Goal: Task Accomplishment & Management: Complete application form

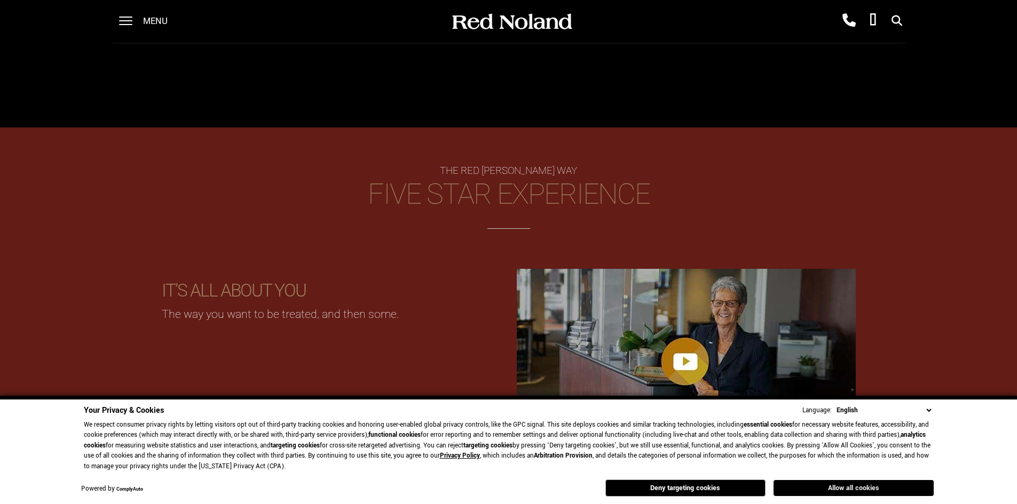
click at [835, 487] on button "Allow all cookies" at bounding box center [853, 488] width 160 height 16
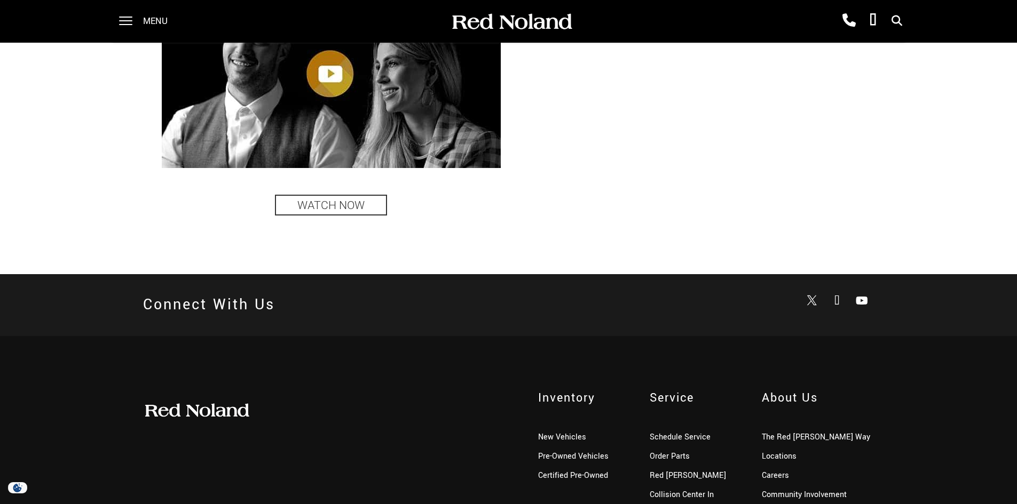
scroll to position [2617, 0]
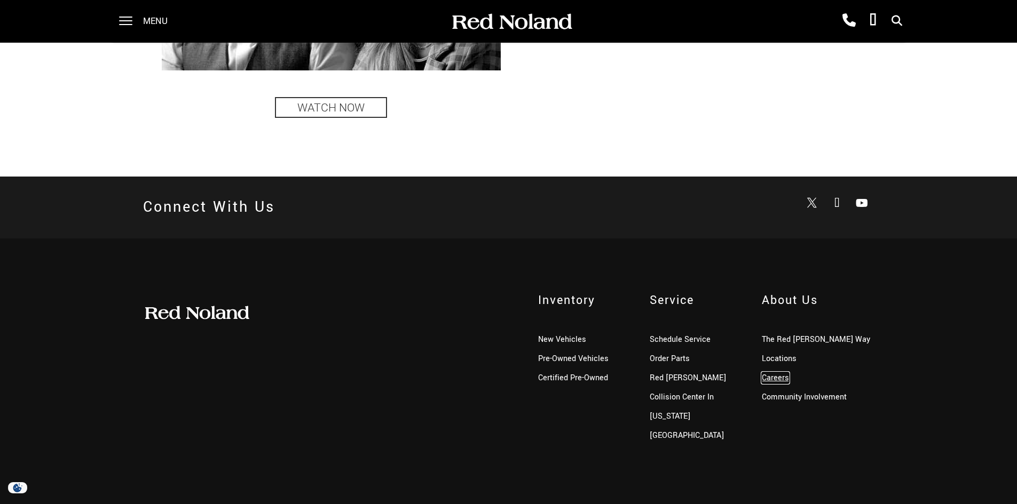
click at [784, 375] on link "Careers" at bounding box center [775, 378] width 27 height 11
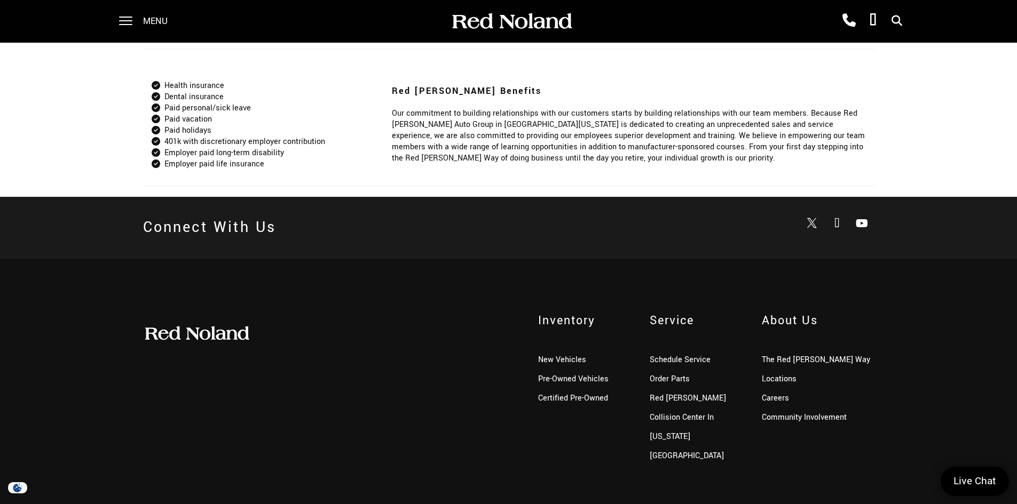
scroll to position [950, 0]
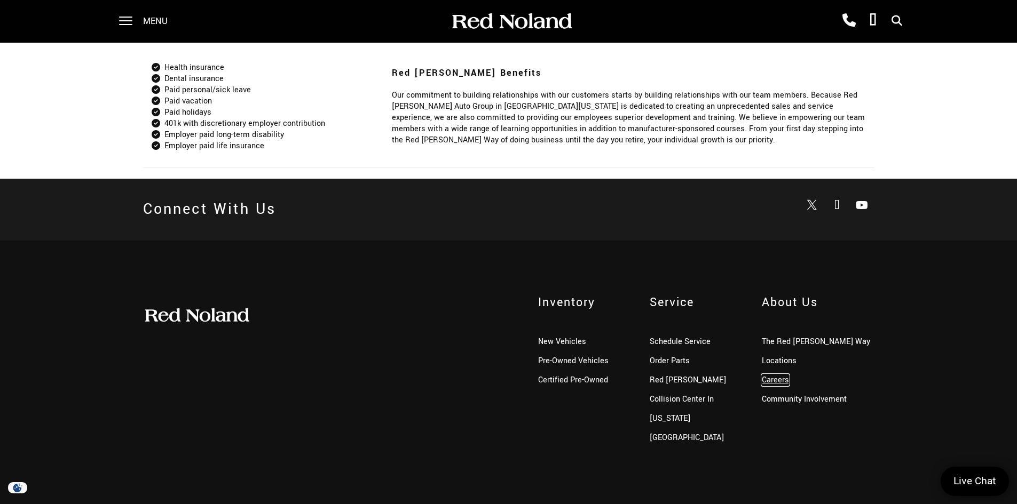
click at [771, 383] on link "Careers" at bounding box center [775, 380] width 27 height 11
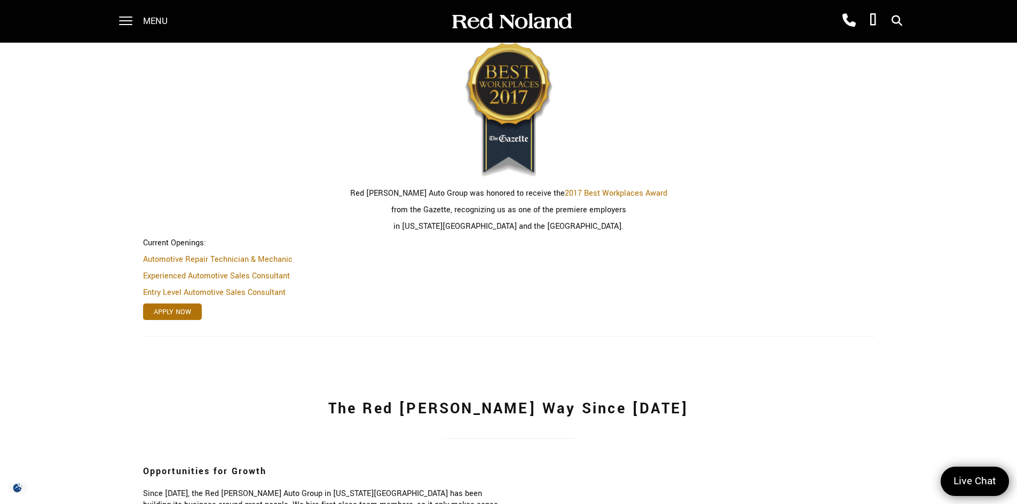
scroll to position [320, 0]
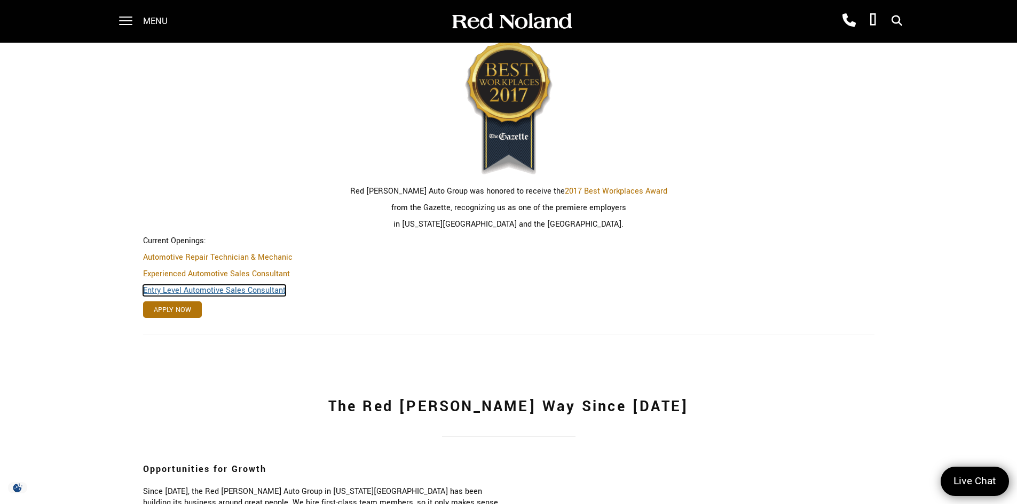
click at [229, 292] on link "Entry Level Automotive Sales Consultant" at bounding box center [214, 290] width 143 height 11
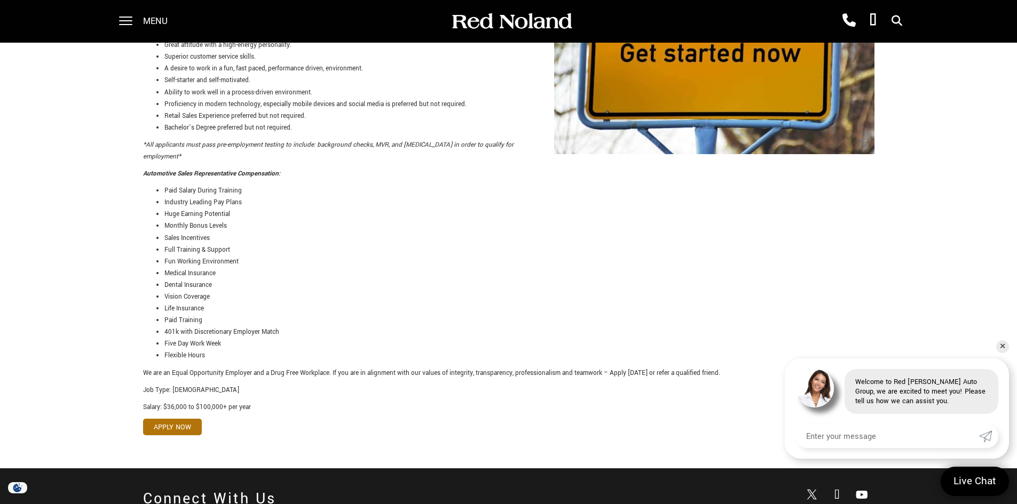
scroll to position [374, 0]
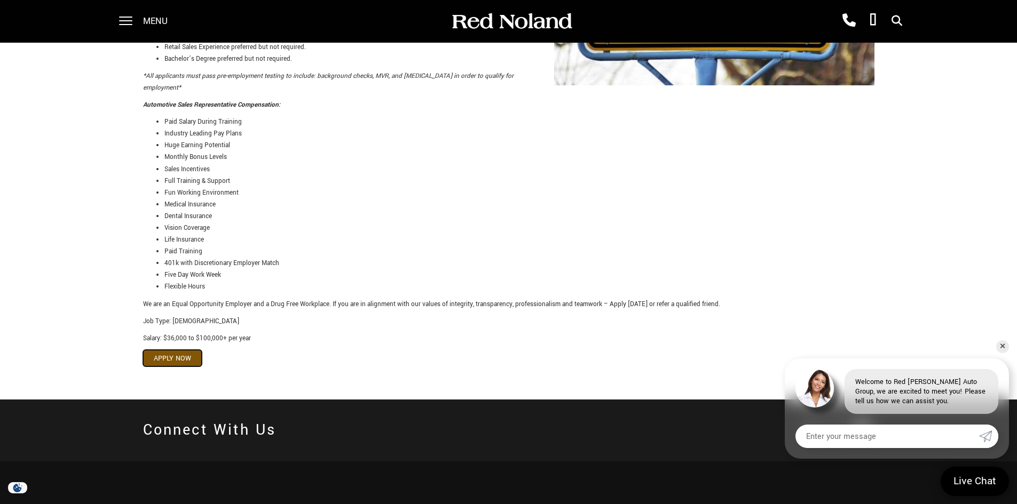
click at [175, 351] on link "Apply Now" at bounding box center [172, 358] width 59 height 17
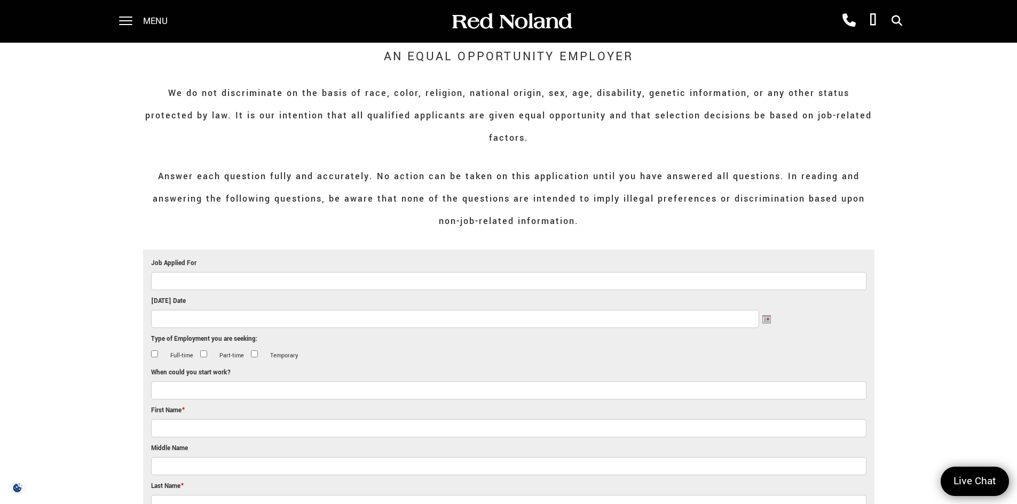
click at [342, 272] on input "Job Applied For" at bounding box center [508, 281] width 715 height 18
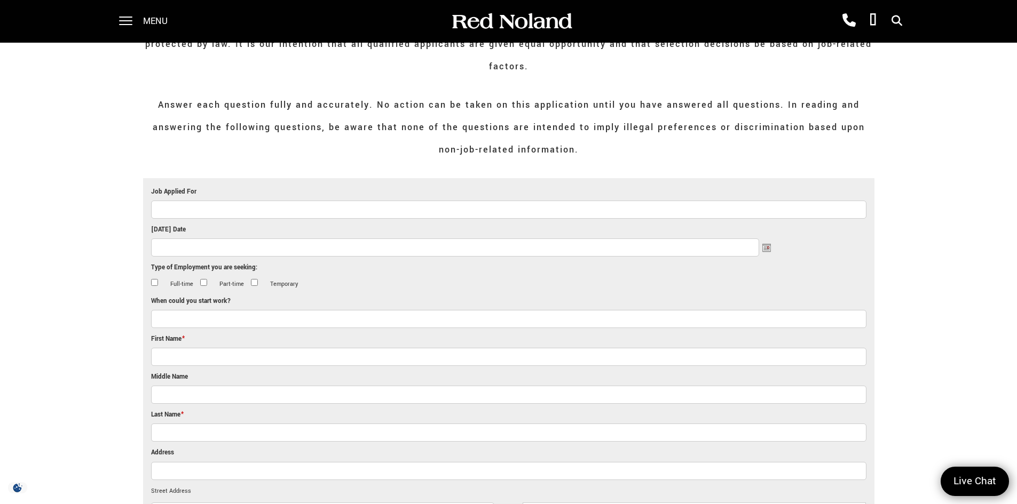
scroll to position [53, 0]
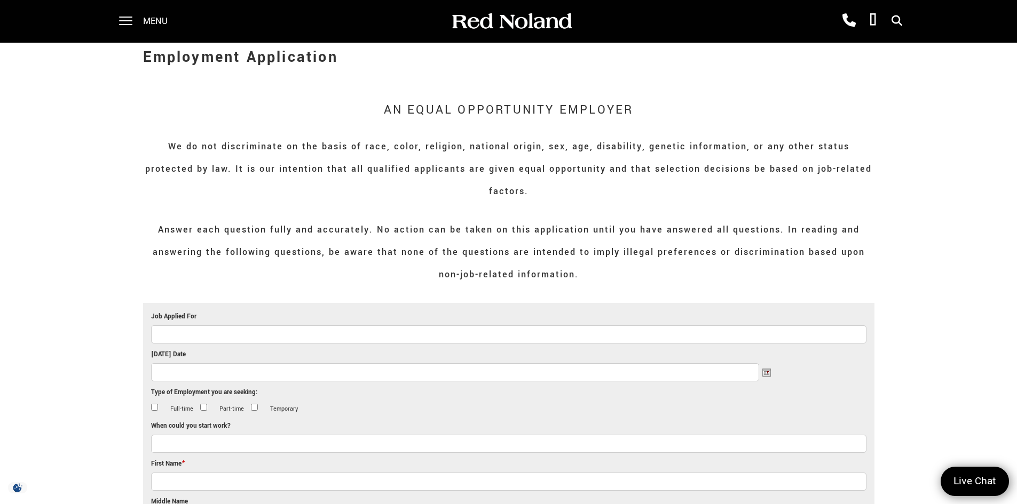
type input "s"
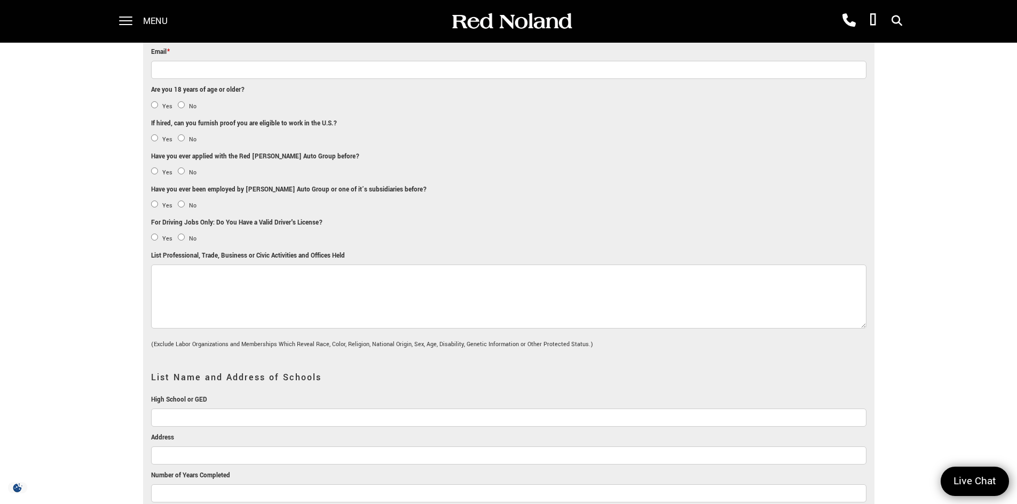
scroll to position [0, 0]
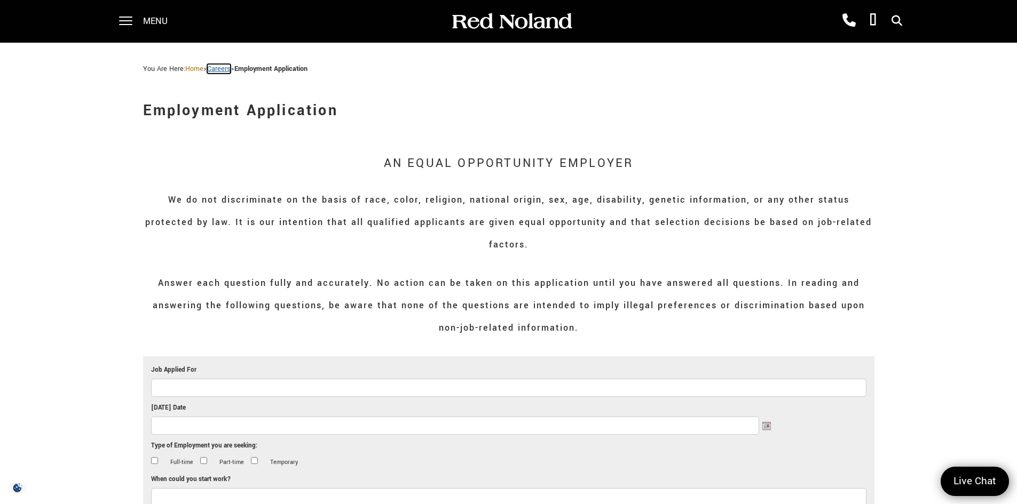
click at [225, 65] on link "Careers" at bounding box center [218, 69] width 23 height 10
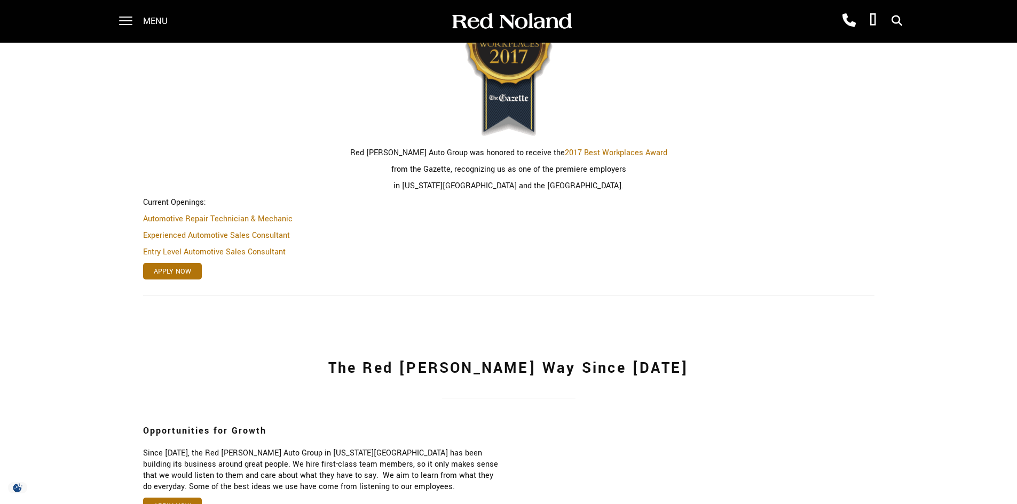
scroll to position [491, 0]
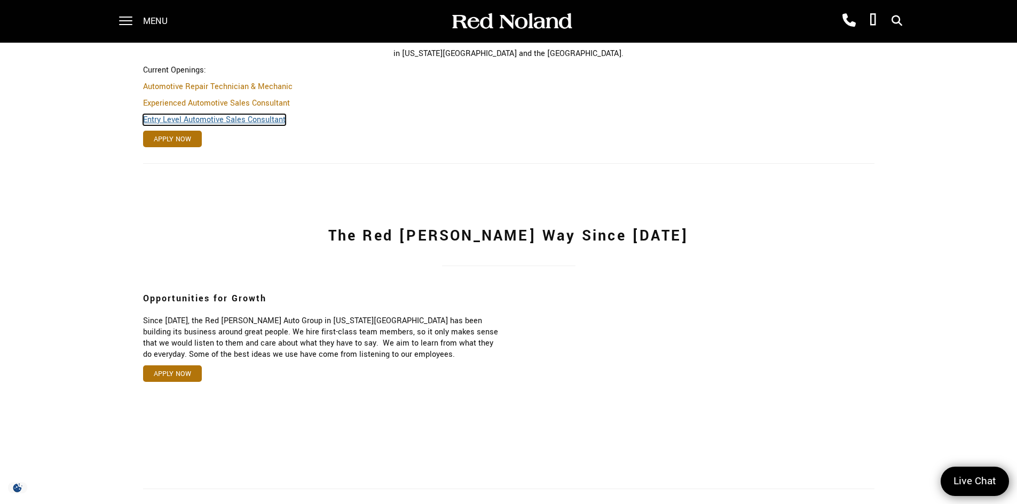
click at [186, 117] on link "Entry Level Automotive Sales Consultant" at bounding box center [214, 119] width 143 height 11
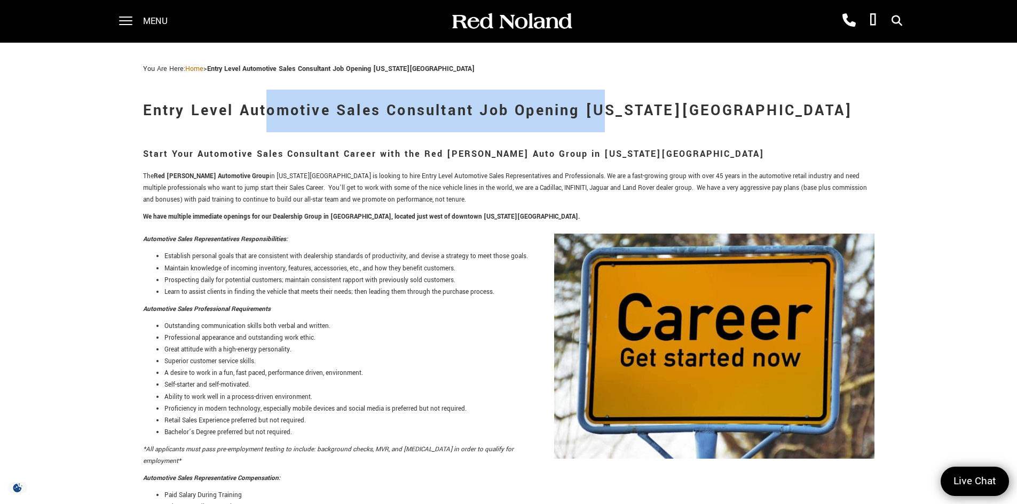
drag, startPoint x: 135, startPoint y: 115, endPoint x: 476, endPoint y: 116, distance: 341.6
click at [476, 116] on div "Entry Level Automotive Sales Consultant Job Opening [US_STATE][GEOGRAPHIC_DATA]…" at bounding box center [508, 424] width 747 height 700
copy h1 "Entry Level Automotive Sales Consultant"
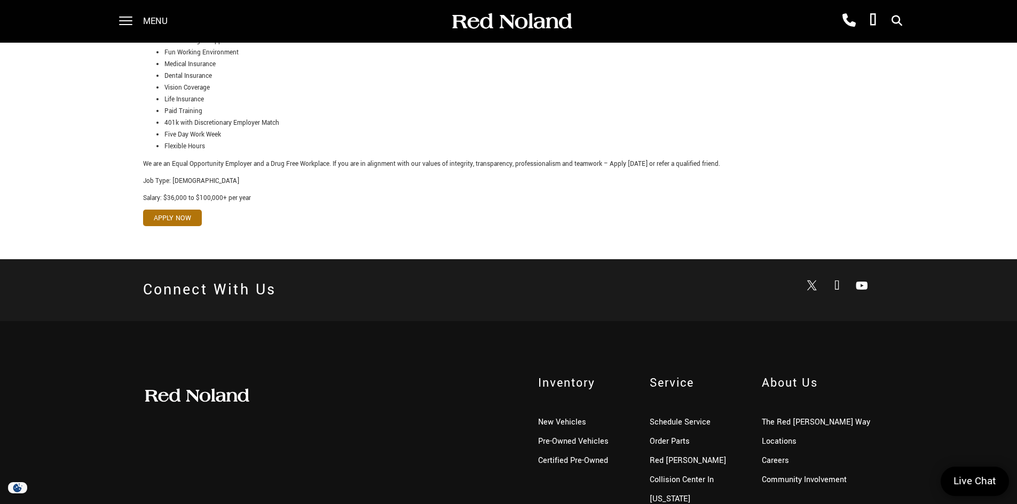
scroll to position [583, 0]
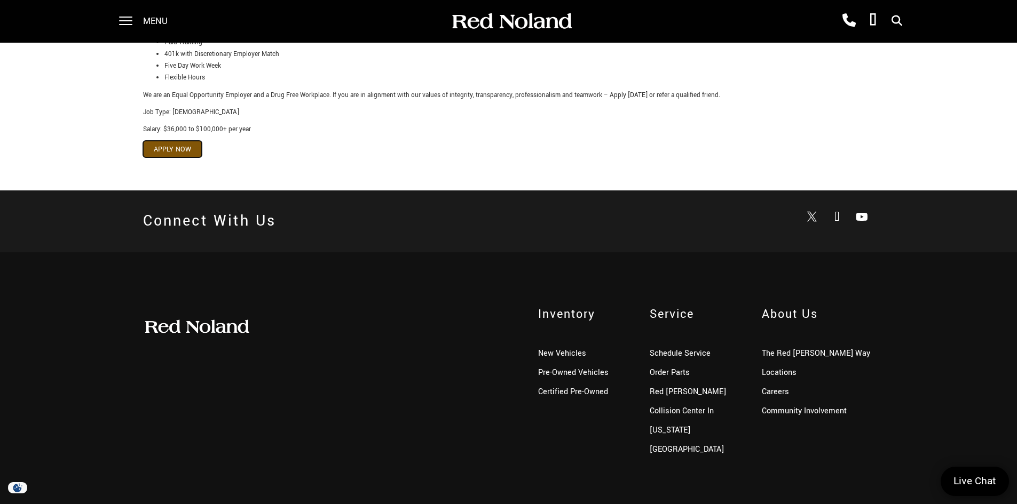
click at [173, 141] on link "Apply Now" at bounding box center [172, 149] width 59 height 17
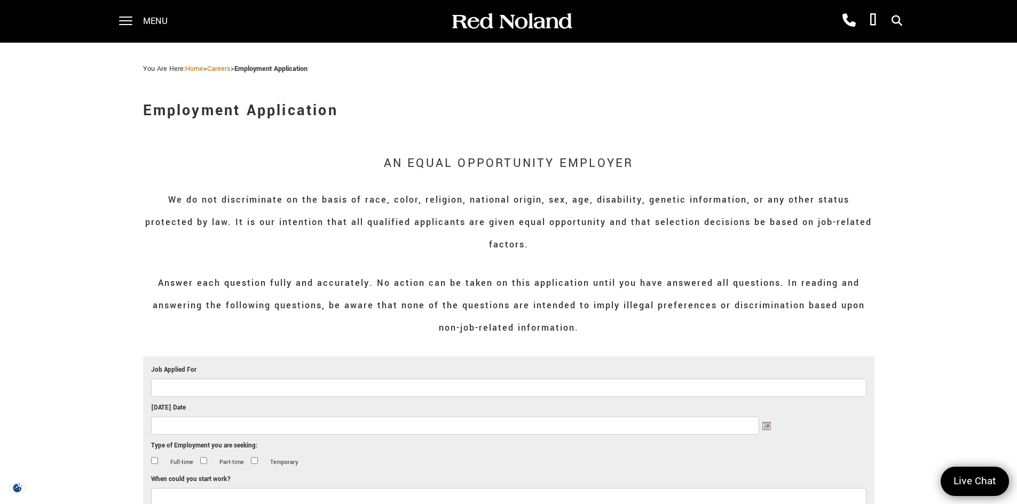
click at [226, 379] on input "Job Applied For" at bounding box center [508, 388] width 715 height 18
paste input "Entry Level Automotive Sales Consultant"
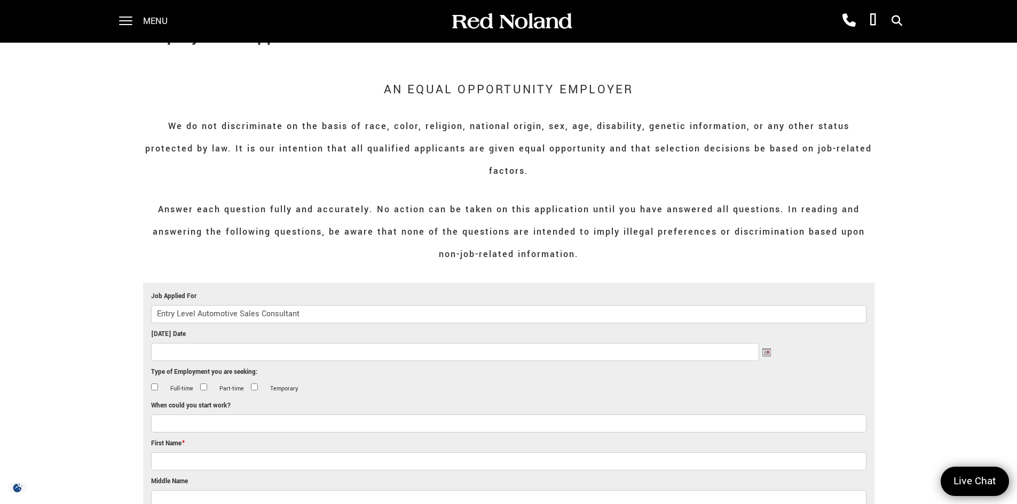
scroll to position [160, 0]
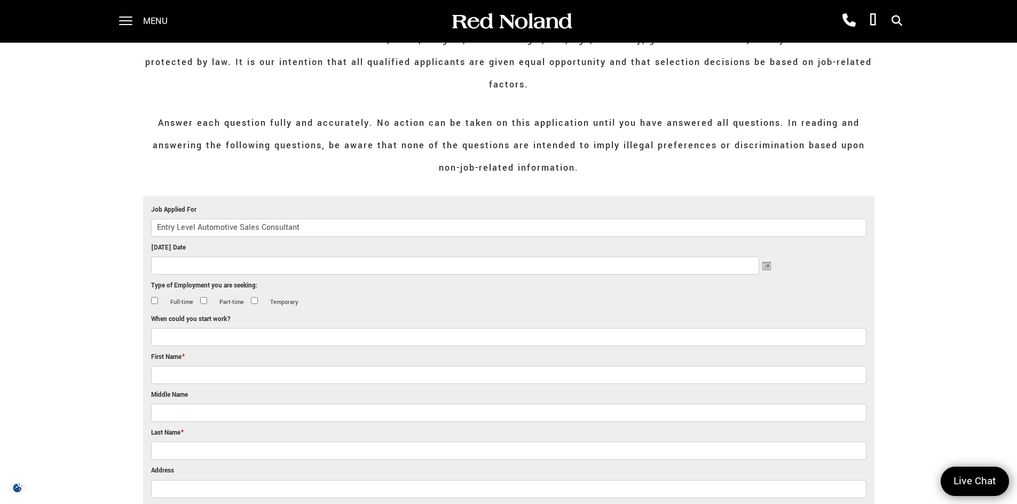
type input "Entry Level Automotive Sales Consultant"
click at [187, 257] on input "Today's Date" at bounding box center [455, 266] width 608 height 18
click at [234, 306] on link "10" at bounding box center [229, 303] width 9 height 9
type input "08/10/2025"
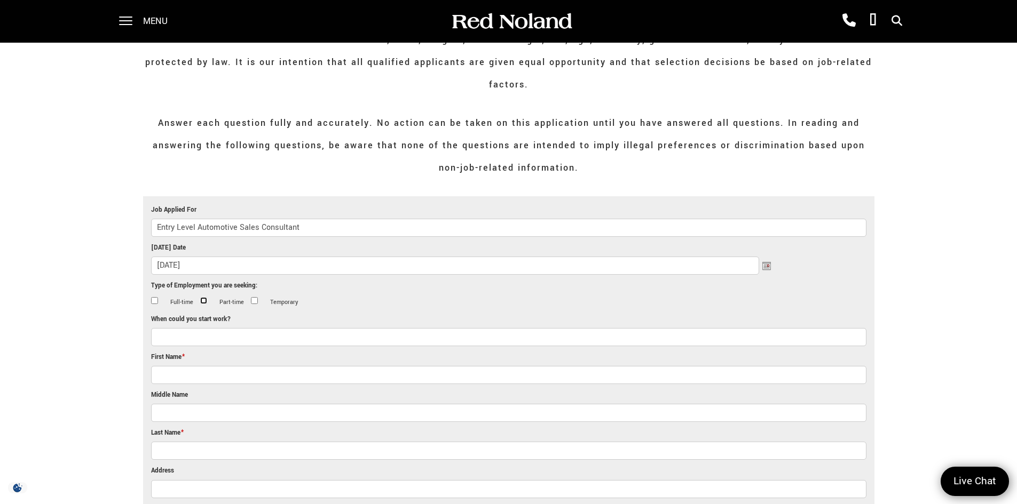
click at [204, 297] on input "Part-time" at bounding box center [203, 300] width 7 height 7
checkbox input "true"
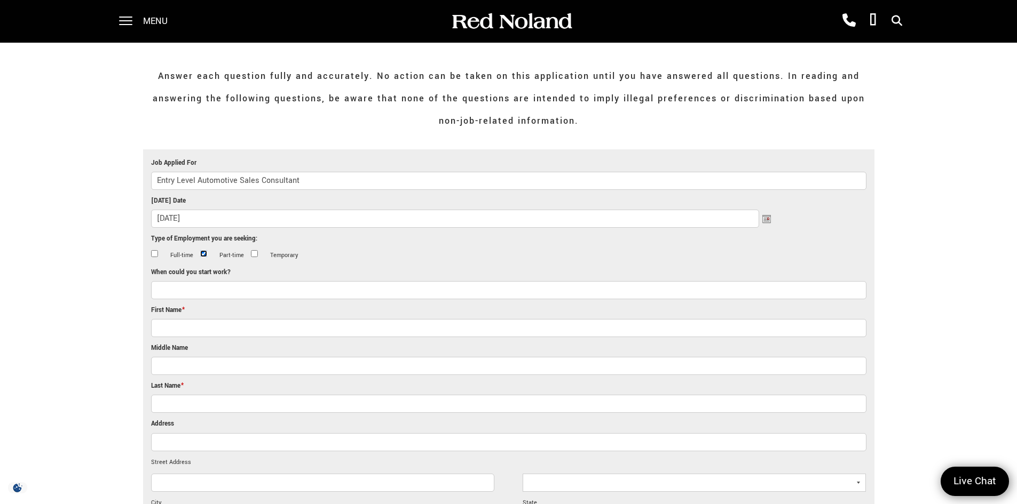
scroll to position [267, 0]
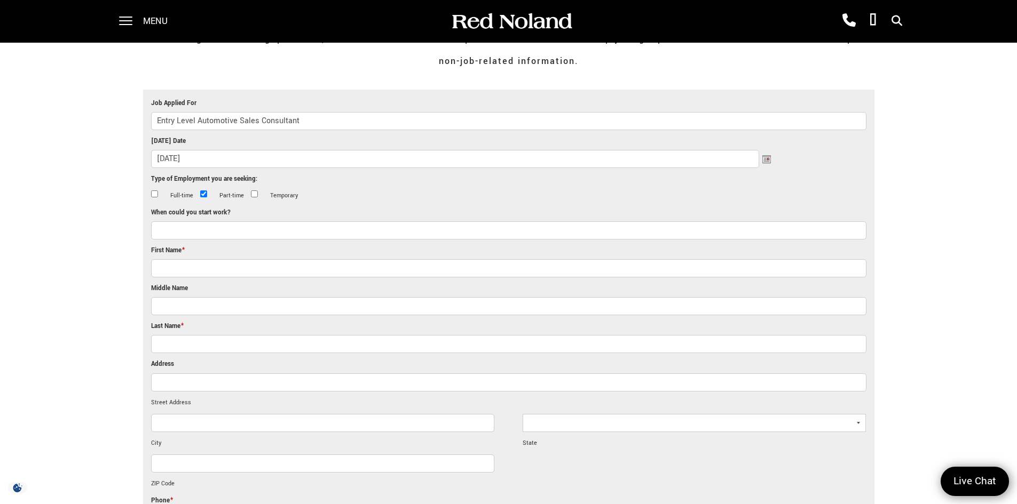
click at [220, 222] on input "When could you start work?" at bounding box center [508, 231] width 715 height 18
type input "0"
type input ")"
type input "0"
type input "08/16/25"
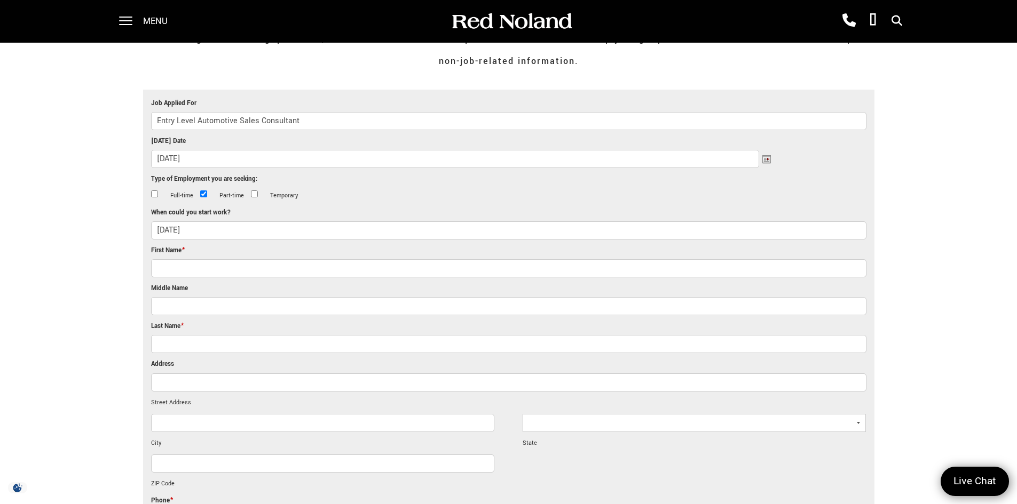
click at [246, 259] on input "First Name *" at bounding box center [508, 268] width 715 height 18
type input "Luca"
type input "M"
type input "Murillo"
type input "10 East Jefferson Street"
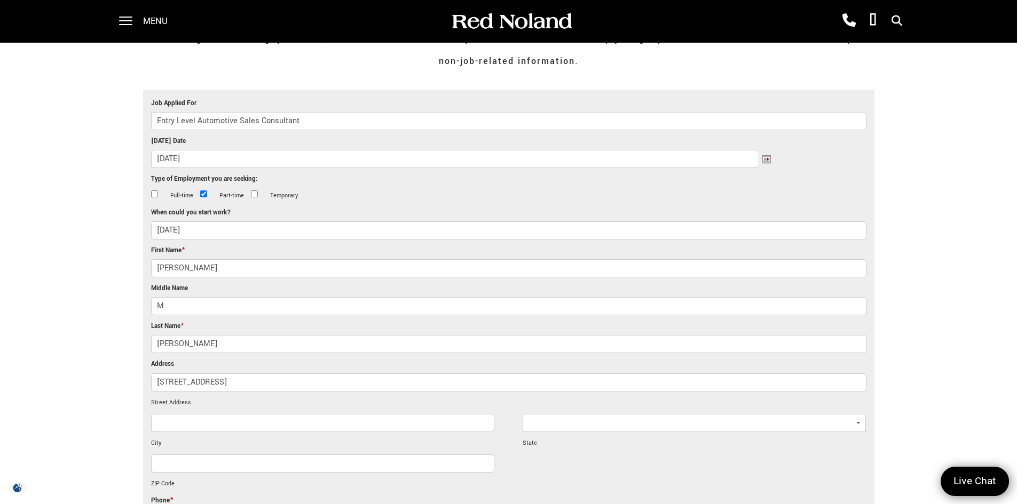
type input "Colorado Springs"
select select "Colorado"
type input "80907"
type input "7196716529"
type input "Shrukamurillo@gmail.com"
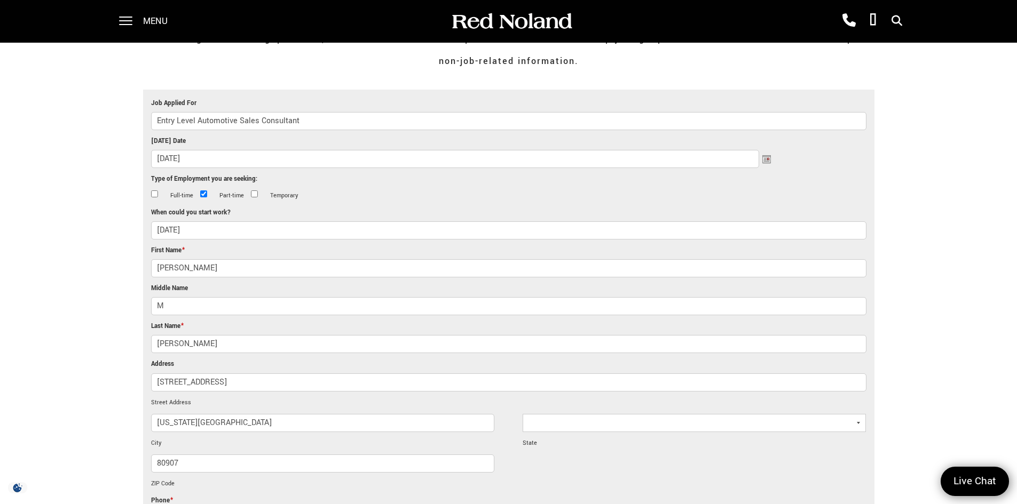
type input "(719) 671-6529"
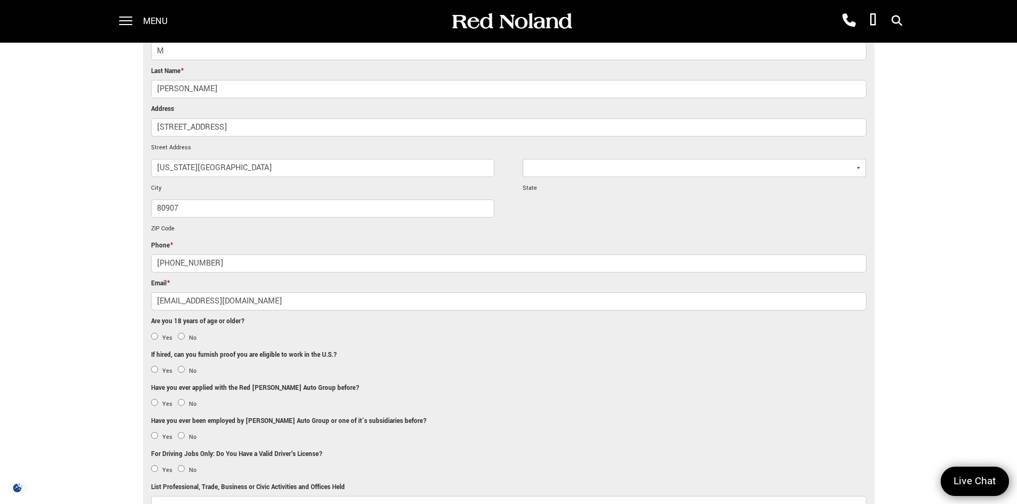
scroll to position [534, 0]
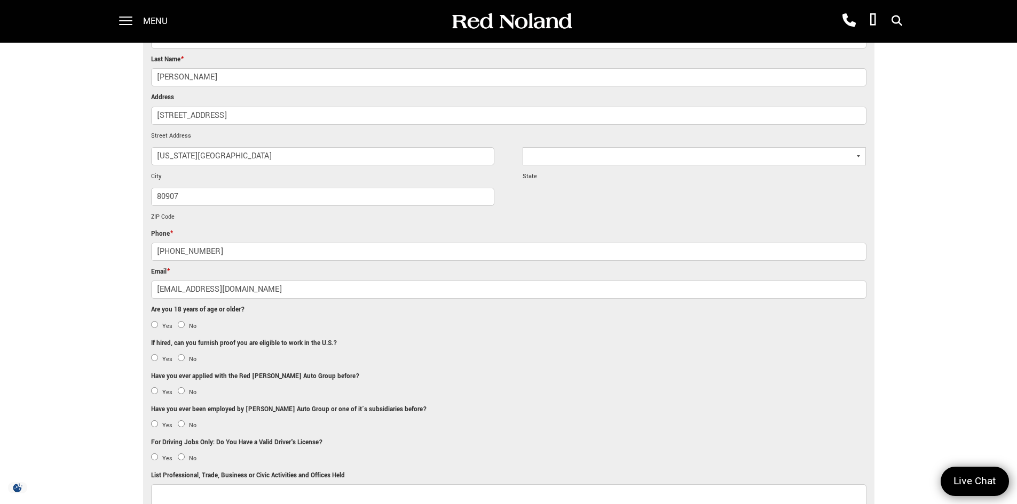
click at [157, 322] on li "Yes" at bounding box center [161, 326] width 21 height 9
click at [155, 321] on input "Yes" at bounding box center [154, 324] width 7 height 7
radio input "true"
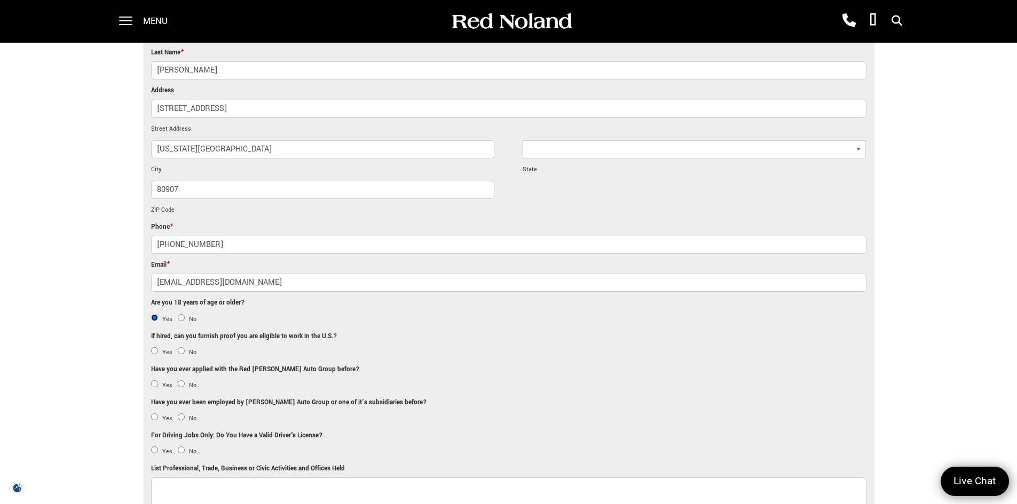
scroll to position [587, 0]
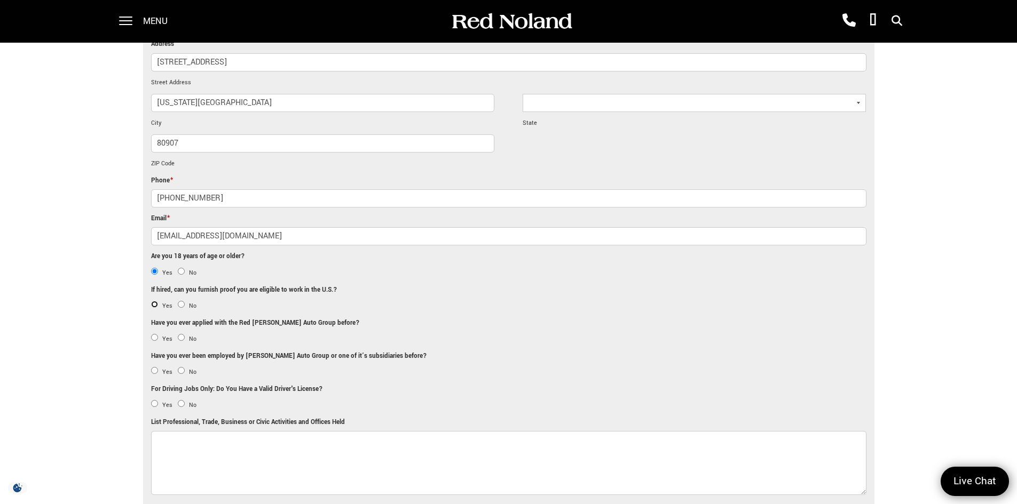
click at [151, 301] on input "Yes" at bounding box center [154, 304] width 7 height 7
radio input "true"
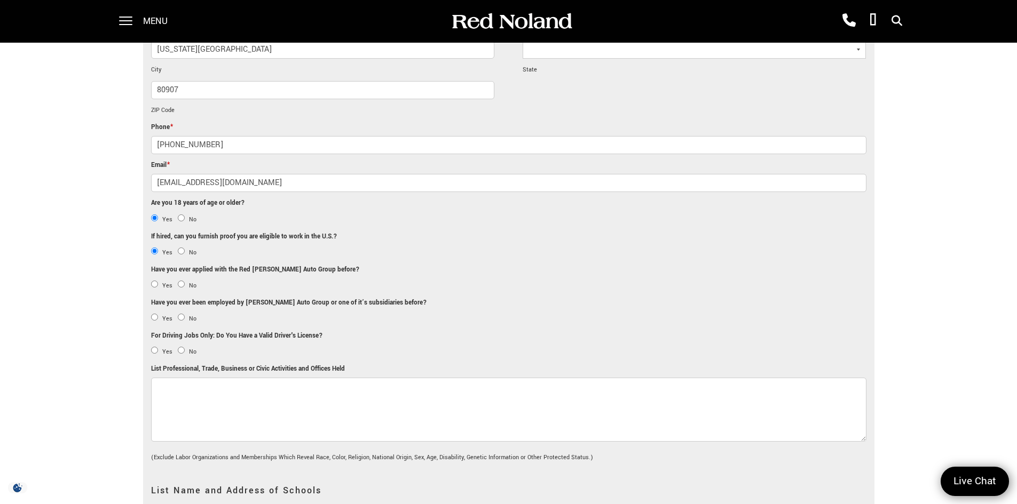
click at [174, 279] on ul "Yes No" at bounding box center [508, 288] width 715 height 19
click at [180, 279] on ul "Yes No" at bounding box center [508, 288] width 715 height 19
click at [182, 281] on input "No" at bounding box center [181, 284] width 7 height 7
radio input "true"
click at [181, 312] on ul "Yes No" at bounding box center [508, 321] width 715 height 19
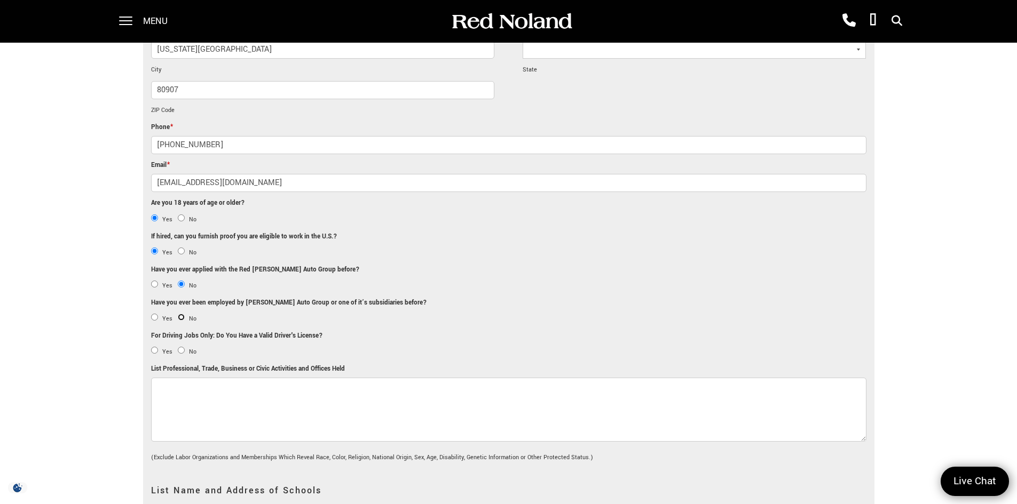
click at [180, 314] on input "No" at bounding box center [181, 317] width 7 height 7
radio input "true"
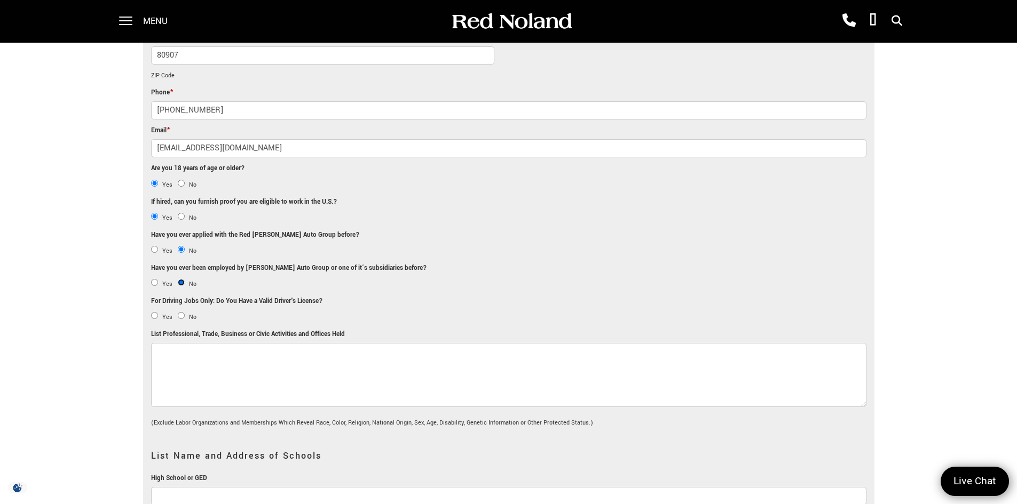
scroll to position [694, 0]
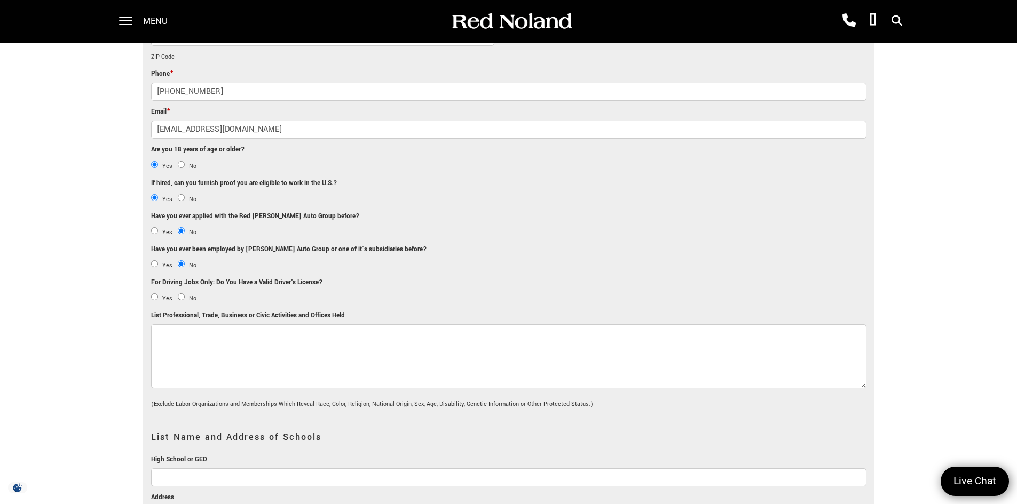
click at [150, 280] on ul "Job Applied For Entry Level Automotive Sales Consultant Today's Date 08/10/2025…" at bounding box center [508, 453] width 731 height 1581
click at [158, 294] on li "Yes" at bounding box center [161, 298] width 21 height 9
click at [152, 294] on li "Yes" at bounding box center [161, 298] width 21 height 9
click at [157, 294] on input "Yes" at bounding box center [154, 297] width 7 height 7
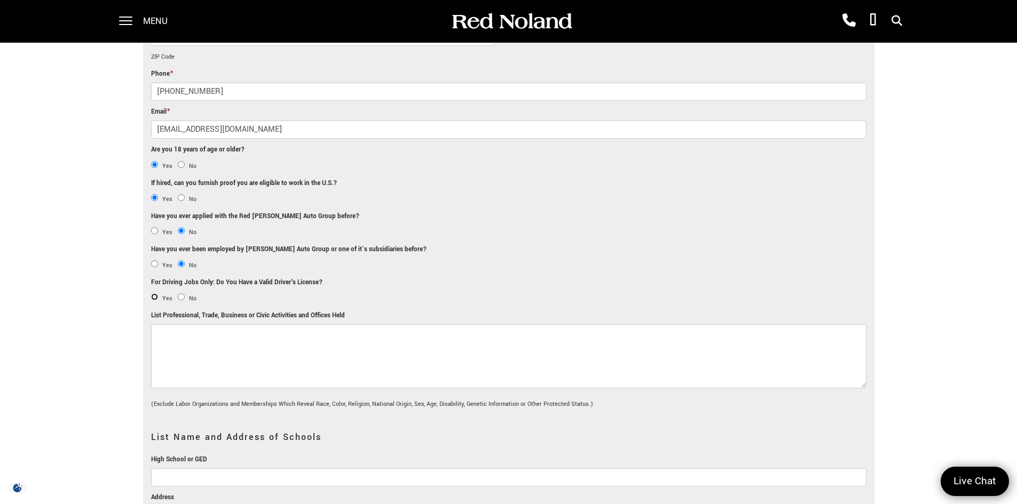
radio input "true"
drag, startPoint x: 145, startPoint y: 295, endPoint x: 381, endPoint y: 307, distance: 236.3
click at [391, 297] on ul "Job Applied For Entry Level Automotive Sales Consultant Today's Date 08/10/2025…" at bounding box center [508, 453] width 731 height 1581
copy label "List Professional, Trade, Business or Civic Activities and Offices Held"
click at [209, 310] on label "List Professional, Trade, Business or Civic Activities and Offices Held" at bounding box center [248, 316] width 194 height 12
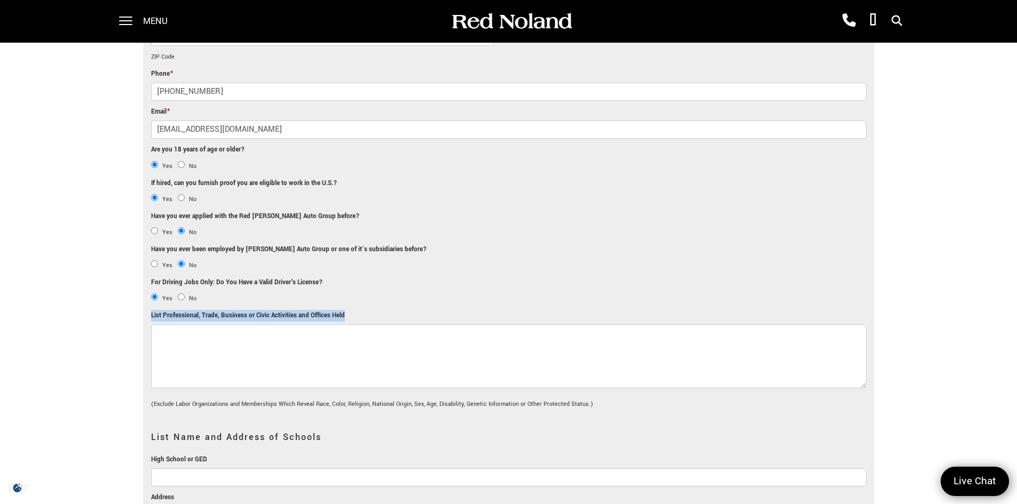
click at [209, 325] on textarea "List Professional, Trade, Business or Civic Activities and Offices Held" at bounding box center [508, 357] width 715 height 64
click at [206, 325] on textarea "List Professional, Trade, Business or Civic Activities and Offices Held" at bounding box center [508, 357] width 715 height 64
paste textarea "College Bound Landscaping, Colorado Springs — CEO and Founder May 2024 - August…"
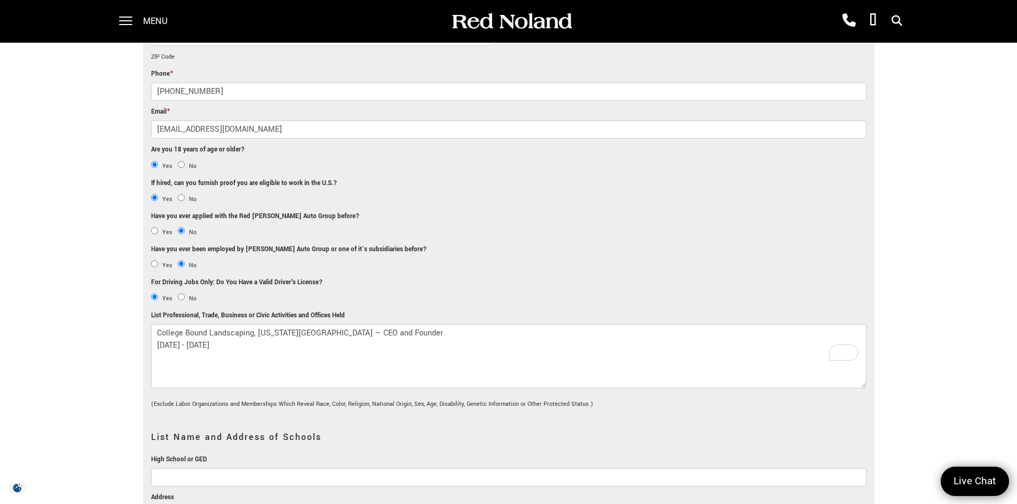
paste textarea "Cougars Care, Colorado Springs — Email Marketing Manager Feb 2024 - Dec 2024"
paste textarea "Griffiss Institute, Rome, NY — Research Intern JUNE 2023 - AUGUST 2023"
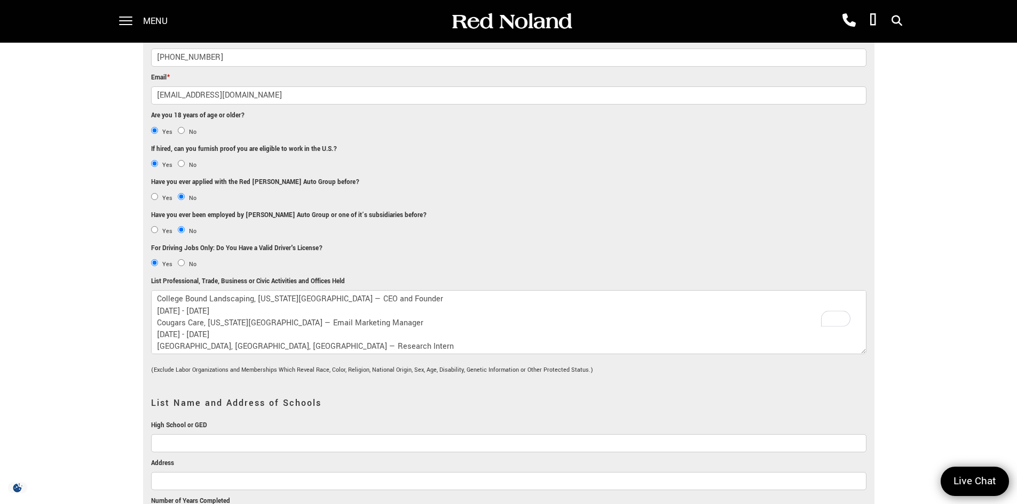
scroll to position [854, 0]
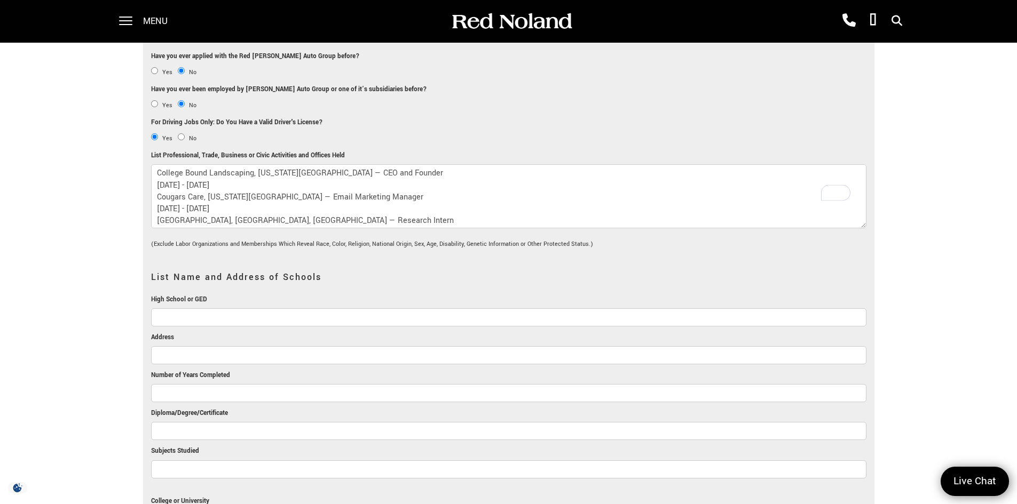
type textarea "College Bound Landscaping, Colorado Springs — CEO and Founder May 2024 - August…"
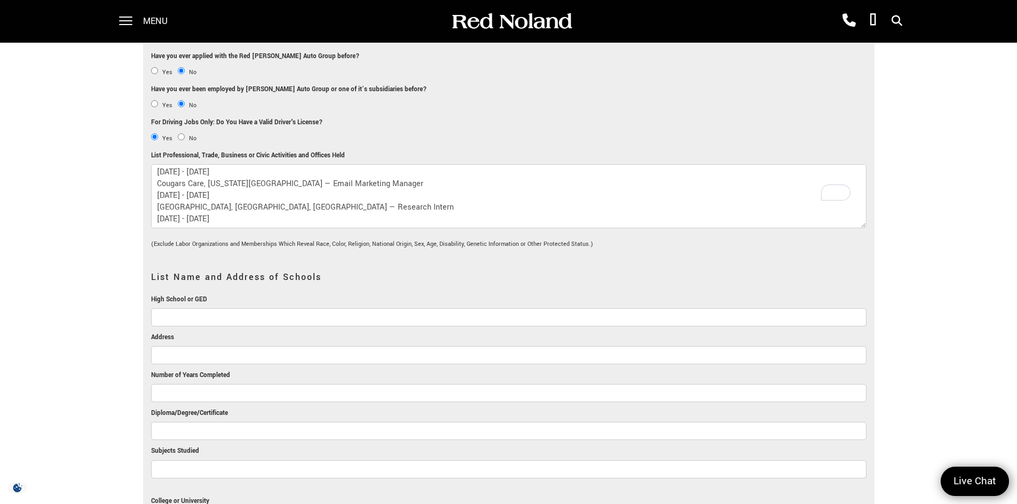
drag, startPoint x: 320, startPoint y: 199, endPoint x: 266, endPoint y: 183, distance: 56.9
click at [266, 183] on textarea "College Bound Landscaping, Colorado Springs — CEO and Founder May 2024 - August…" at bounding box center [508, 196] width 715 height 64
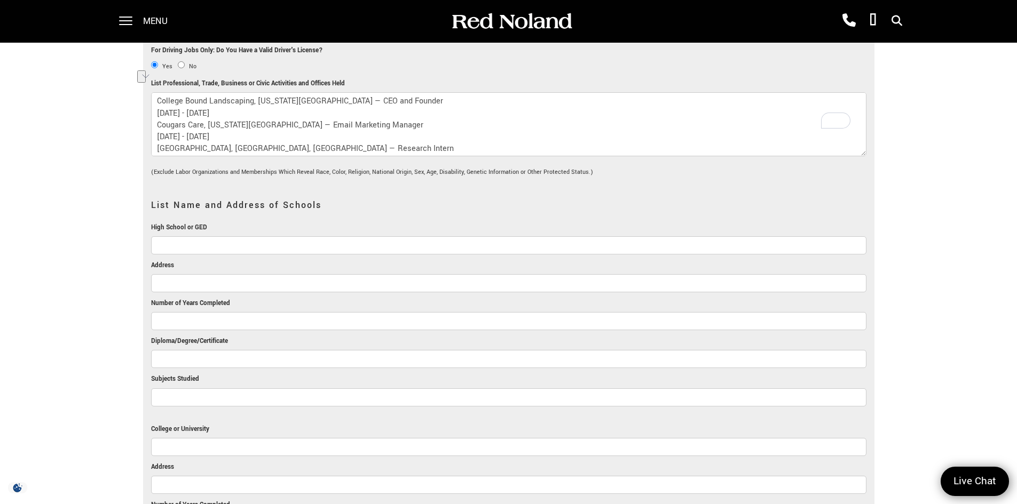
scroll to position [907, 0]
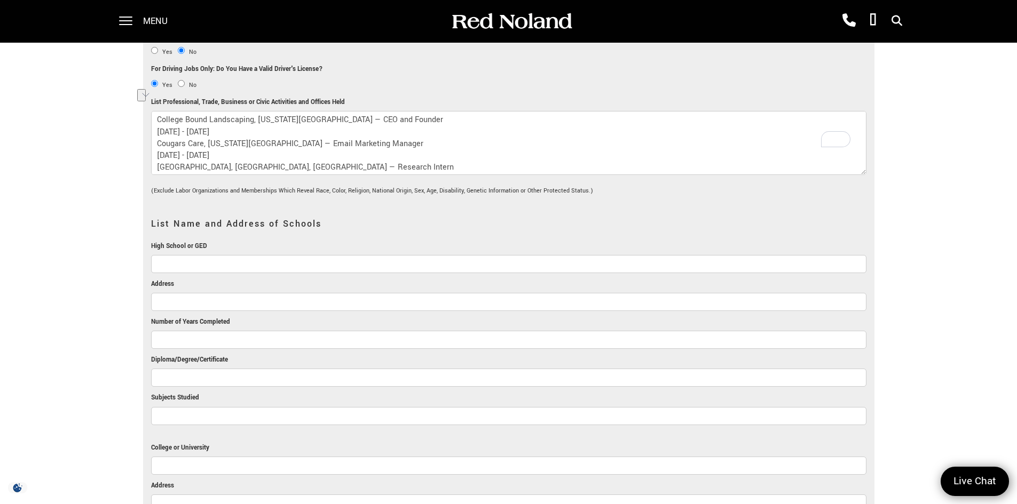
click at [267, 144] on textarea "College Bound Landscaping, Colorado Springs — CEO and Founder May 2024 - August…" at bounding box center [508, 143] width 715 height 64
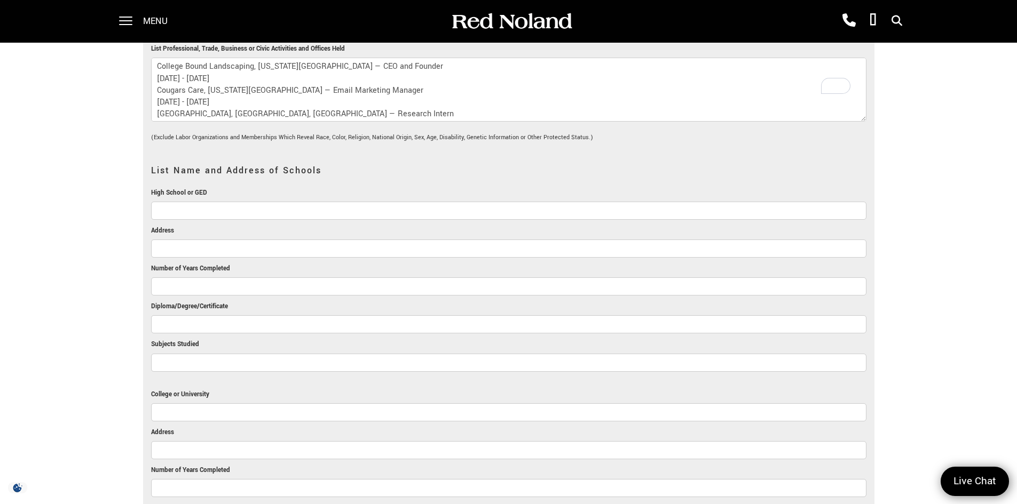
click at [277, 187] on li "High School or GED" at bounding box center [508, 206] width 715 height 38
click at [271, 202] on input "High School or GED" at bounding box center [508, 211] width 715 height 18
type input "Coronado High School"
click at [224, 240] on input "Address" at bounding box center [508, 249] width 715 height 18
paste input "1590 W Fillmore St, Colorado Springs, CO 80904"
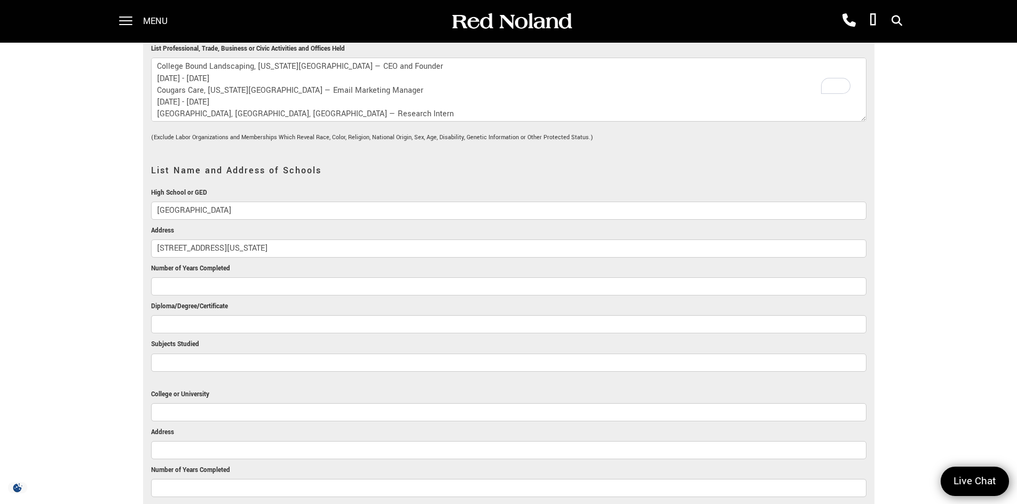
type input "1590 W Fillmore St, Colorado Springs, CO 80904"
click at [246, 278] on input "Number of Years Completed" at bounding box center [508, 287] width 715 height 18
type input "3"
click at [242, 315] on input "Diploma/Degree/Certificate" at bounding box center [508, 324] width 715 height 18
type input "N/A"
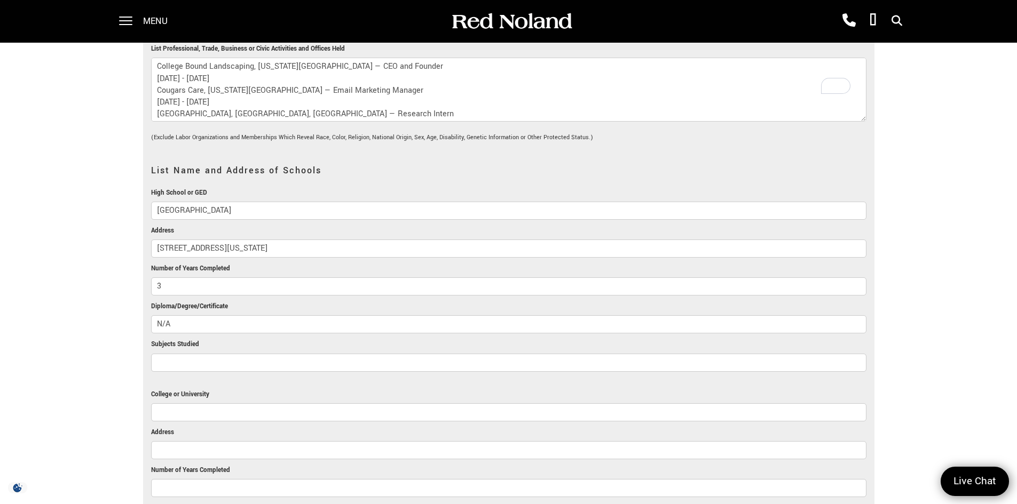
click at [243, 263] on li "Number of Years Completed 3" at bounding box center [508, 282] width 715 height 38
click at [239, 278] on input "3" at bounding box center [508, 287] width 715 height 18
type input "3"
click at [234, 354] on input "Subjects Studied" at bounding box center [508, 363] width 715 height 18
paste input "AP Human Geography (22/23) AP History (23/24) AP Spanish (24/25) AP English (24…"
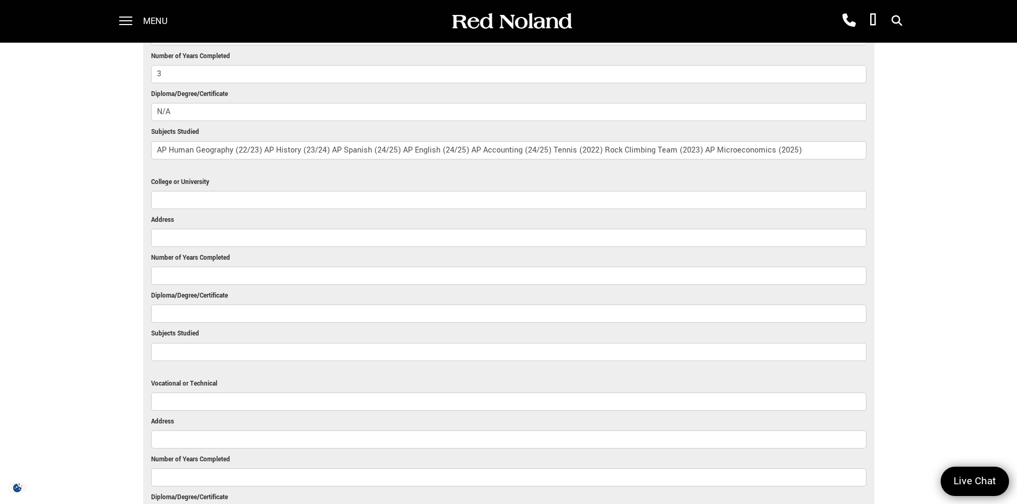
scroll to position [1174, 0]
type input "AP Human Geography (22/23) AP History (23/24) AP Spanish (24/25) AP English (24…"
click at [250, 190] on input "College or University" at bounding box center [508, 199] width 715 height 18
type input "n"
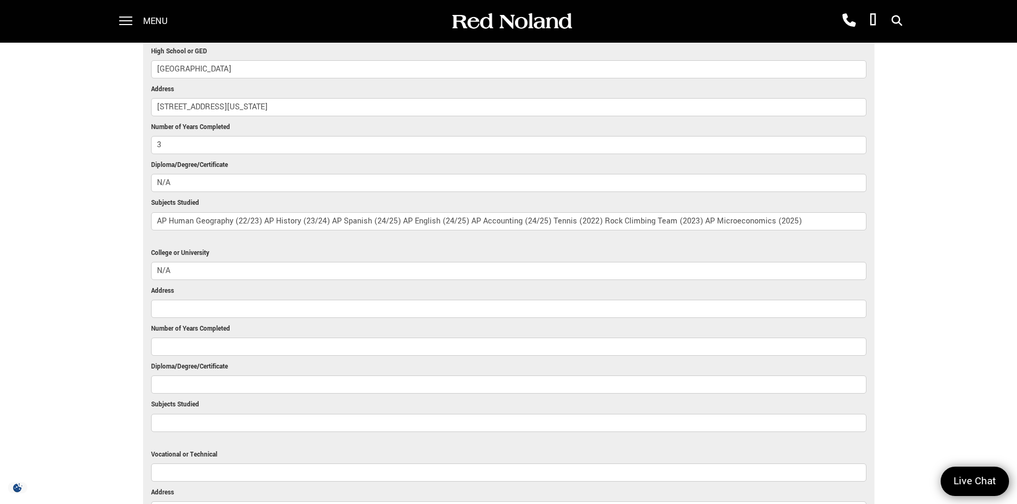
scroll to position [1107, 0]
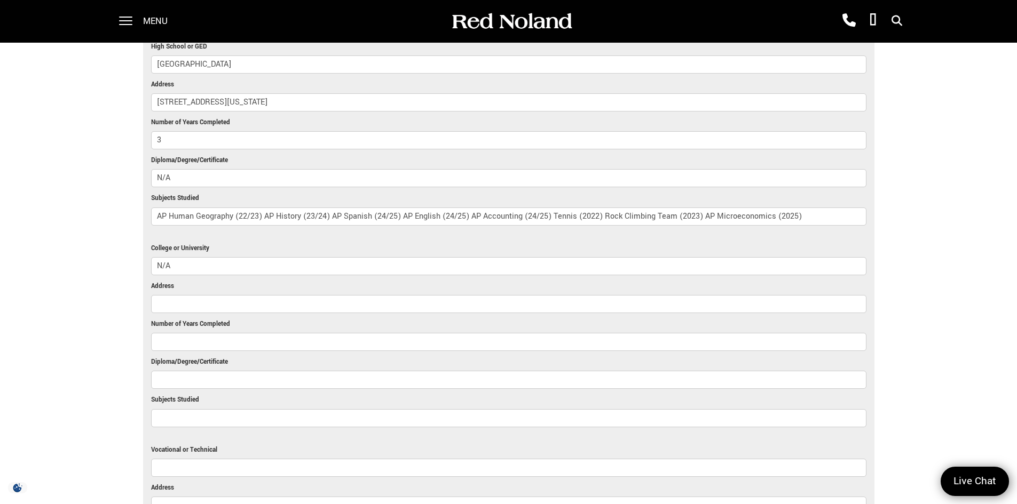
drag, startPoint x: 198, startPoint y: 243, endPoint x: 129, endPoint y: 228, distance: 70.1
type input "N/A"
click at [164, 295] on input "Address" at bounding box center [508, 304] width 715 height 18
paste input "N/A"
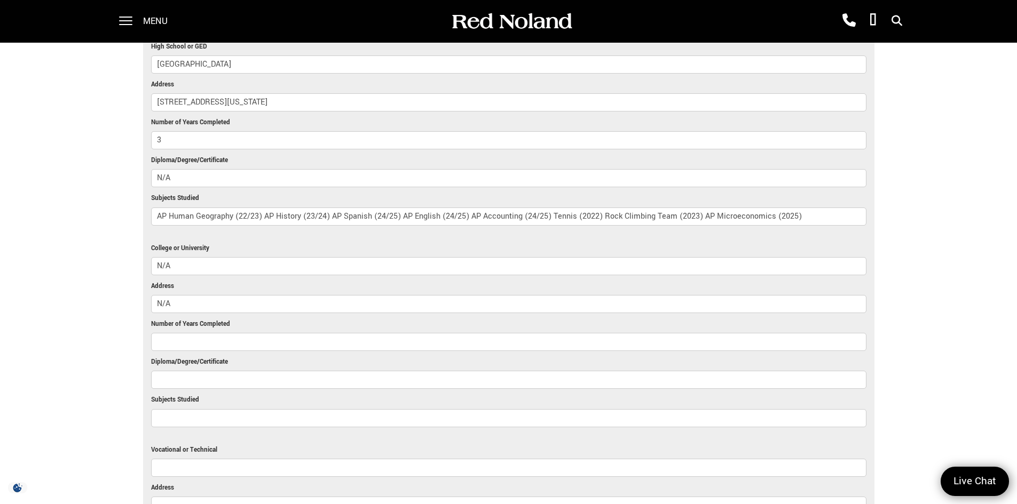
type input "N/A"
click at [181, 333] on input "Number of Years Completed" at bounding box center [508, 342] width 715 height 18
paste input "N/A"
type input "N/A"
click at [152, 371] on input "Diploma/Degree/Certificate" at bounding box center [508, 380] width 715 height 18
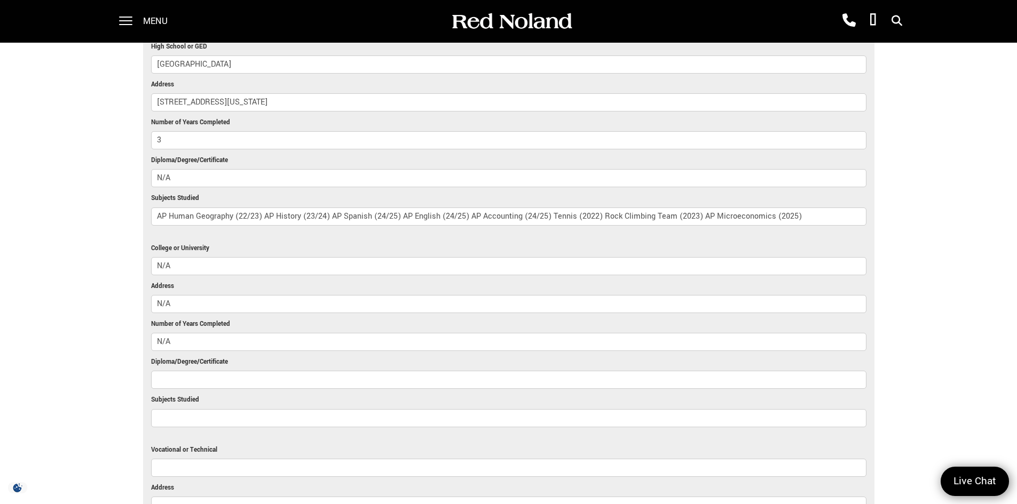
paste input "N/A"
type input "N/A"
click at [171, 409] on input "Subjects Studied" at bounding box center [508, 418] width 715 height 18
paste input "N/A"
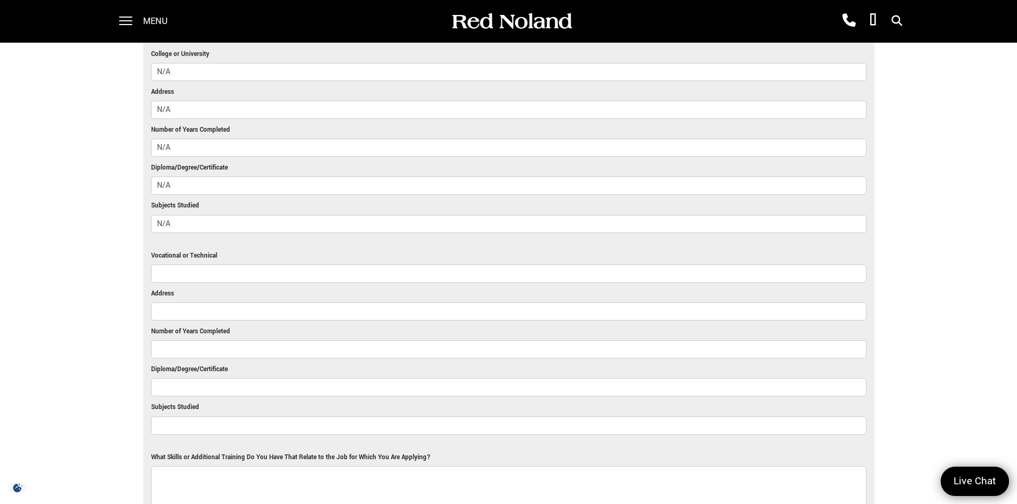
scroll to position [1321, 0]
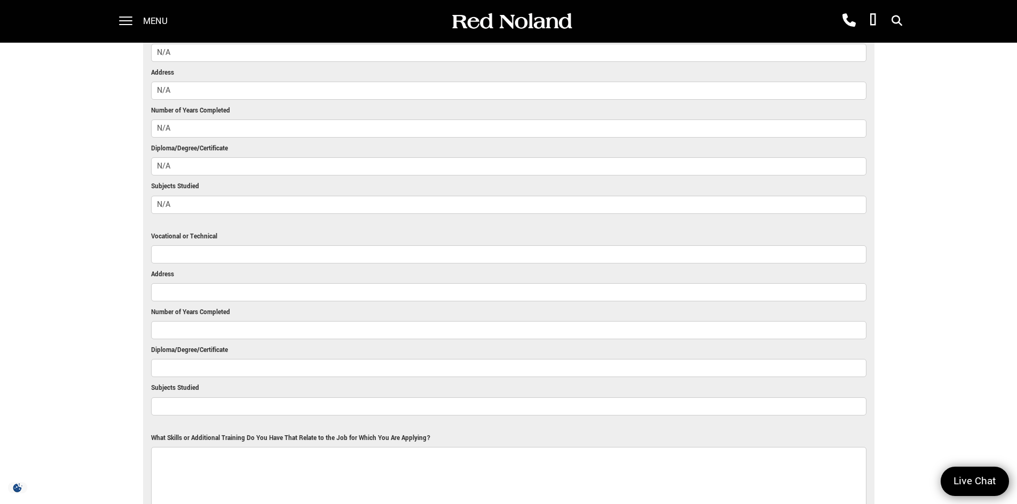
type input "N/A"
click at [238, 246] on input "Vocational or Technical" at bounding box center [508, 255] width 715 height 18
paste input "N/A"
type input "N/A"
click at [175, 283] on input "Address" at bounding box center [508, 292] width 715 height 18
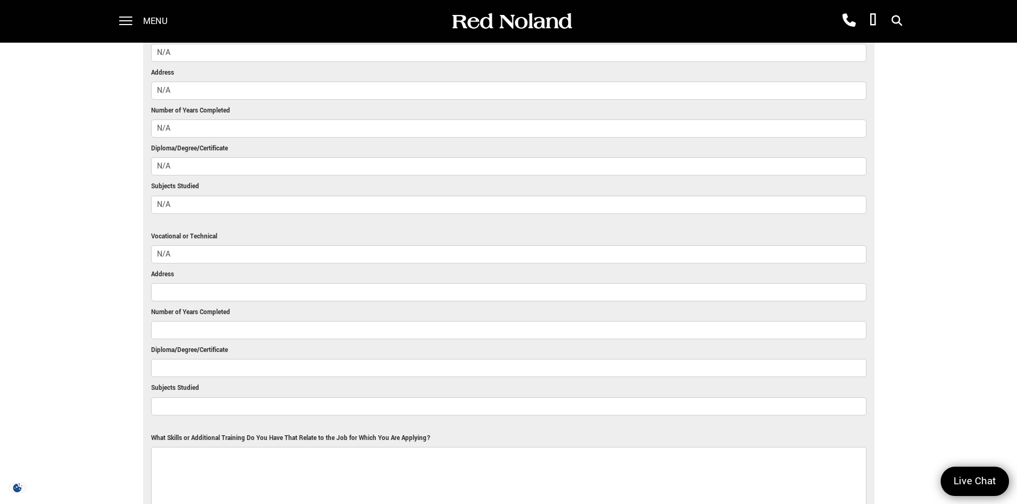
paste input "N/A"
type input "N/A"
click at [180, 321] on div at bounding box center [508, 332] width 715 height 23
click at [192, 321] on input "Number of Years Completed" at bounding box center [508, 330] width 715 height 18
paste input "N/A"
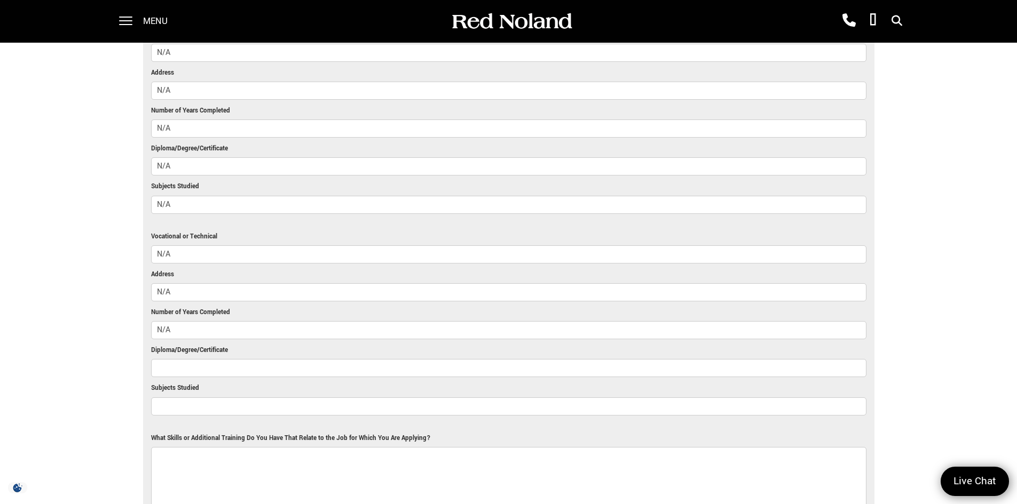
type input "N/A"
click at [193, 345] on label "Diploma/Degree/Certificate" at bounding box center [189, 351] width 77 height 12
click at [193, 359] on input "Diploma/Degree/Certificate" at bounding box center [508, 368] width 715 height 18
click at [191, 359] on input "Diploma/Degree/Certificate" at bounding box center [508, 368] width 715 height 18
paste input "N/A"
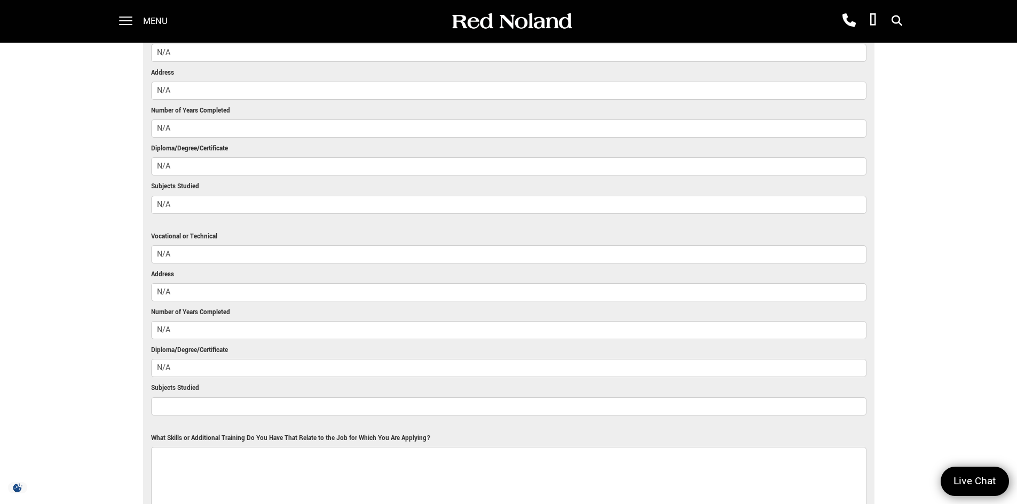
type input "N/A"
drag, startPoint x: 186, startPoint y: 385, endPoint x: 190, endPoint y: 378, distance: 7.7
click at [188, 398] on input "Subjects Studied" at bounding box center [508, 407] width 715 height 18
paste input "N/A"
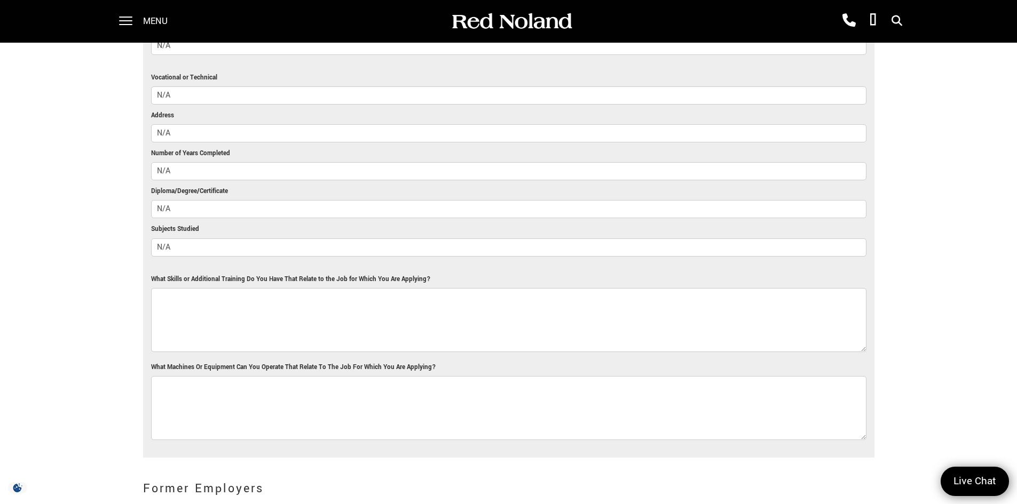
scroll to position [1481, 0]
type input "N/A"
click at [191, 306] on textarea "What Skills or Additional Training Do You Have That Relate to the Job for Which…" at bounding box center [508, 319] width 715 height 64
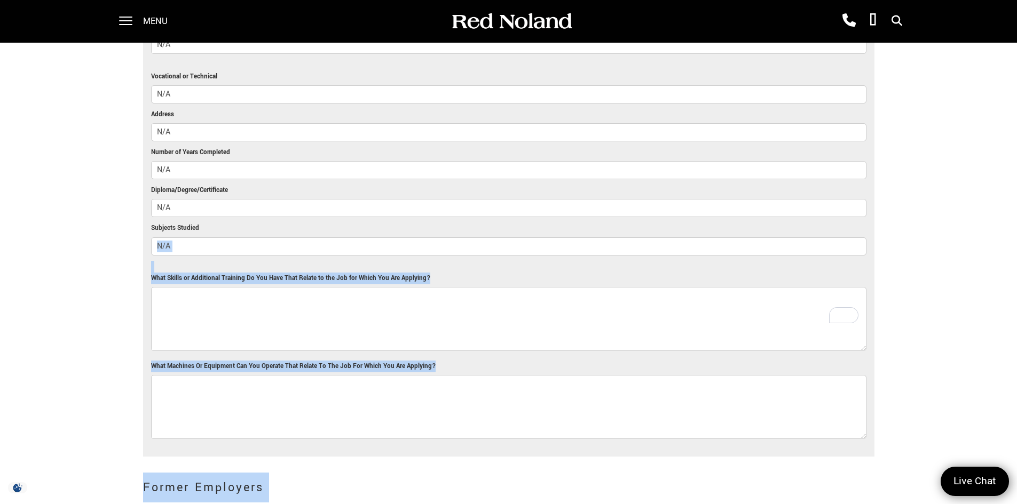
drag, startPoint x: 139, startPoint y: 254, endPoint x: 617, endPoint y: 222, distance: 478.8
click at [641, 217] on div "Employment Application AN EQUAL OPPORTUNITY EMPLOYER We do not discriminate on …" at bounding box center [508, 209] width 747 height 3232
click at [556, 261] on li at bounding box center [508, 267] width 715 height 12
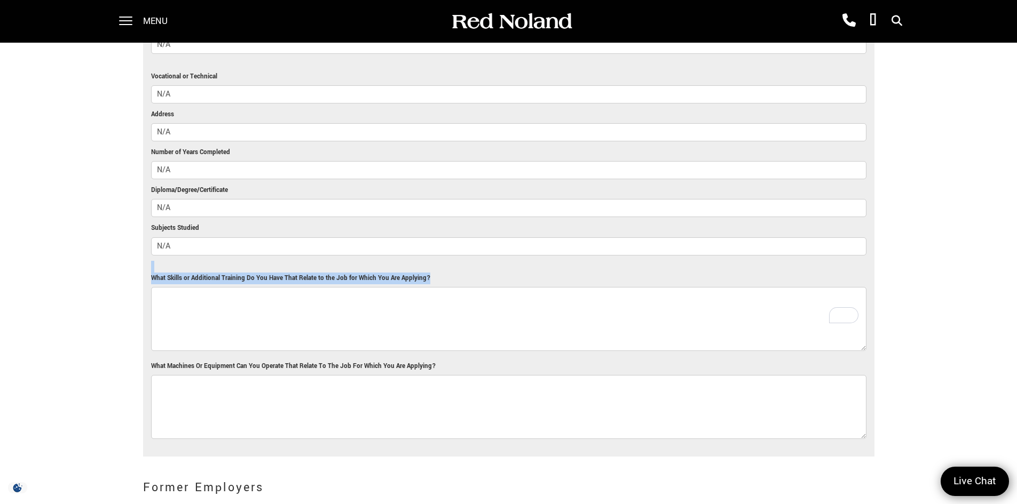
drag, startPoint x: 451, startPoint y: 262, endPoint x: 145, endPoint y: 245, distance: 306.3
copy ul "What Skills or Additional Training Do You Have That Relate to the Job for Which…"
click at [228, 287] on textarea "What Skills or Additional Training Do You Have That Relate to the Job for Which…" at bounding box center [508, 319] width 715 height 64
paste textarea "Generated $50,000 in revenue through door-to-door sales for my own landscaping …"
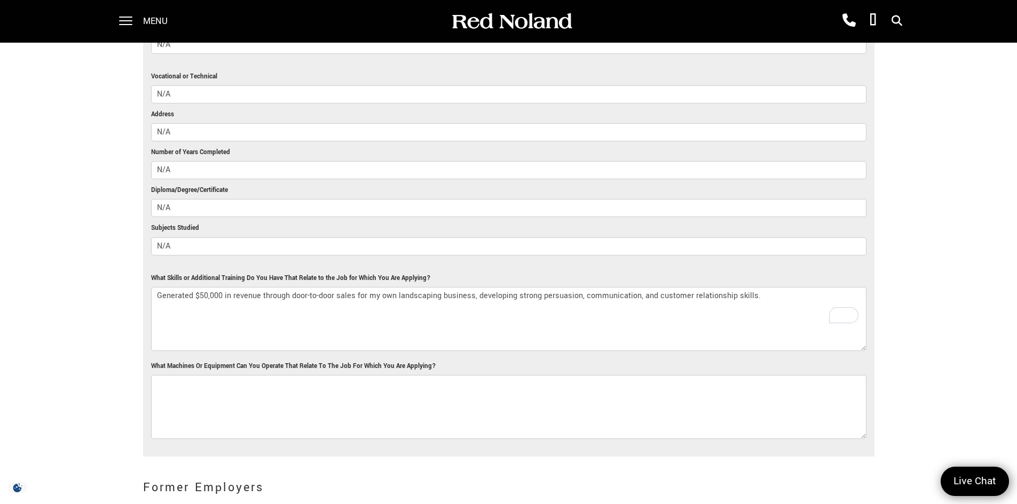
type textarea "Generated $50,000 in revenue through door-to-door sales for my own landscaping …"
click at [383, 375] on textarea "What Machines Or Equipment Can You Operate That Relate To The Job For Which You…" at bounding box center [508, 407] width 715 height 64
type textarea "B"
type textarea "D"
type textarea "I"
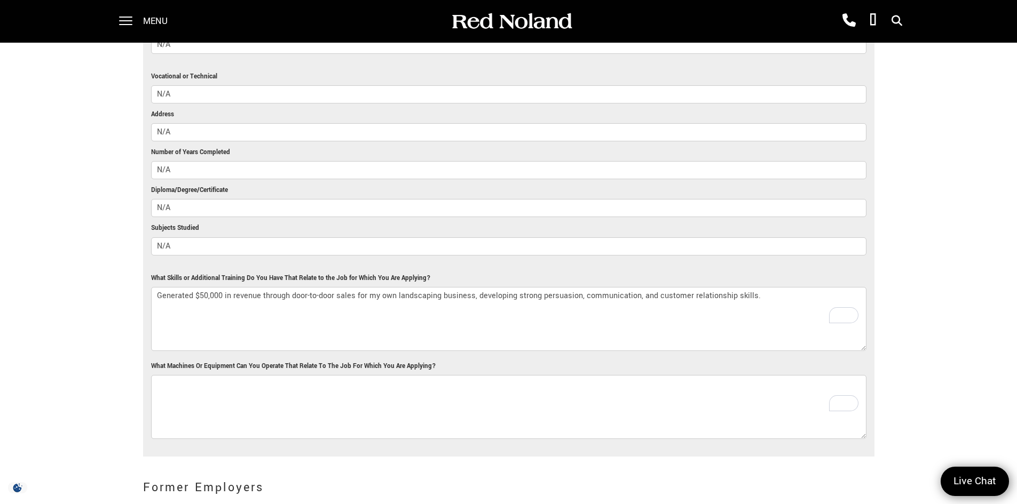
type textarea "B"
drag, startPoint x: 460, startPoint y: 340, endPoint x: 142, endPoint y: 332, distance: 318.2
click at [142, 332] on div "Employment Application AN EQUAL OPPORTUNITY EMPLOYER We do not discriminate on …" at bounding box center [508, 209] width 747 height 3232
click at [155, 361] on label "What Machines Or Equipment Can You Operate That Relate To The Job For Which You…" at bounding box center [293, 367] width 285 height 12
click at [155, 375] on textarea "D" at bounding box center [508, 407] width 715 height 64
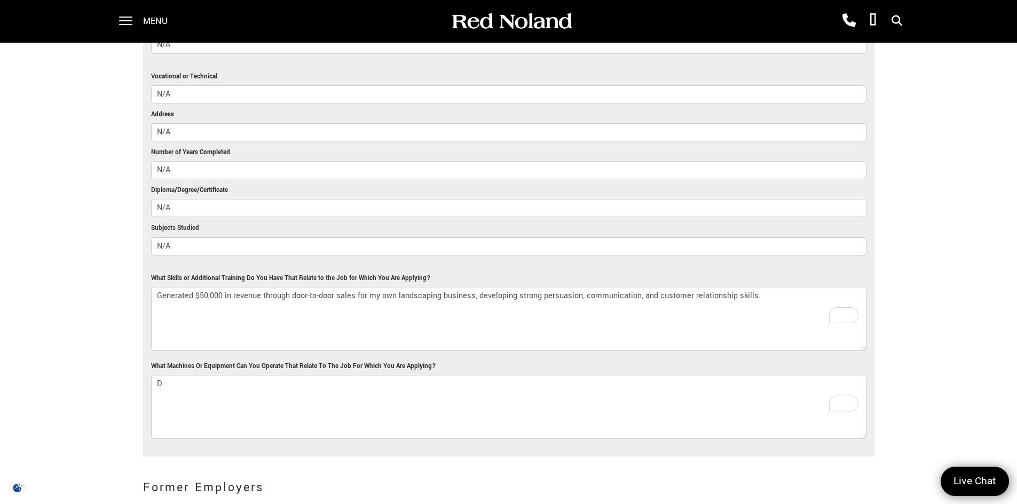
click at [163, 361] on label "What Machines Or Equipment Can You Operate That Relate To The Job For Which You…" at bounding box center [293, 367] width 285 height 12
click at [163, 375] on textarea "D" at bounding box center [508, 407] width 715 height 64
click at [163, 361] on label "What Machines Or Equipment Can You Operate That Relate To The Job For Which You…" at bounding box center [293, 367] width 285 height 12
click at [163, 375] on textarea "D" at bounding box center [508, 407] width 715 height 64
click at [163, 361] on label "What Machines Or Equipment Can You Operate That Relate To The Job For Which You…" at bounding box center [293, 367] width 285 height 12
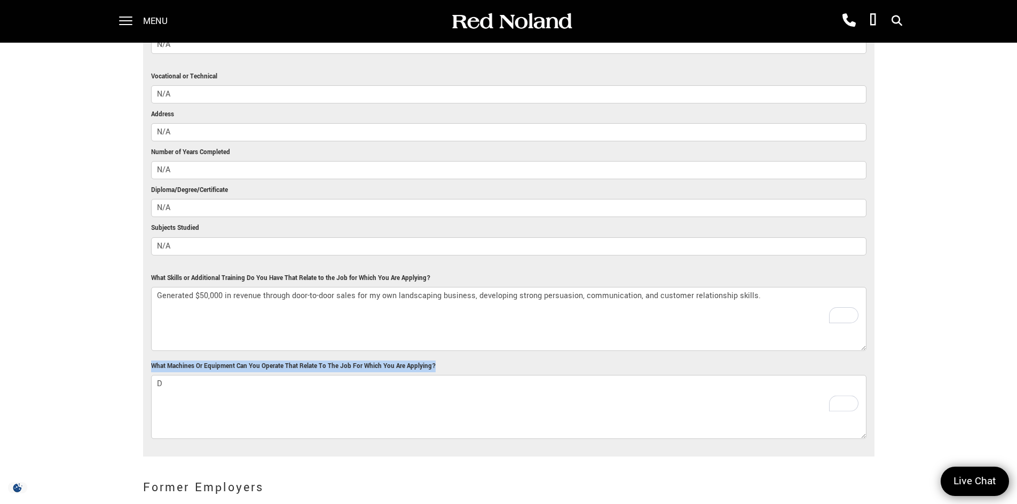
click at [163, 375] on textarea "D" at bounding box center [508, 407] width 715 height 64
copy label "What Machines Or Equipment Can You Operate That Relate To The Job For Which You…"
click at [190, 375] on textarea "D" at bounding box center [508, 407] width 715 height 64
drag, startPoint x: 190, startPoint y: 366, endPoint x: 118, endPoint y: 376, distance: 72.8
click at [118, 376] on div "You Are Here: Home > Careers > Employment Application Employment Application AN…" at bounding box center [508, 354] width 1017 height 3670
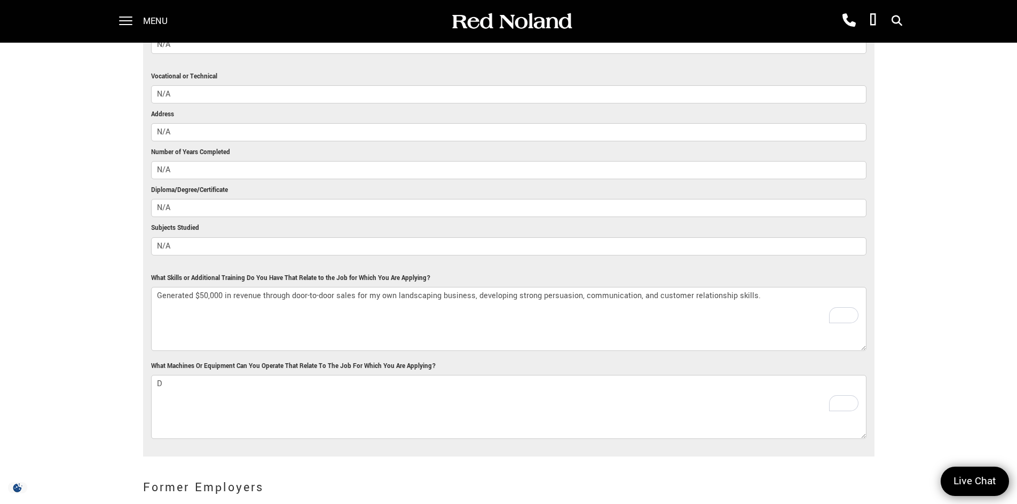
paste textarea "I have 3 years of safe driving experience and am comfortable operating both lar…"
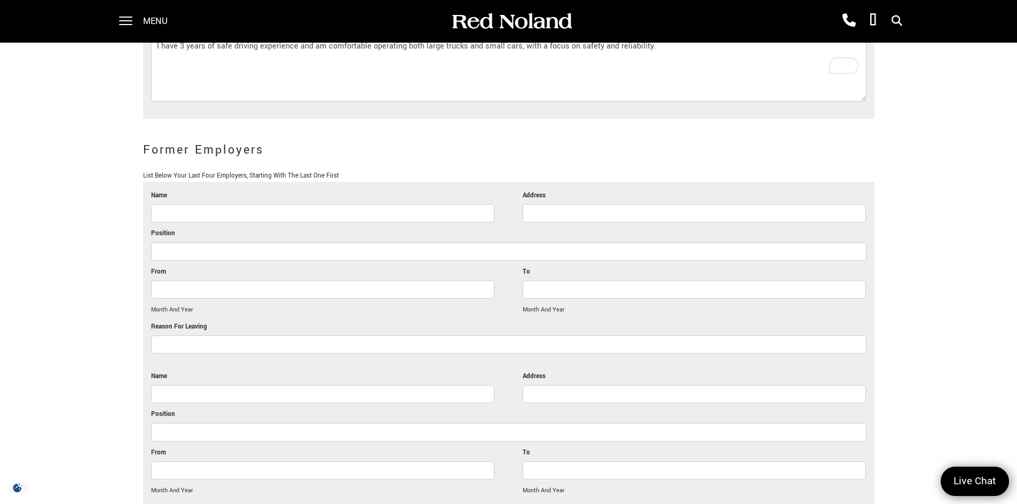
scroll to position [1801, 0]
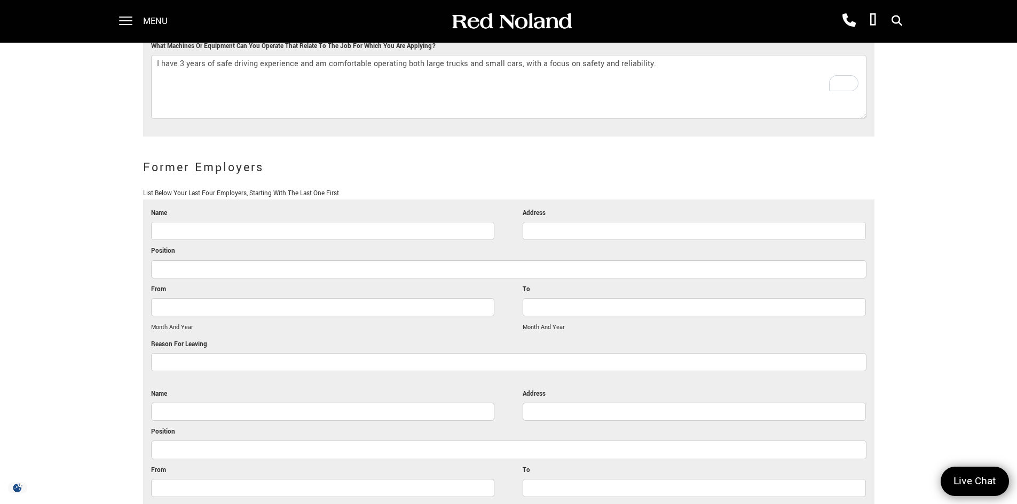
type textarea "I have 3 years of safe driving experience and am comfortable operating both lar…"
click at [236, 222] on input "Name" at bounding box center [322, 231] width 343 height 18
click at [350, 153] on h2 "Former Employers" at bounding box center [508, 168] width 731 height 30
drag, startPoint x: 386, startPoint y: 199, endPoint x: 381, endPoint y: 201, distance: 5.5
click at [383, 208] on li "Name" at bounding box center [322, 227] width 343 height 38
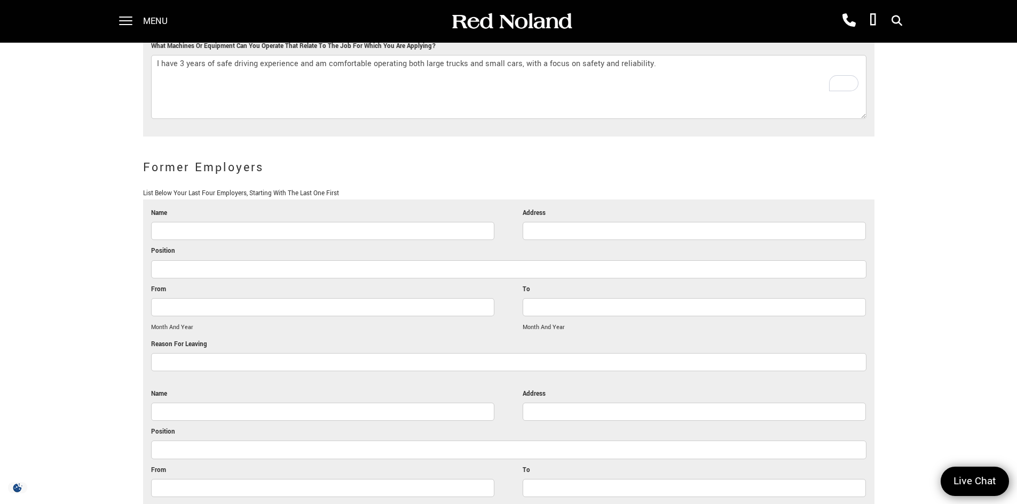
click at [375, 222] on input "Name" at bounding box center [322, 231] width 343 height 18
type input "Adrian Tirado"
click at [598, 222] on input "Address" at bounding box center [694, 231] width 343 height 18
click at [545, 246] on li "Position" at bounding box center [508, 265] width 715 height 38
click at [615, 222] on input "Address" at bounding box center [694, 231] width 343 height 18
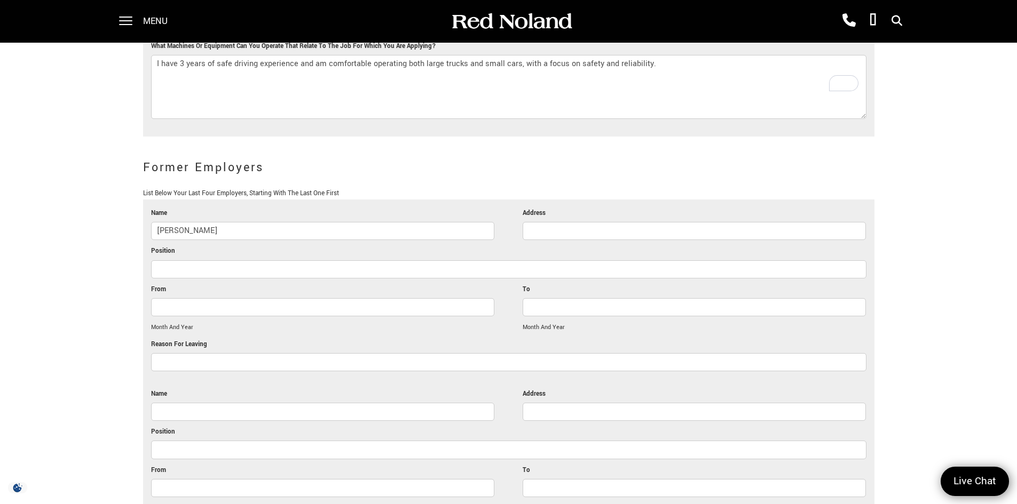
paste input "325 E Fillmore St, Colorado Springs, CO 80907"
type input "325 E Fillmore St, Colorado Springs, CO 80907"
click at [279, 260] on input "Position" at bounding box center [508, 269] width 715 height 18
type input "Team Member"
click at [297, 284] on li "From Month And Year" at bounding box center [322, 311] width 343 height 55
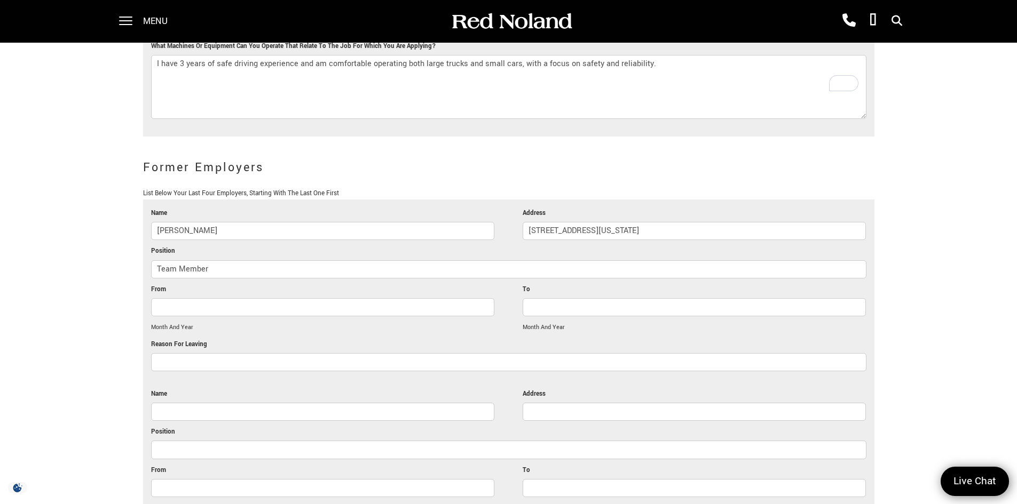
click at [299, 284] on li "From Month And Year" at bounding box center [322, 311] width 343 height 55
click at [238, 298] on input "From" at bounding box center [322, 307] width 343 height 18
paste input "November 2023 - May 2024"
drag, startPoint x: 277, startPoint y: 287, endPoint x: 227, endPoint y: 291, distance: 49.8
click at [220, 298] on div "November 2023 - May 2024" at bounding box center [322, 309] width 343 height 23
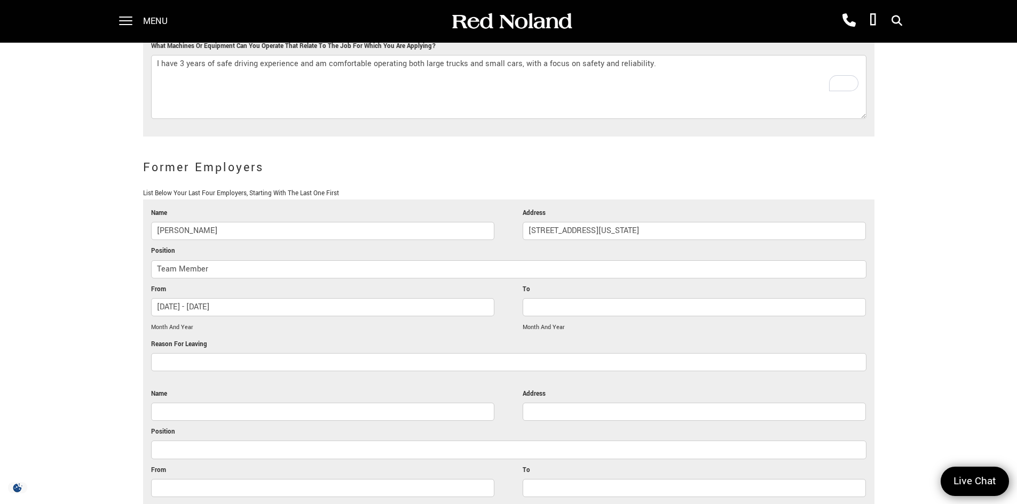
type input "November 2023 - May 2024"
click at [589, 298] on input "To" at bounding box center [694, 307] width 343 height 18
paste input "May 2024"
type input "May 2024"
drag, startPoint x: 261, startPoint y: 283, endPoint x: 211, endPoint y: 295, distance: 51.5
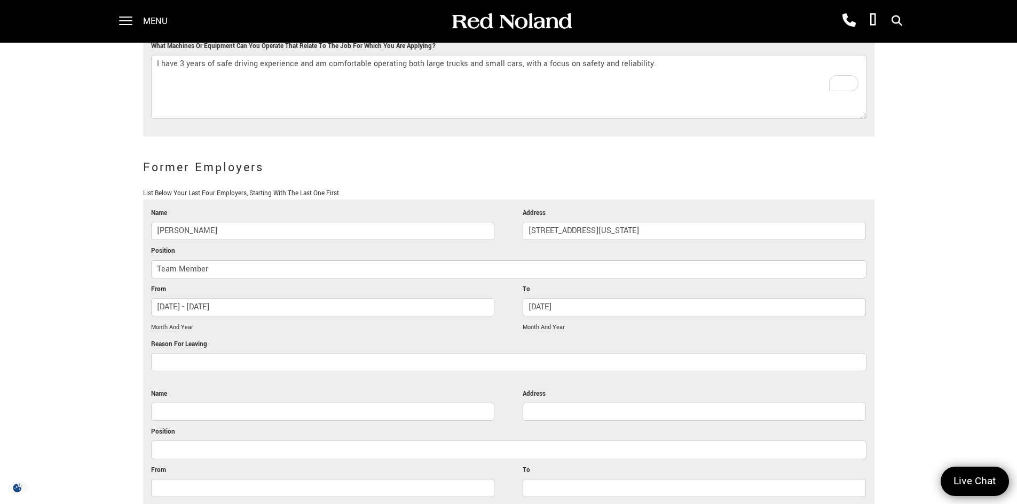
click at [211, 298] on div "November 2023 - May 2024" at bounding box center [322, 309] width 343 height 23
type input "November 2023"
click at [221, 353] on div at bounding box center [508, 364] width 715 height 23
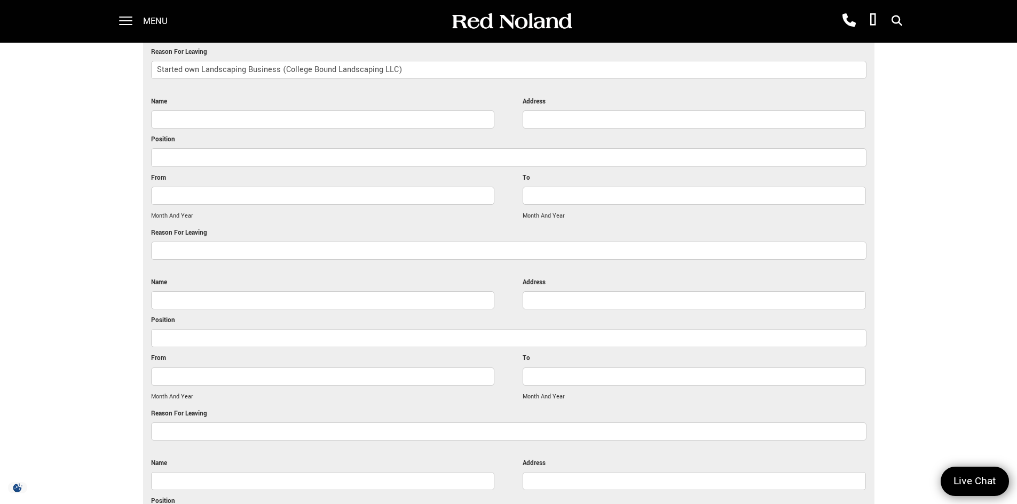
scroll to position [1961, 0]
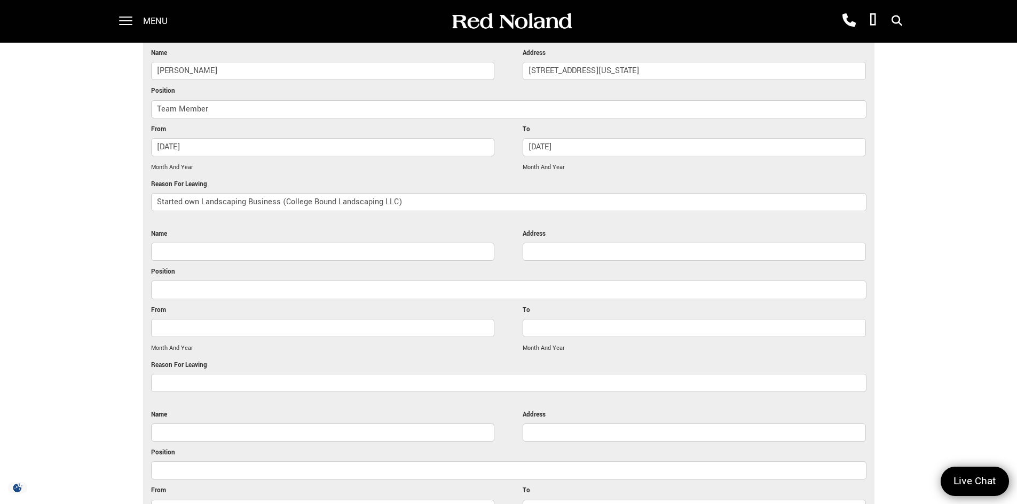
type input "Started own Landscaping Business (College Bound Landscaping LLC)"
click at [407, 266] on li "Position" at bounding box center [508, 285] width 715 height 38
click at [289, 243] on input "Name" at bounding box center [322, 252] width 343 height 18
type input "Luca M Murillo"
click at [564, 243] on input "Address" at bounding box center [694, 252] width 343 height 18
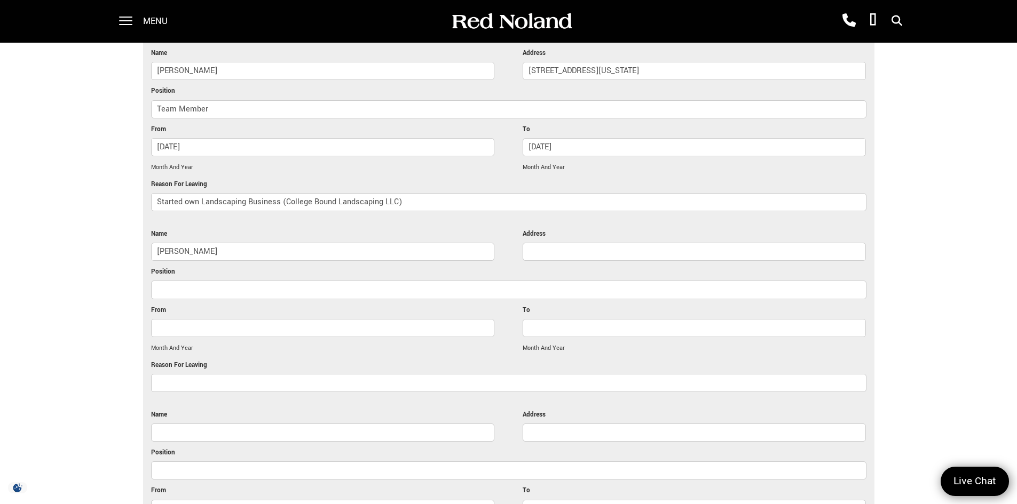
type input "10 East Jefferson Street"
type input "Luca M Murillo"
click at [451, 281] on input "Position" at bounding box center [508, 290] width 715 height 18
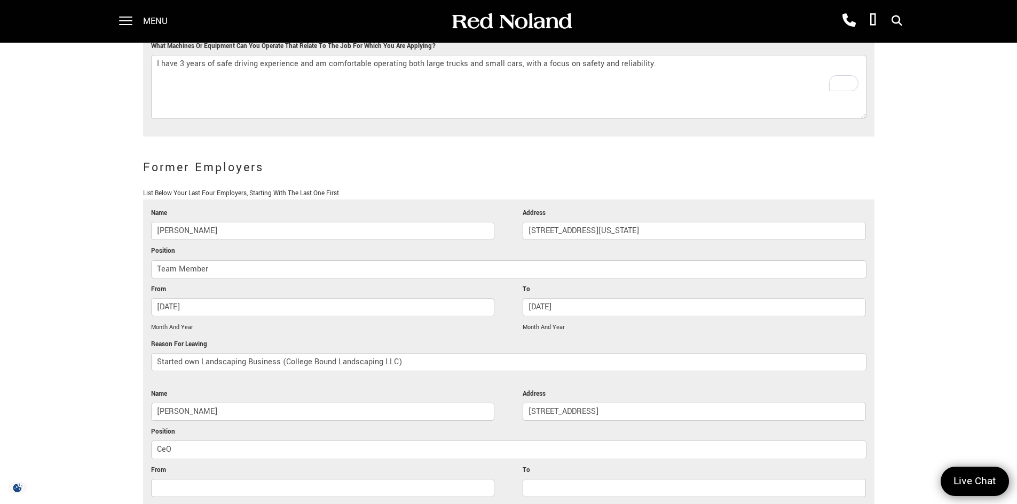
scroll to position [2015, 0]
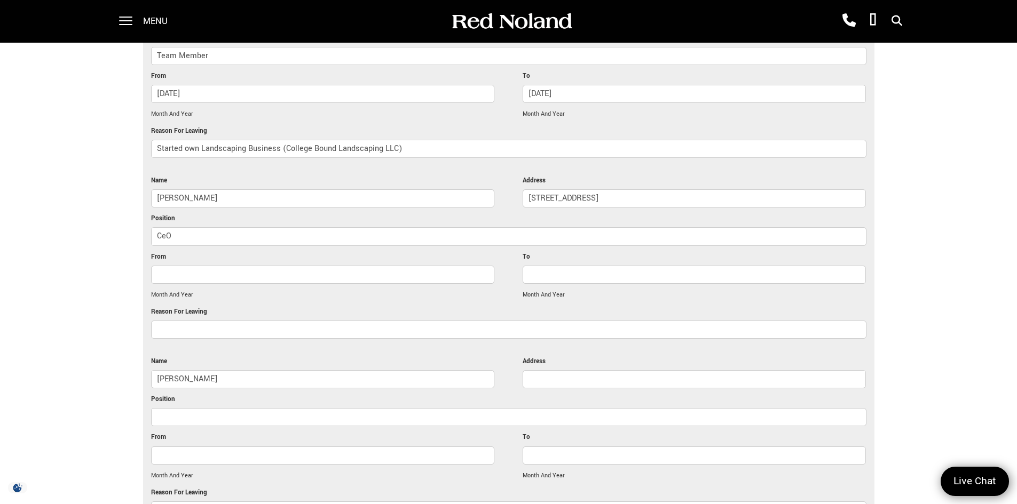
drag, startPoint x: 227, startPoint y: 216, endPoint x: 67, endPoint y: 218, distance: 160.7
click at [384, 140] on input "Started own Landscaping Business (College Bound Landscaping LLC)" at bounding box center [508, 149] width 715 height 18
click at [383, 140] on input "Started own Landscaping Business (College Bound Landscaping LLC)" at bounding box center [508, 149] width 715 height 18
click at [382, 140] on input "Started own Landscaping Business (College Bound Landscaping LLC)" at bounding box center [508, 149] width 715 height 18
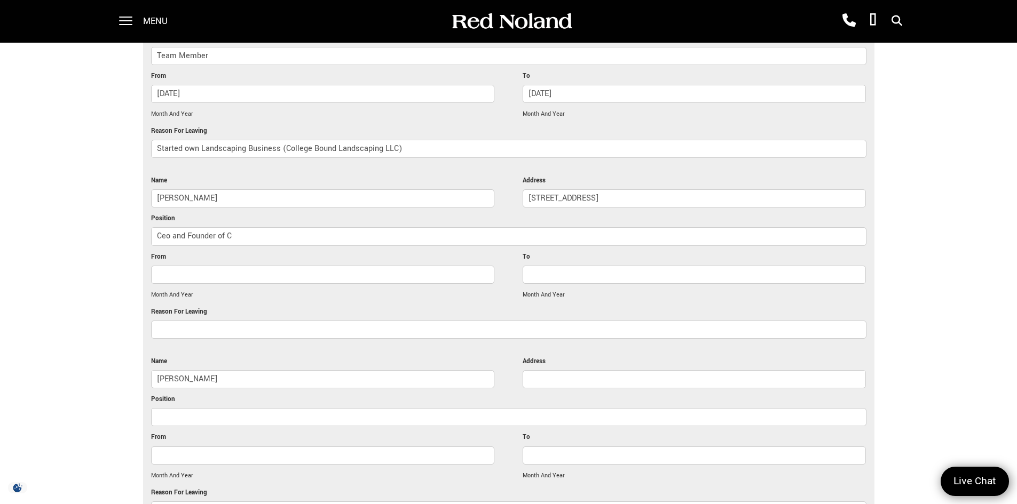
click at [382, 140] on input "Started own Landscaping Business (College Bound Landscaping LLC)" at bounding box center [508, 149] width 715 height 18
click at [403, 125] on li "Reason For Leaving Started own Landscaping Business (College Bound Landscaping …" at bounding box center [508, 144] width 715 height 38
drag, startPoint x: 396, startPoint y: 127, endPoint x: 287, endPoint y: 131, distance: 109.0
click at [287, 140] on input "Started own Landscaping Business (College Bound Landscaping LLC)" at bounding box center [508, 149] width 715 height 18
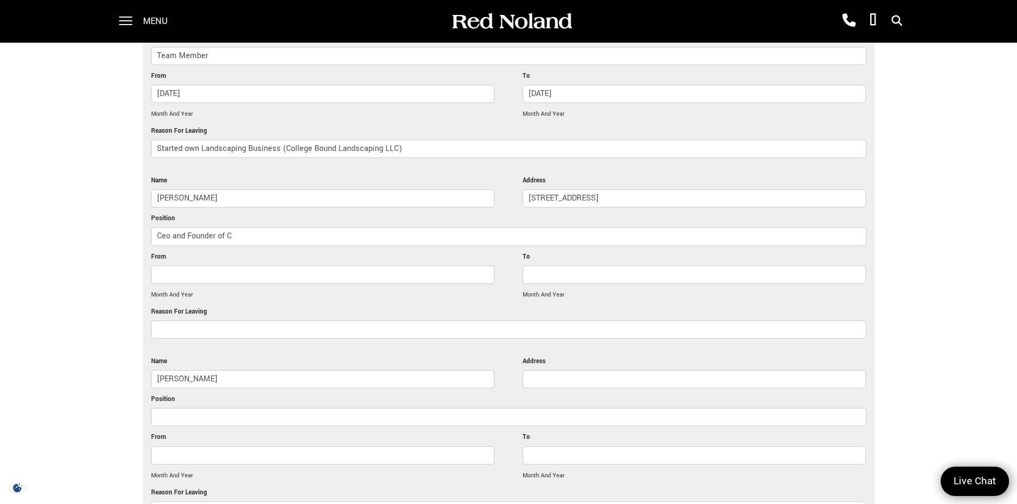
click at [248, 227] on input "Ceo and Founder of C" at bounding box center [508, 236] width 715 height 18
paste input "College Bound Landscaping LLC"
type input "Ceo and Founder of College Bound Landscaping LLC"
click at [356, 266] on input "From" at bounding box center [322, 275] width 343 height 18
paste input "May 2024 - August 2024"
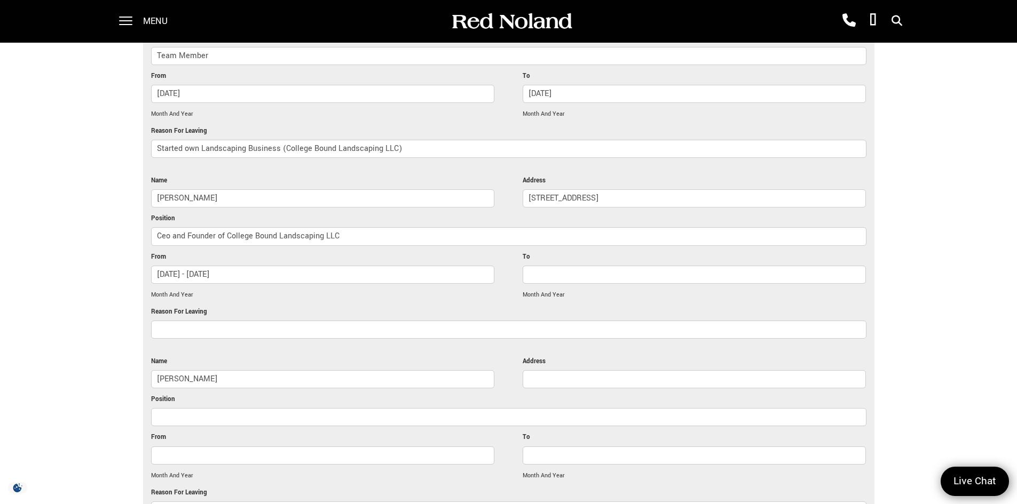
drag, startPoint x: 255, startPoint y: 254, endPoint x: 199, endPoint y: 255, distance: 55.5
click at [199, 266] on input "May 2024 - August 2024" at bounding box center [322, 275] width 343 height 18
type input "May 2024 - August 2024"
click at [585, 266] on input "To" at bounding box center [694, 275] width 343 height 18
paste input "August 2024"
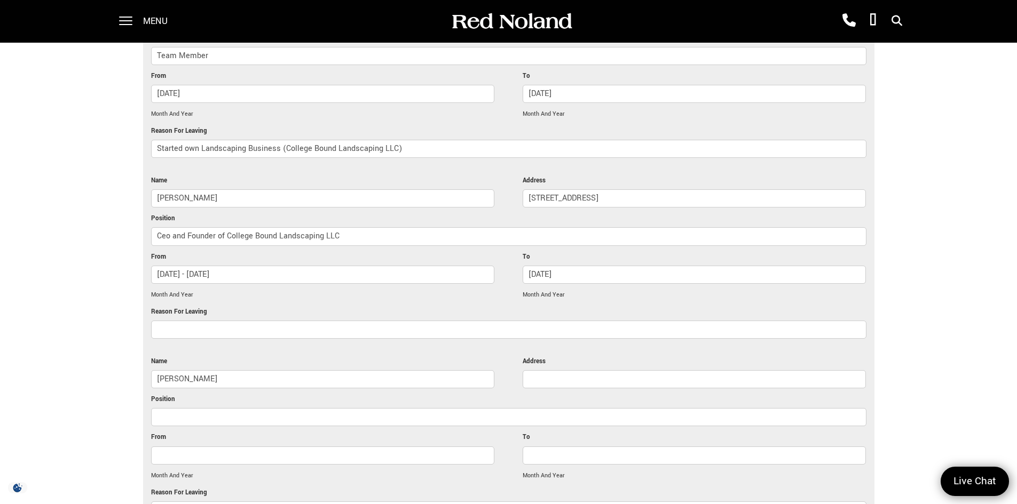
type input "August 2024"
drag, startPoint x: 260, startPoint y: 251, endPoint x: 195, endPoint y: 255, distance: 64.7
click at [195, 266] on input "May 2024 - August 2024" at bounding box center [322, 275] width 343 height 18
type input "May 2024"
click at [215, 321] on input "Reason For Leaving" at bounding box center [508, 330] width 715 height 18
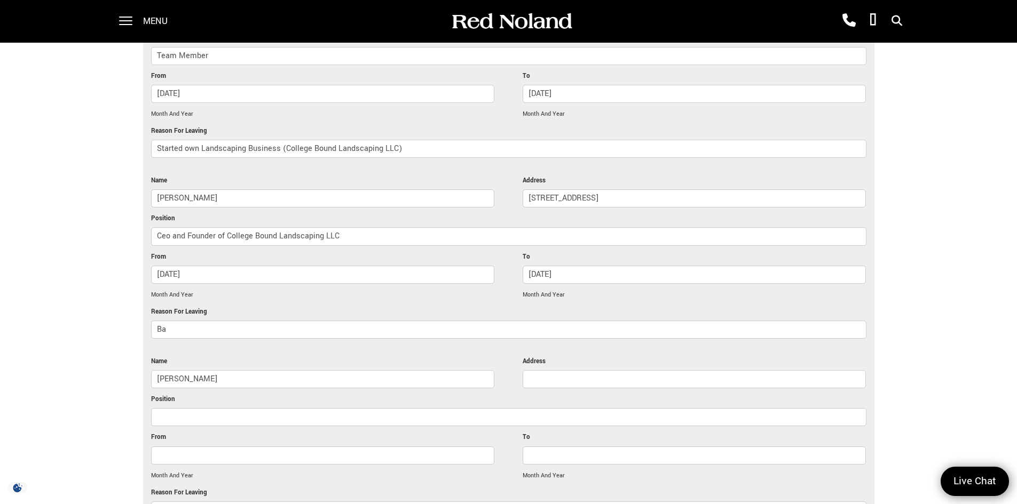
type input "B"
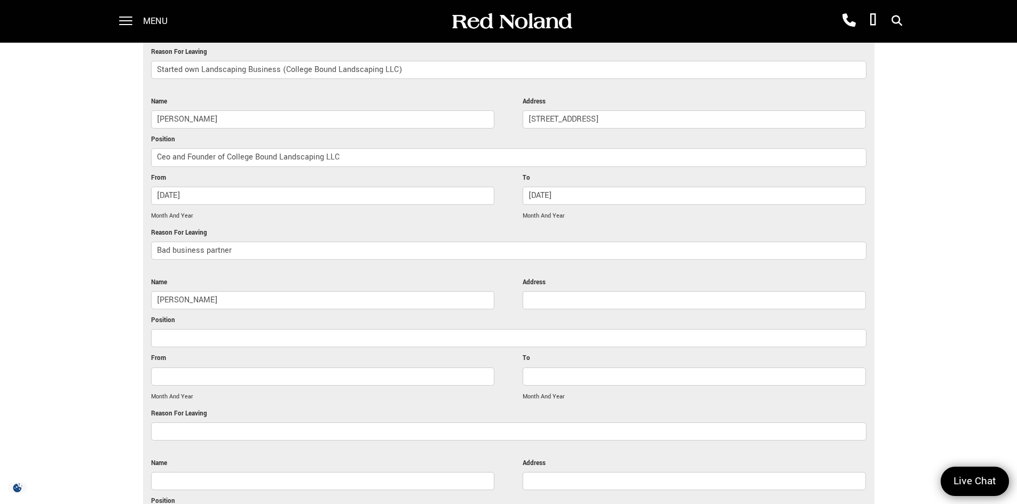
scroll to position [2175, 0]
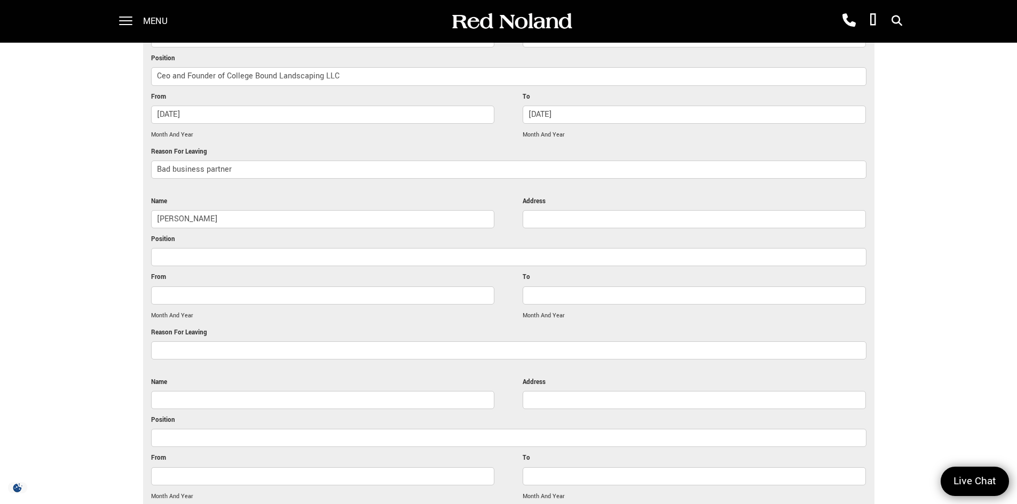
type input "Bad business partner"
drag, startPoint x: 232, startPoint y: 205, endPoint x: 0, endPoint y: 201, distance: 231.7
type input "="
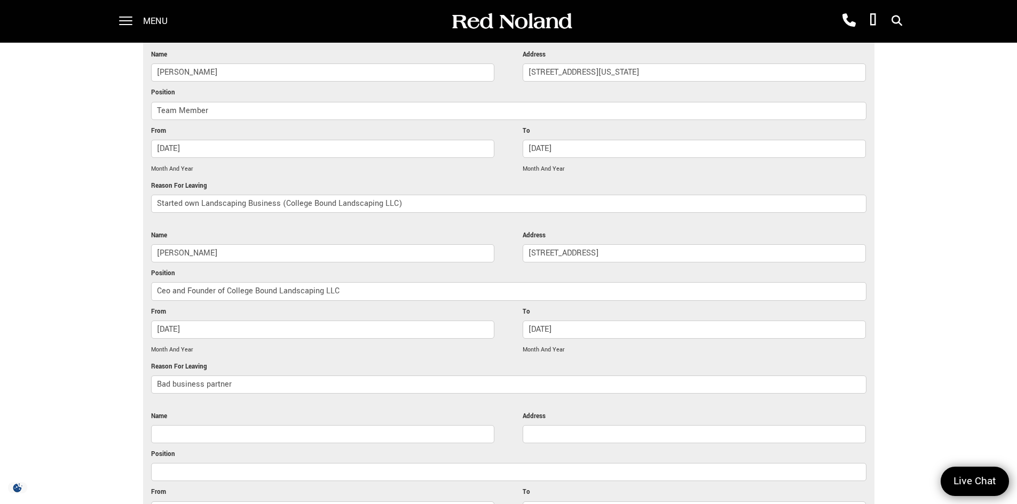
scroll to position [2121, 0]
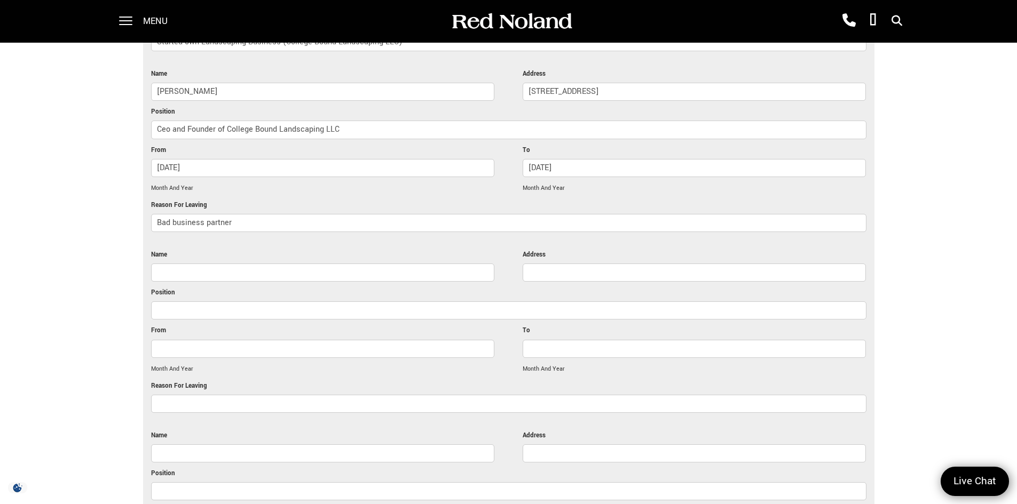
click at [427, 302] on input "Position" at bounding box center [508, 311] width 715 height 18
type input "Research Intern"
click at [420, 340] on input "From" at bounding box center [322, 349] width 343 height 18
paste input "JUNE 2023 - AUGUST 2023"
drag, startPoint x: 194, startPoint y: 325, endPoint x: 301, endPoint y: 315, distance: 107.2
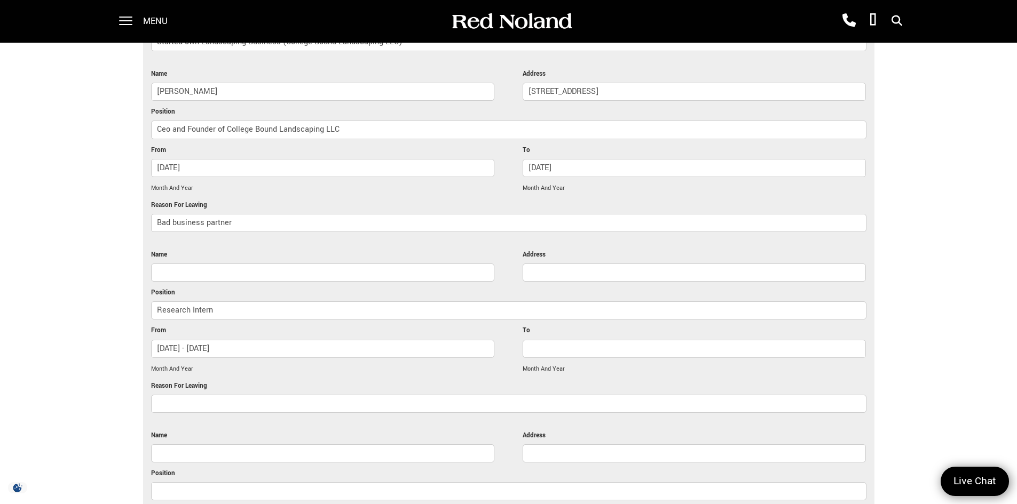
click at [295, 340] on input "JUNE 2023 - AUGUST 2023" at bounding box center [322, 349] width 343 height 18
type input "JUNE 2023 - AUGUST 2023"
click at [551, 340] on input "To" at bounding box center [694, 349] width 343 height 18
paste input "- AUGUST 2023"
click at [537, 340] on input "- AUGUST 2023" at bounding box center [694, 349] width 343 height 18
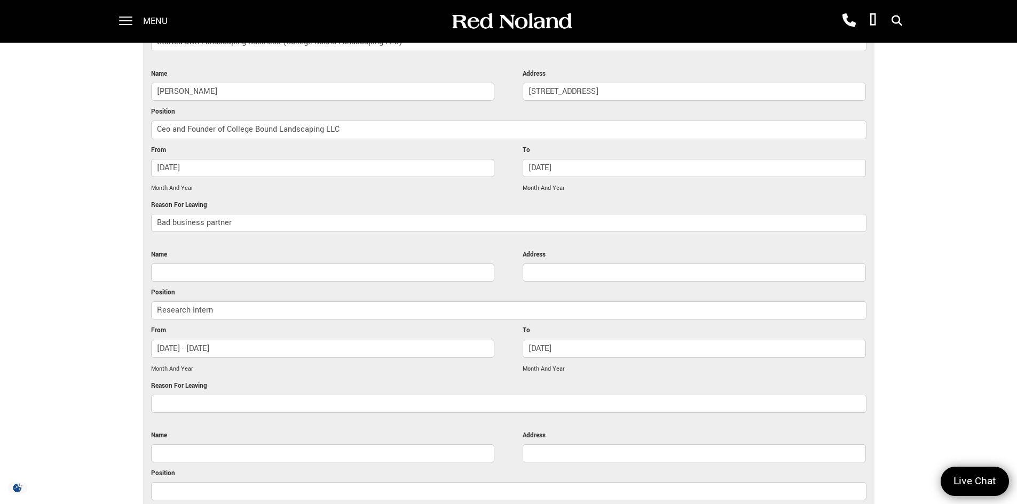
type input "AUGUST 2023"
drag, startPoint x: 197, startPoint y: 329, endPoint x: 204, endPoint y: 329, distance: 7.5
click at [198, 340] on input "JUNE 2023 - AUGUST 2023" at bounding box center [322, 349] width 343 height 18
click at [272, 340] on input "JUNE 2023 AUGUST 2023" at bounding box center [322, 349] width 343 height 18
drag, startPoint x: 256, startPoint y: 330, endPoint x: 186, endPoint y: 333, distance: 69.4
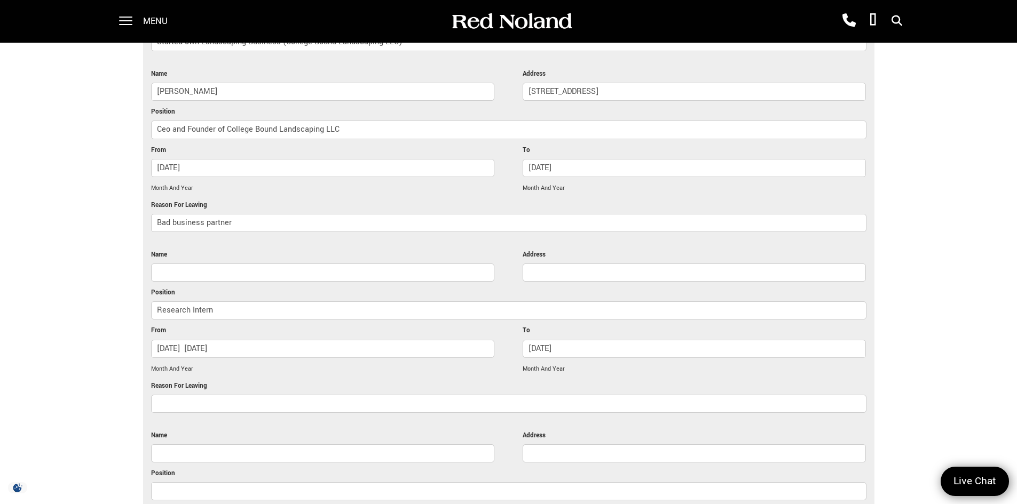
click at [186, 340] on input "JUNE 2023 AUGUST 2023" at bounding box center [322, 349] width 343 height 18
click at [260, 340] on input "JUNE 2023 AUGUST 2023" at bounding box center [322, 349] width 343 height 18
click at [259, 340] on input "JUNE 2023 AUGUST 2023" at bounding box center [322, 349] width 343 height 18
drag, startPoint x: 259, startPoint y: 330, endPoint x: 211, endPoint y: 333, distance: 48.6
click at [211, 340] on input "JUNE 2023 AUGUST 2023" at bounding box center [322, 349] width 343 height 18
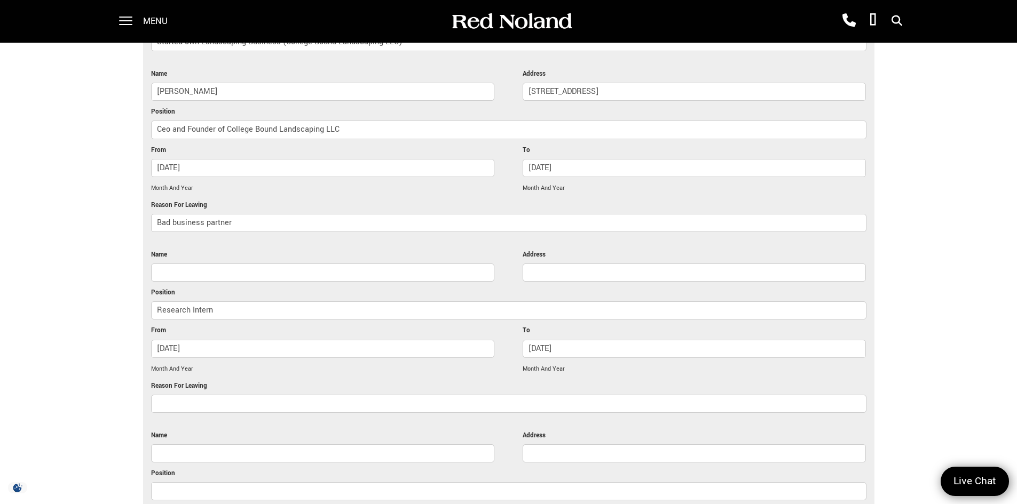
type input "JUNE 2023"
click at [198, 395] on input "Reason For Leaving" at bounding box center [508, 404] width 715 height 18
type input "Seasonal Internship"
drag, startPoint x: 205, startPoint y: 377, endPoint x: 167, endPoint y: 260, distance: 123.1
click at [166, 264] on div at bounding box center [322, 275] width 343 height 23
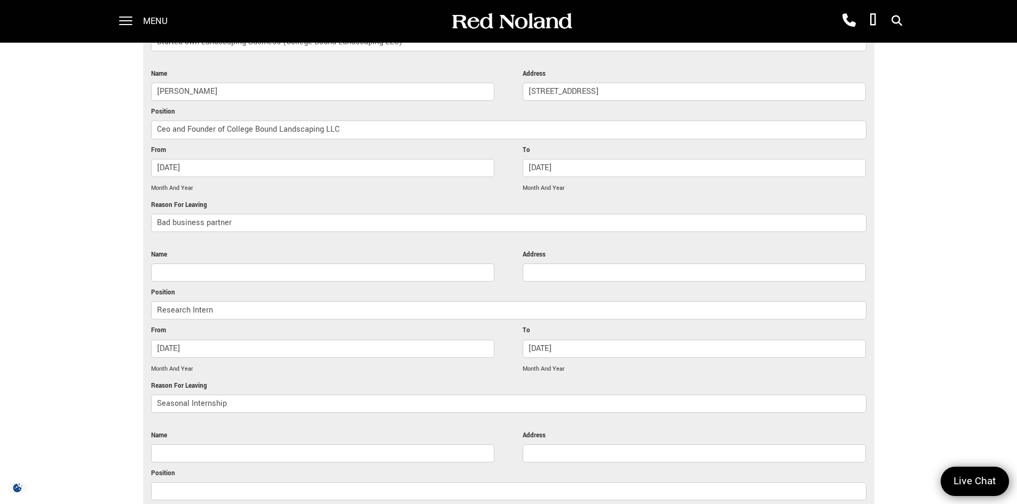
drag, startPoint x: 176, startPoint y: 257, endPoint x: 183, endPoint y: 257, distance: 7.5
click at [176, 264] on input "Name" at bounding box center [322, 273] width 343 height 18
type input "Dixie Holmes"
click at [580, 264] on input "Address" at bounding box center [694, 273] width 343 height 18
paste input "2354 Fairchild Dr Suite 3A15, Air Force Academy, CO 80840"
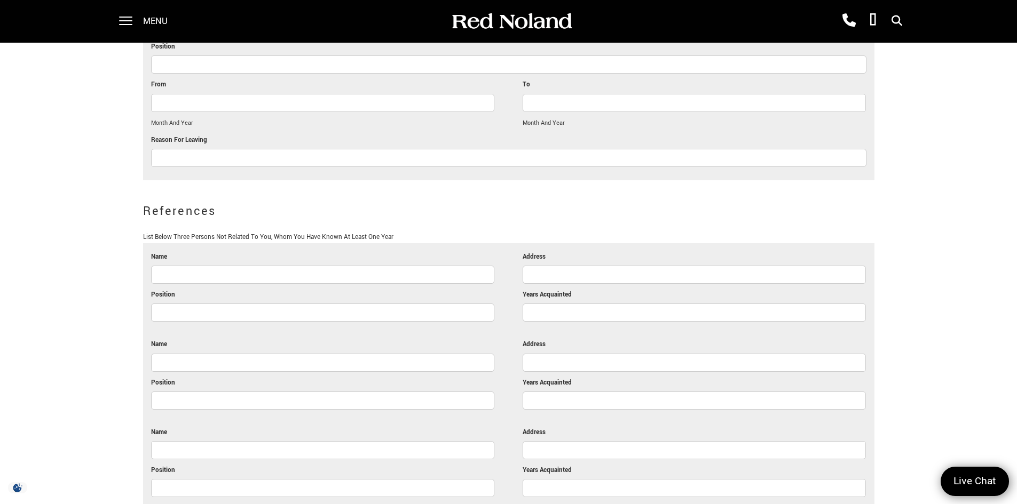
scroll to position [2602, 0]
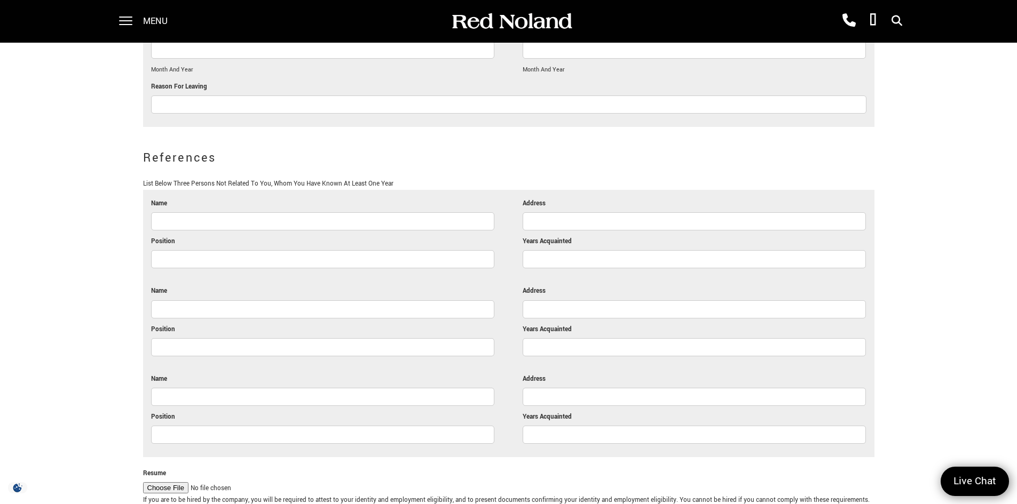
type input "2354 Fairchild Dr Suite 3A15, Air Force Academy, CO 80840"
click at [385, 212] on input "Name" at bounding box center [322, 221] width 343 height 18
click at [418, 250] on input "Position" at bounding box center [322, 259] width 343 height 18
click at [443, 212] on div at bounding box center [322, 223] width 343 height 23
click at [451, 212] on input "Name" at bounding box center [322, 221] width 343 height 18
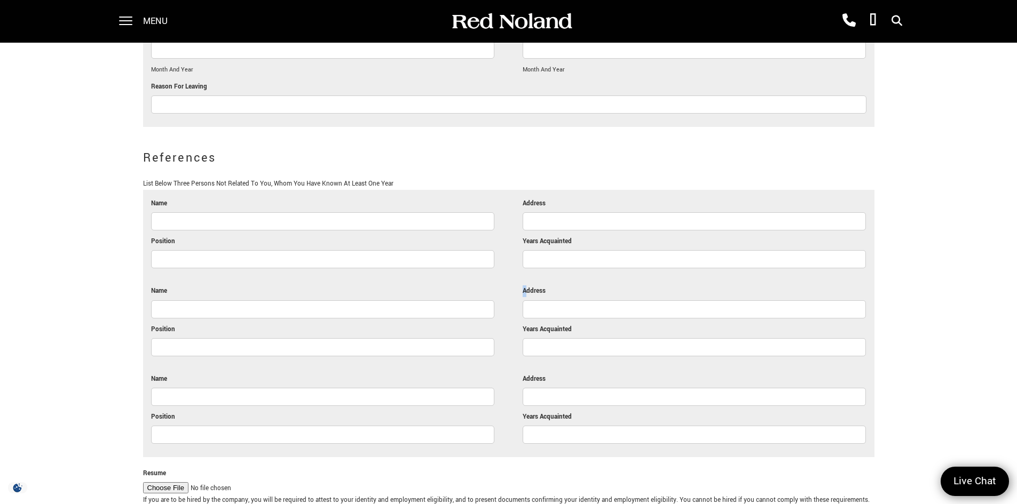
click at [528, 286] on label "Address" at bounding box center [534, 292] width 23 height 12
click at [467, 412] on li "Position" at bounding box center [322, 431] width 343 height 38
click at [401, 198] on li "Name" at bounding box center [322, 217] width 343 height 38
click at [416, 190] on ul "Name Address Position Years Acquainted Name Address Position Years Acquainted N…" at bounding box center [508, 323] width 731 height 267
click at [420, 212] on input "Name" at bounding box center [322, 221] width 343 height 18
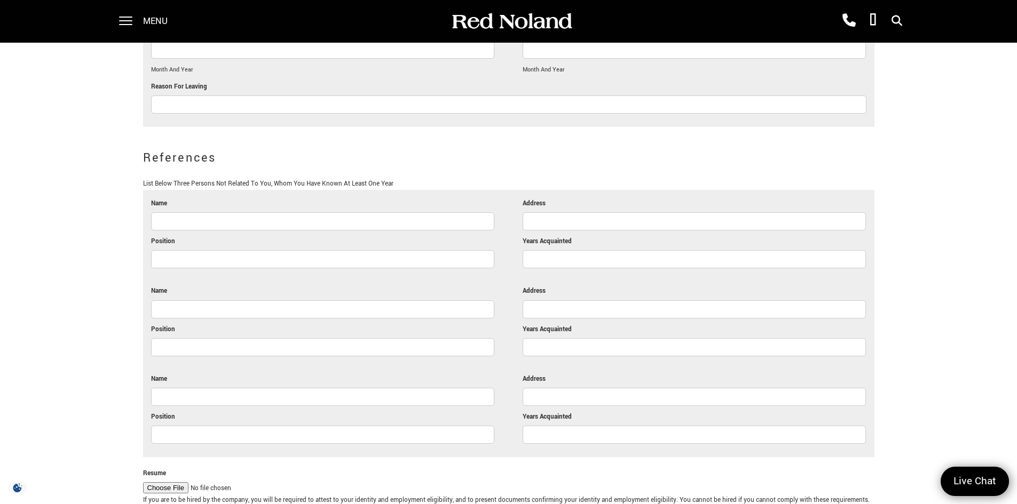
click at [410, 250] on input "Position" at bounding box center [322, 259] width 343 height 18
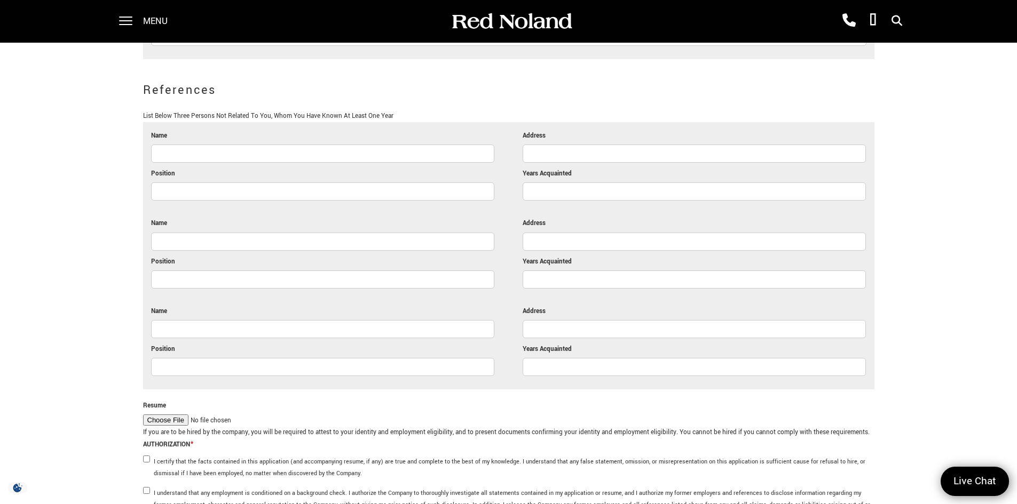
scroll to position [2708, 0]
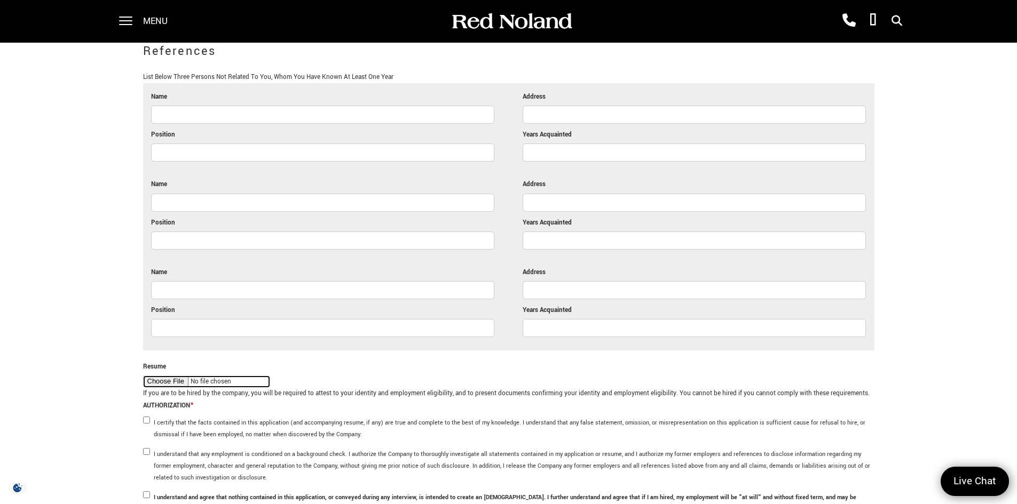
click at [166, 376] on input "Resume" at bounding box center [206, 382] width 127 height 12
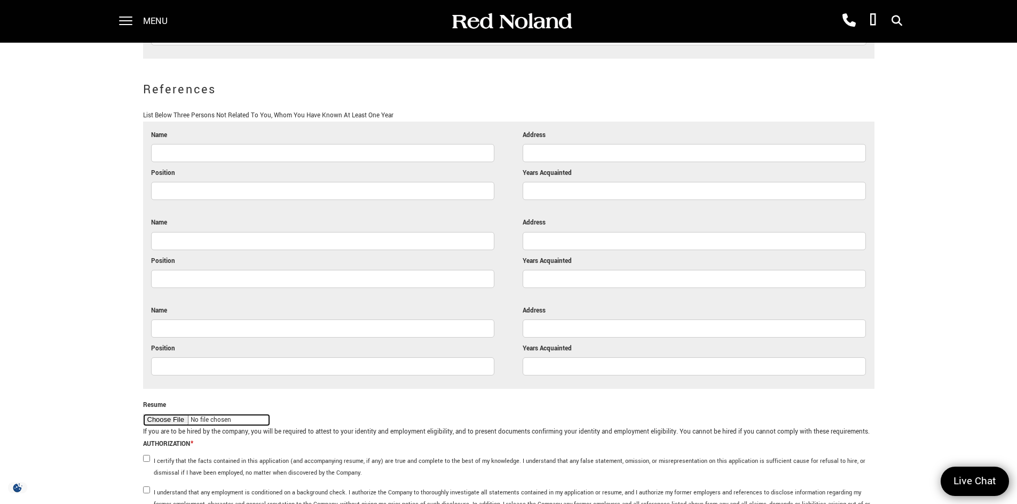
scroll to position [2602, 0]
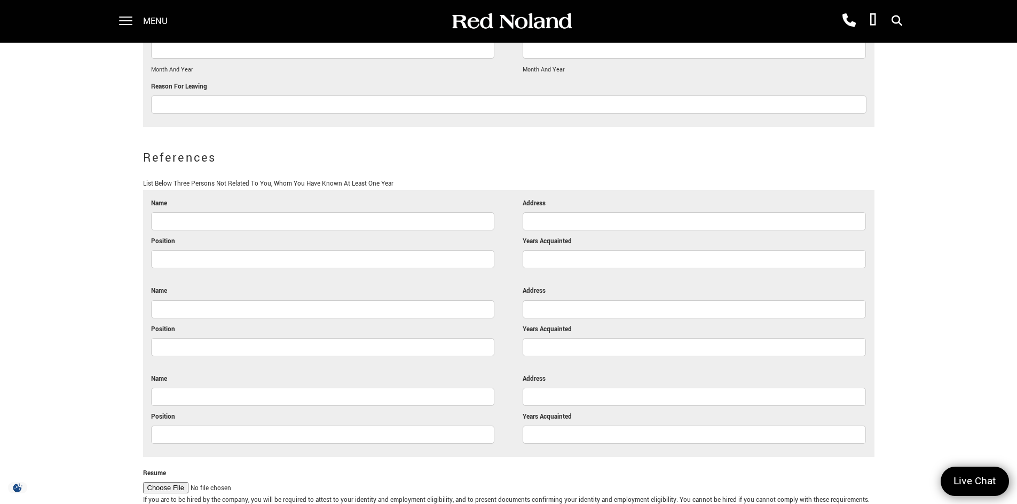
click at [234, 212] on div at bounding box center [322, 223] width 343 height 23
click at [244, 212] on input "Name" at bounding box center [322, 221] width 343 height 18
type input "Hunter"
click at [270, 250] on input "Position" at bounding box center [322, 259] width 343 height 18
click at [287, 212] on input "Hunter" at bounding box center [322, 221] width 343 height 18
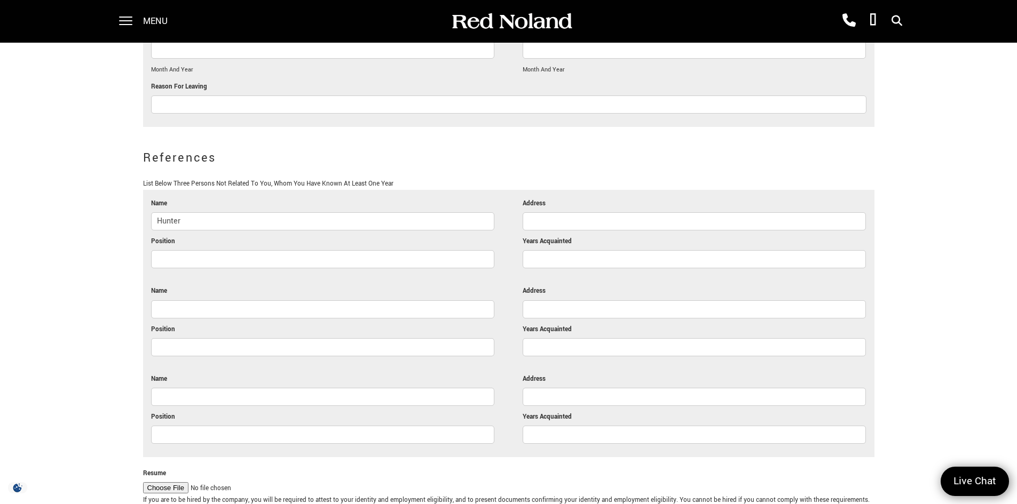
click at [234, 301] on input "Name" at bounding box center [322, 310] width 343 height 18
click at [339, 301] on input "Name" at bounding box center [322, 310] width 343 height 18
click at [329, 324] on li "Position" at bounding box center [322, 343] width 343 height 38
drag, startPoint x: 268, startPoint y: 411, endPoint x: 260, endPoint y: 411, distance: 8.0
click at [266, 426] on input "Position" at bounding box center [322, 435] width 343 height 18
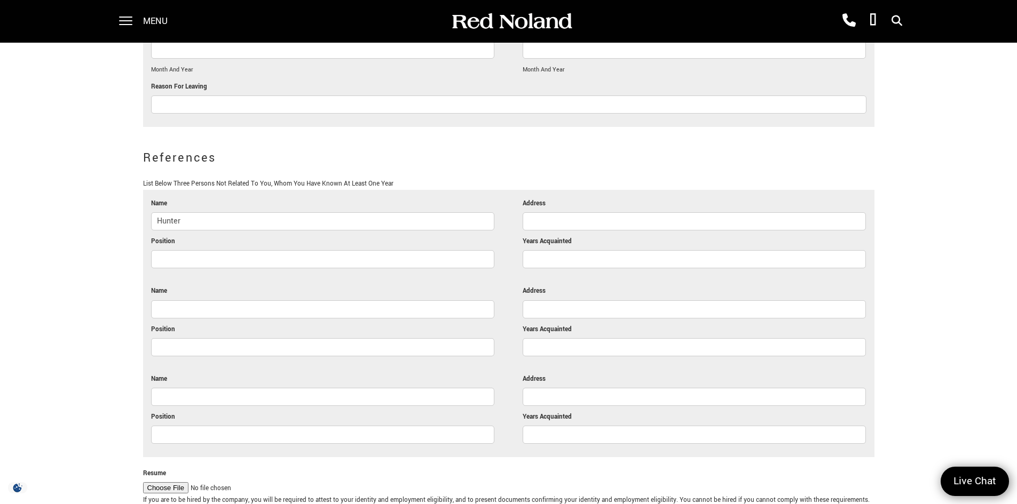
drag, startPoint x: 359, startPoint y: 373, endPoint x: 176, endPoint y: 390, distance: 183.3
click at [283, 388] on input "Name" at bounding box center [322, 397] width 343 height 18
click at [263, 198] on li "Name Hunter" at bounding box center [322, 217] width 343 height 38
click at [523, 207] on ul "Name Hunter Address Position Years Acquainted Name Address Position Years Acqua…" at bounding box center [508, 323] width 731 height 267
drag, startPoint x: 547, startPoint y: 368, endPoint x: 550, endPoint y: 380, distance: 11.5
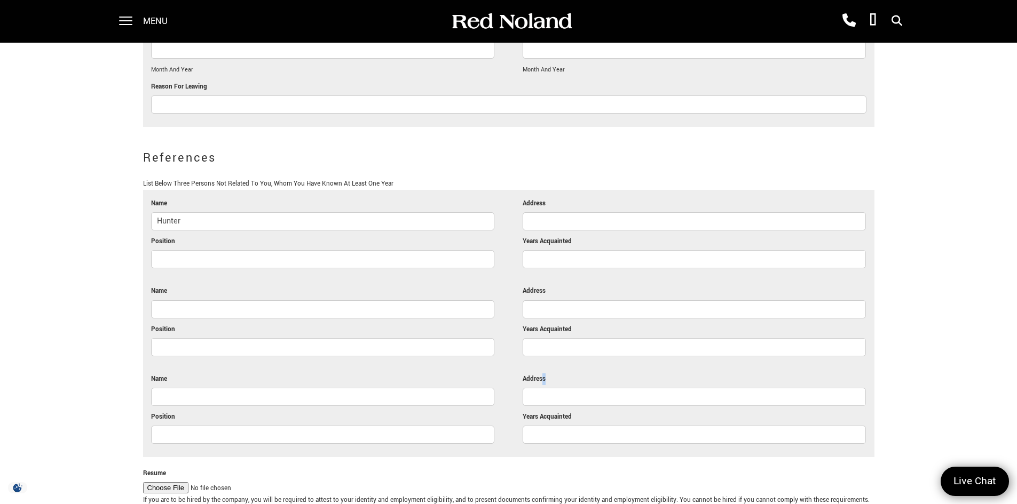
click at [550, 376] on li "Address" at bounding box center [694, 393] width 343 height 38
click at [549, 388] on input "Address" at bounding box center [694, 397] width 343 height 18
click at [289, 468] on li "Resume" at bounding box center [508, 481] width 731 height 27
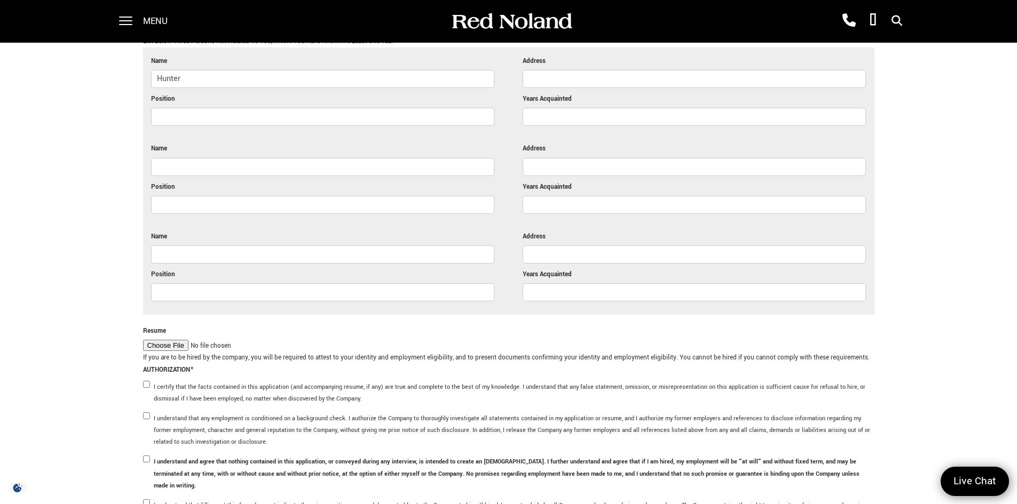
scroll to position [2666, 0]
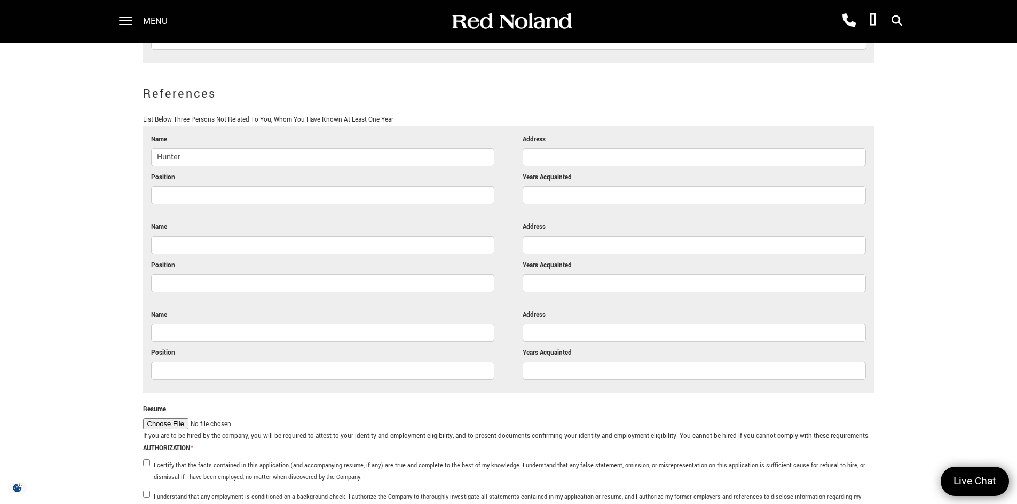
click at [563, 186] on input "Years Acquainted" at bounding box center [694, 195] width 343 height 18
type input "1"
click at [301, 186] on input "Position" at bounding box center [322, 195] width 343 height 18
type input "Ceo of"
click at [583, 148] on input "Address" at bounding box center [694, 157] width 343 height 18
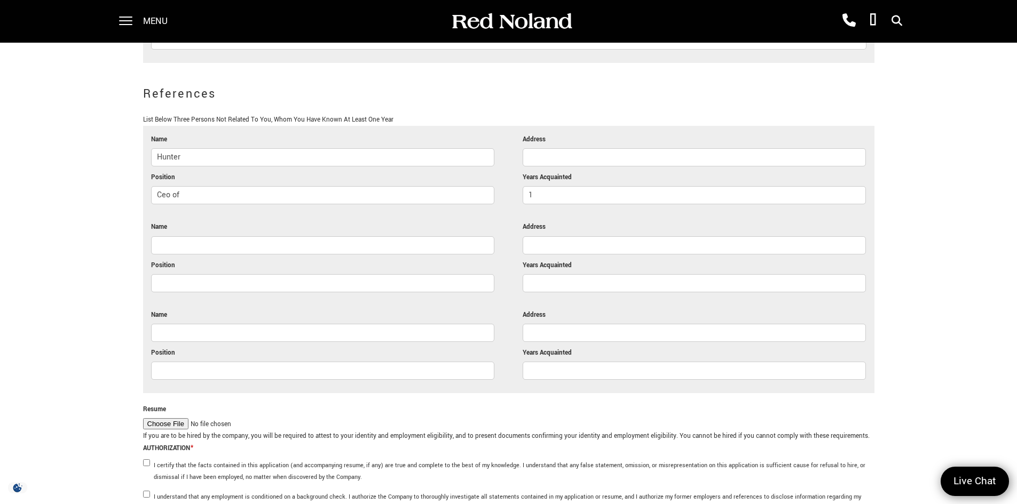
paste input "3236 N Nevada Ave, Colorado Springs, CO 80907"
type input "3236 N Nevada Ave, Colorado Springs, CO 80907"
drag, startPoint x: 554, startPoint y: 166, endPoint x: 422, endPoint y: 167, distance: 131.9
click at [553, 186] on input "1" at bounding box center [694, 195] width 343 height 18
drag, startPoint x: 393, startPoint y: 161, endPoint x: 385, endPoint y: 162, distance: 8.6
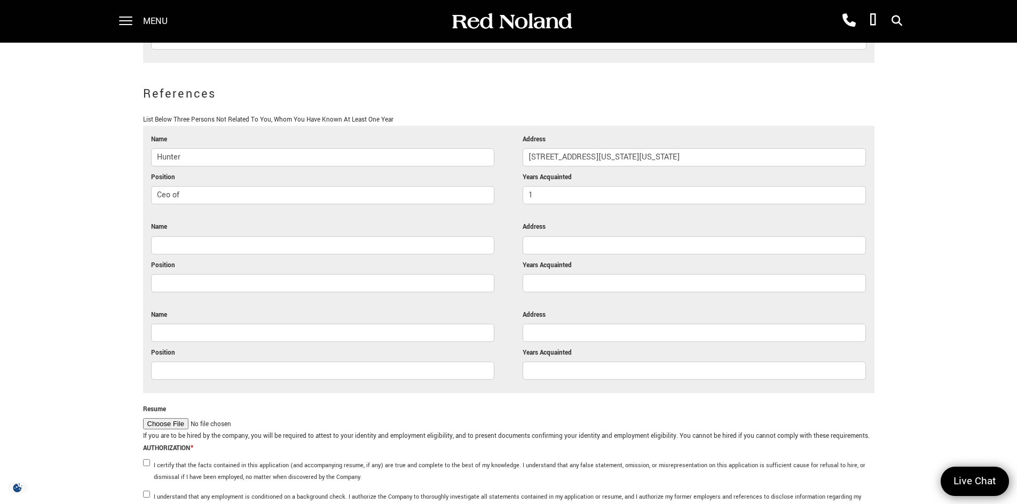
click at [392, 172] on li "Position Ceo of" at bounding box center [322, 191] width 343 height 38
click at [312, 186] on input "Ceo of" at bounding box center [322, 195] width 343 height 18
type input "Ceo of R U Tinted"
click at [360, 236] on input "Name" at bounding box center [322, 245] width 343 height 18
click at [378, 260] on li "Position" at bounding box center [322, 279] width 343 height 38
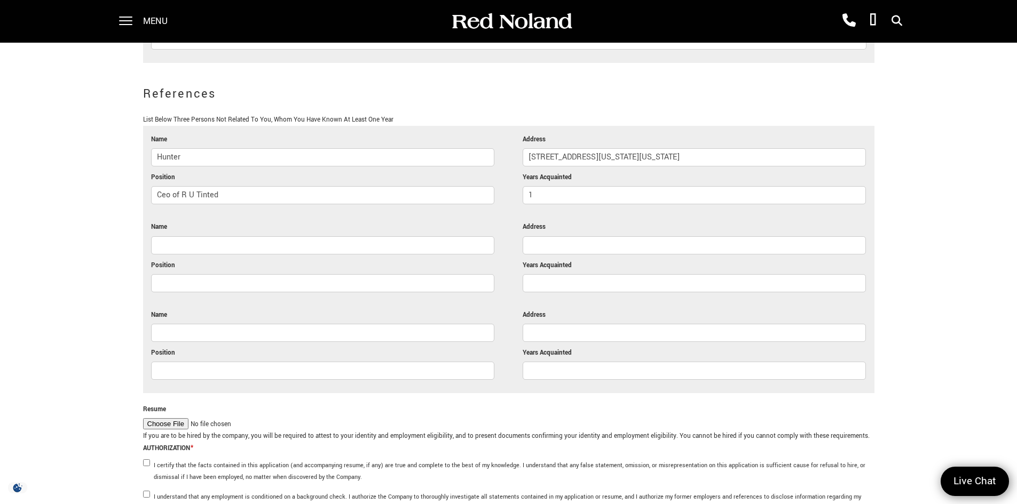
click at [346, 236] on input "Name" at bounding box center [322, 245] width 343 height 18
click at [175, 274] on input "Position" at bounding box center [322, 283] width 343 height 18
click at [248, 236] on input "Name" at bounding box center [322, 245] width 343 height 18
click at [186, 274] on input "Helper of R U Tinter" at bounding box center [322, 283] width 343 height 18
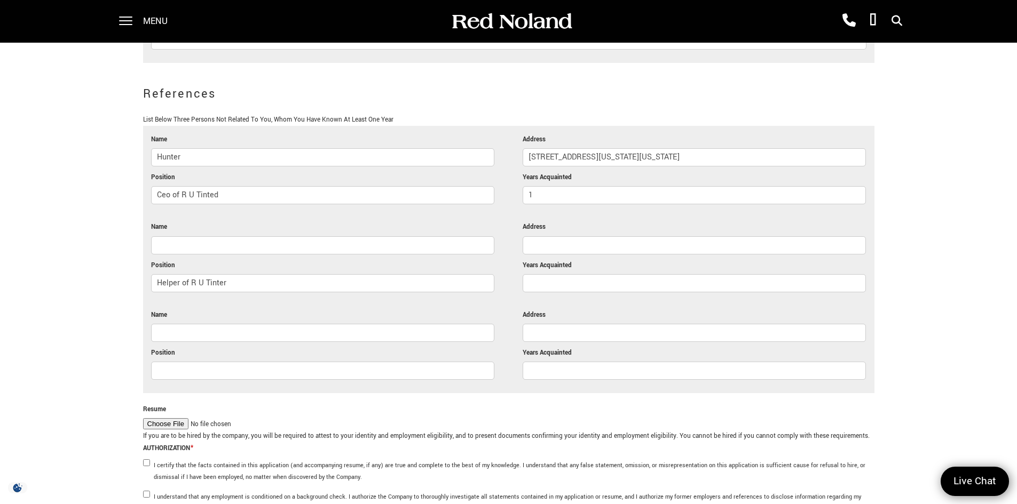
click at [186, 274] on input "Helper of R U Tinter" at bounding box center [322, 283] width 343 height 18
click at [189, 274] on input "Helper of R U Tinter" at bounding box center [322, 283] width 343 height 18
drag, startPoint x: 189, startPoint y: 262, endPoint x: 116, endPoint y: 273, distance: 74.1
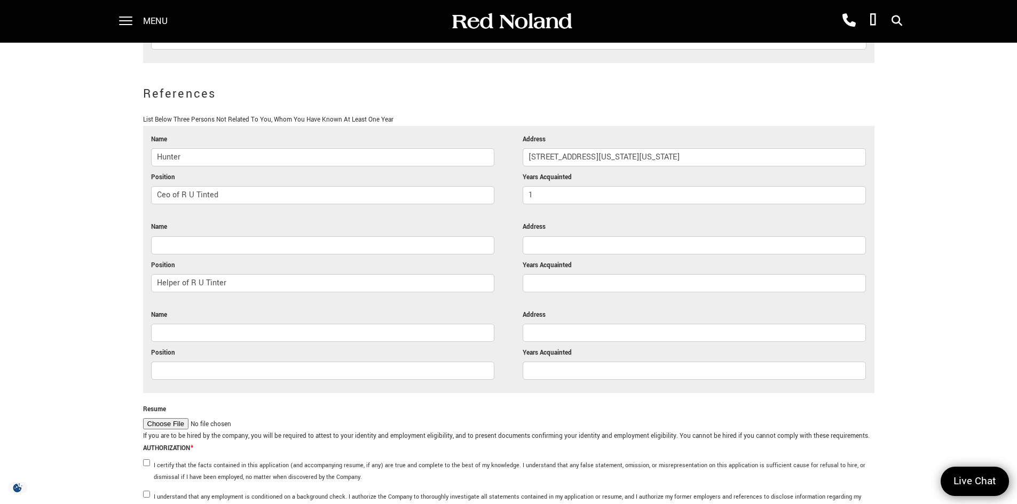
click at [238, 236] on input "Name" at bounding box center [322, 245] width 343 height 18
click at [184, 274] on input "Helper of R U Tinter" at bounding box center [322, 283] width 343 height 18
click at [185, 274] on input "Helper of R U Tinter" at bounding box center [322, 283] width 343 height 18
drag, startPoint x: 185, startPoint y: 258, endPoint x: 119, endPoint y: 270, distance: 67.1
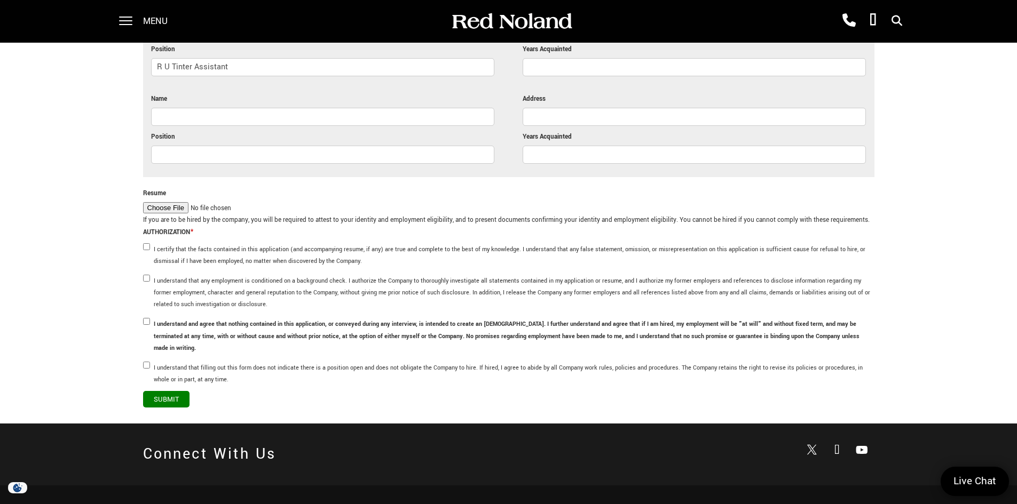
scroll to position [2772, 0]
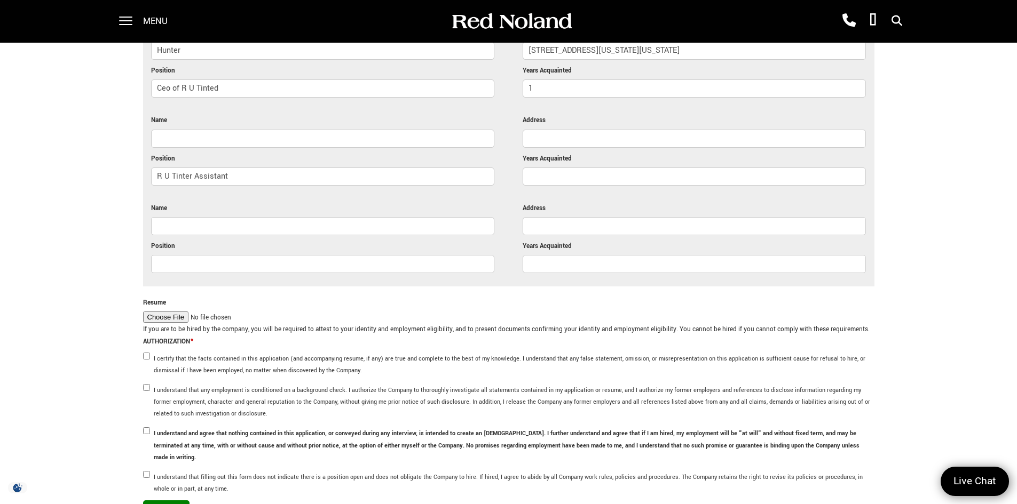
type input "R U Tinter Assistant"
click at [259, 130] on input "Name" at bounding box center [322, 139] width 343 height 18
type input "Maverick Hess"
click at [584, 130] on input "Address" at bounding box center [694, 139] width 343 height 18
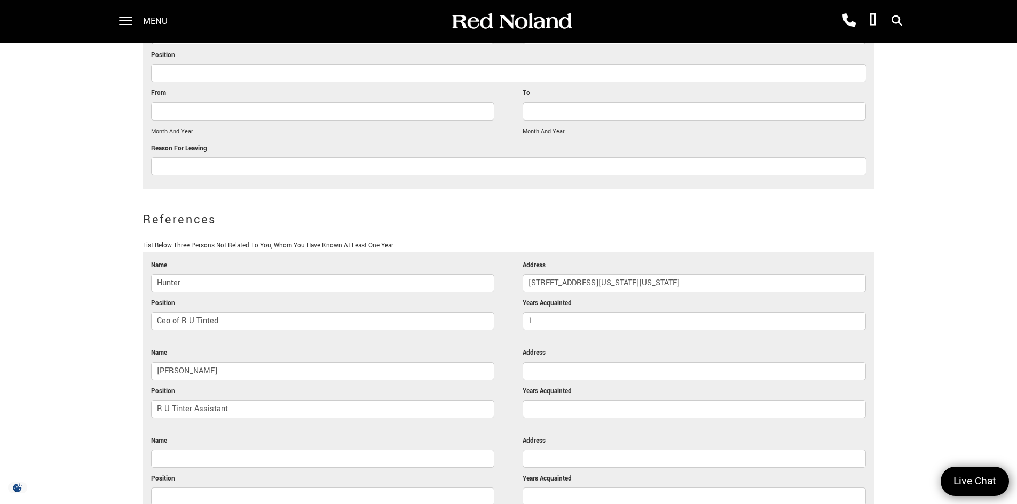
scroll to position [2559, 0]
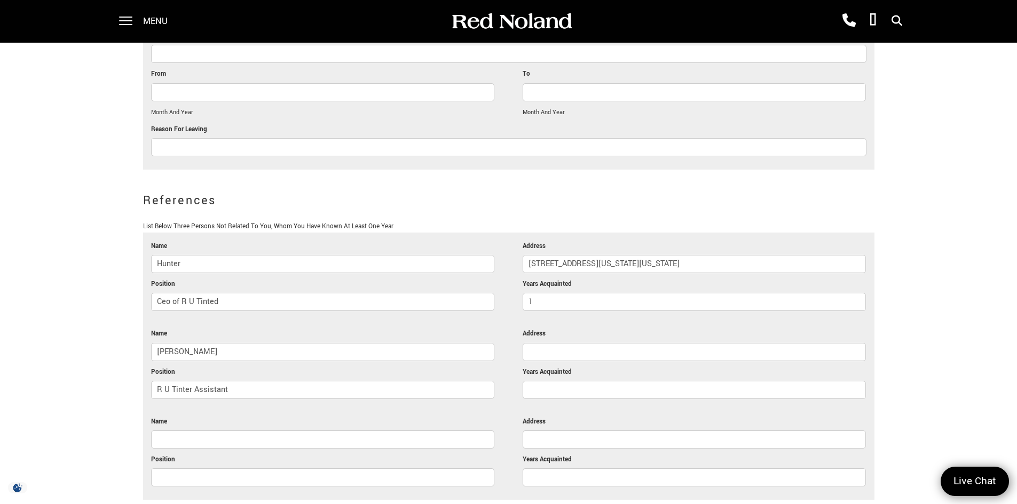
click at [551, 381] on input "Years Acquainted" at bounding box center [694, 390] width 343 height 18
type input "1"
drag, startPoint x: 724, startPoint y: 245, endPoint x: 421, endPoint y: 262, distance: 303.6
click at [400, 259] on ul "Name Hunter Address 3236 N Nevada Ave, Colorado Springs, CO 80907 Position Ceo …" at bounding box center [508, 366] width 731 height 267
click at [572, 343] on input "Address" at bounding box center [694, 352] width 343 height 18
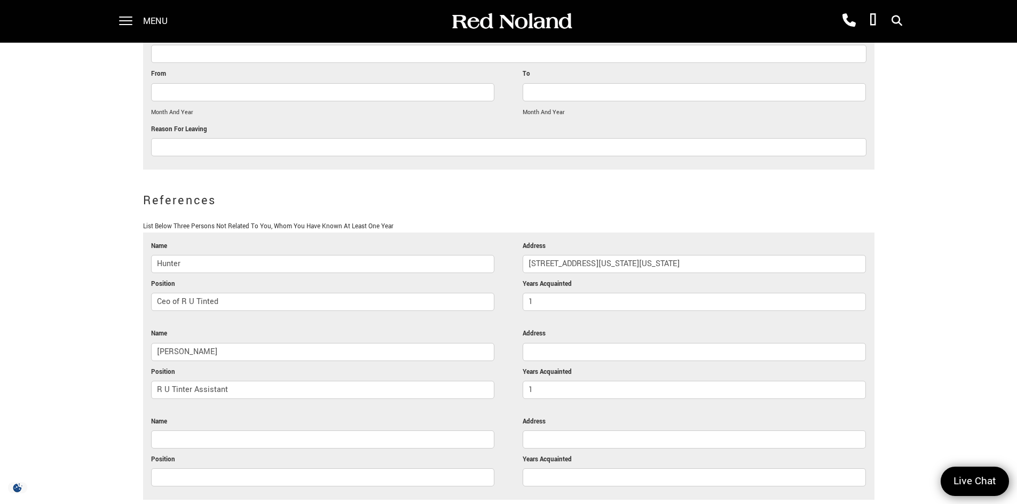
paste input "3236 N Nevada Ave, Colorado Springs, CO 80907"
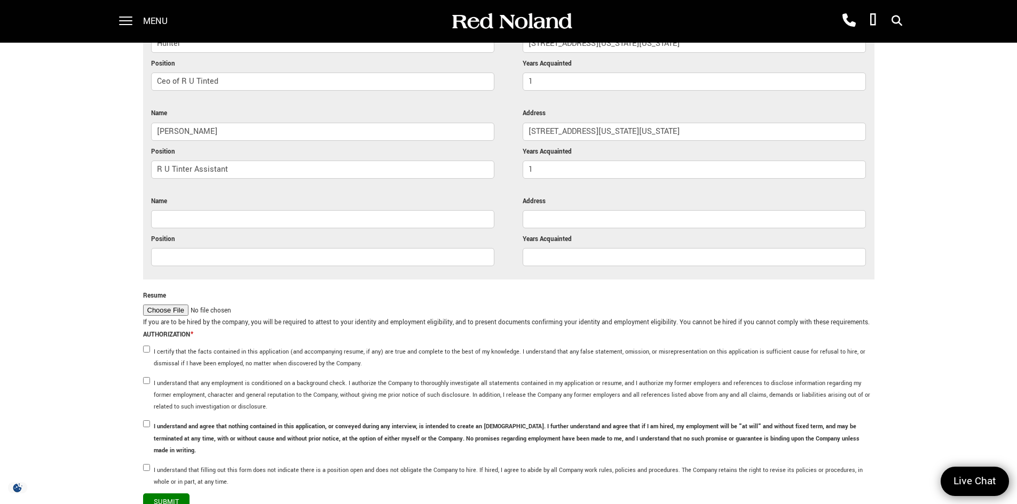
scroll to position [2666, 0]
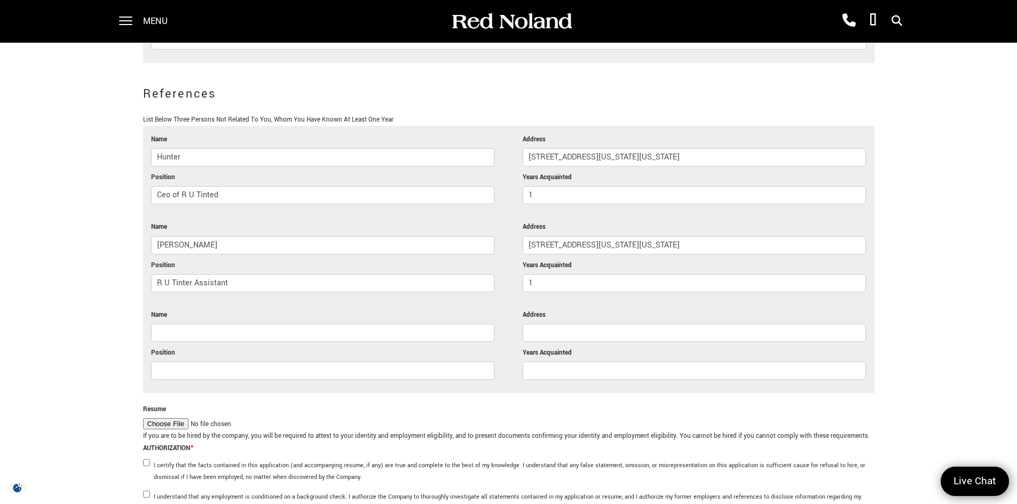
type input "3236 N Nevada Ave, Colorado Springs, CO 80907"
click at [208, 347] on li "Position" at bounding box center [322, 366] width 343 height 38
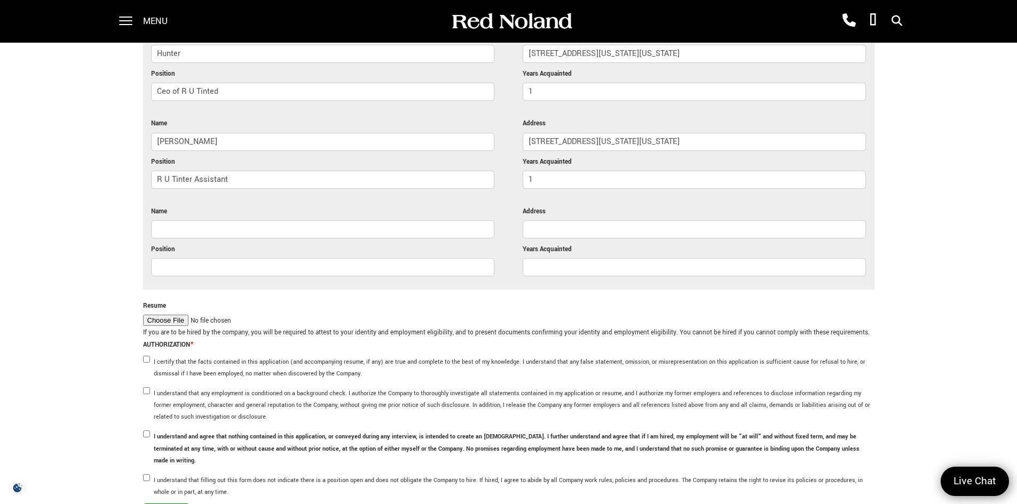
scroll to position [2772, 0]
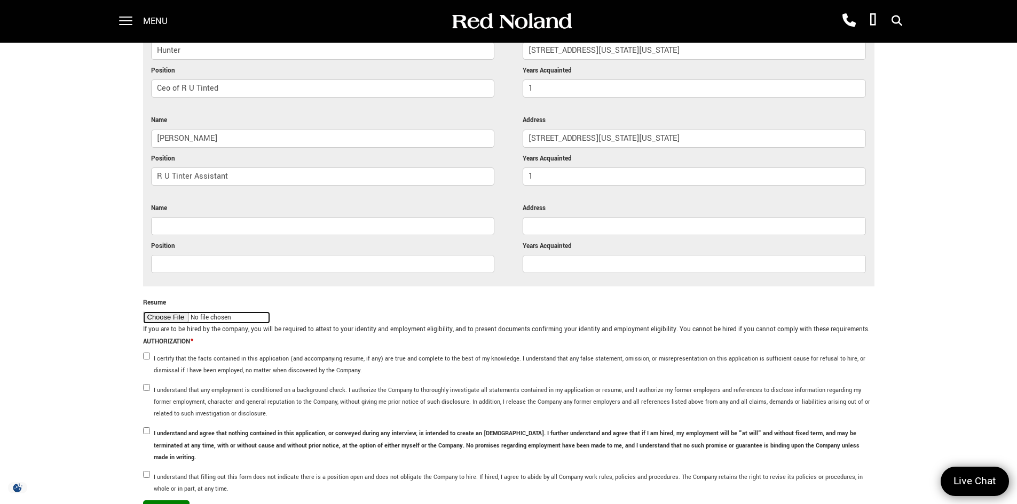
click at [180, 312] on input "Resume" at bounding box center [206, 318] width 127 height 12
click at [189, 312] on input "Resume" at bounding box center [206, 318] width 127 height 12
type input "C:\fakepath\LucaMurillo_Resume .docx"
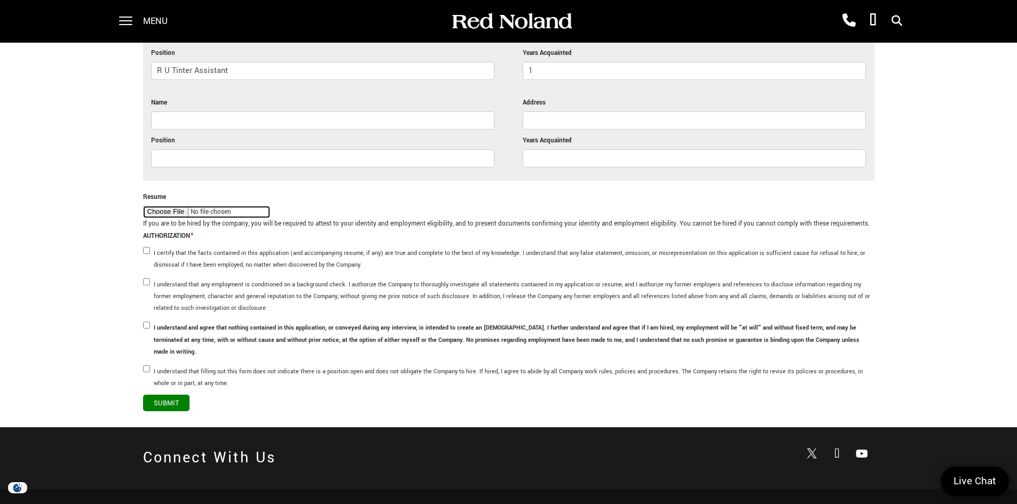
scroll to position [2879, 0]
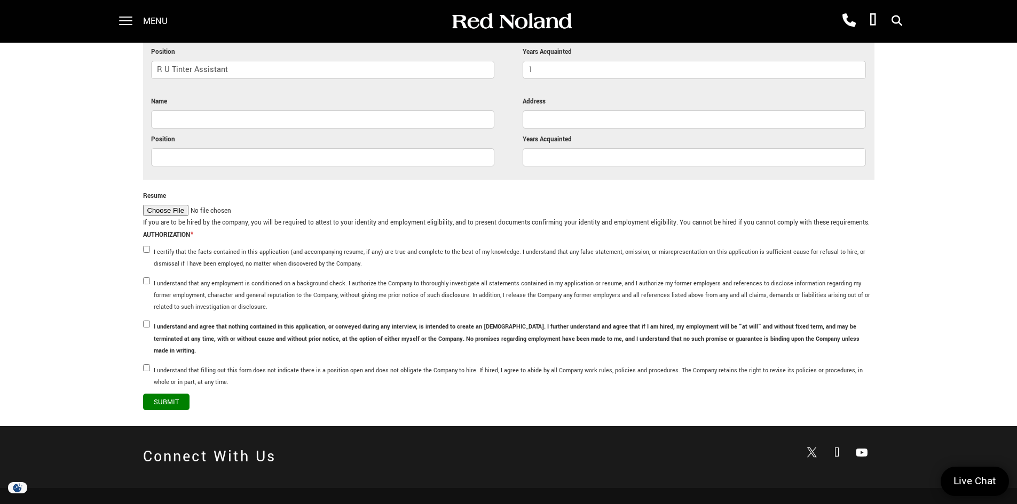
drag, startPoint x: 144, startPoint y: 338, endPoint x: 148, endPoint y: 333, distance: 6.1
click at [145, 365] on li "I understand that filling out this form does not indicate there is a position o…" at bounding box center [508, 376] width 731 height 22
click at [148, 365] on input "I understand that filling out this form does not indicate there is a position o…" at bounding box center [146, 368] width 7 height 7
checkbox input "true"
click at [147, 321] on input "I understand and agree that nothing contained in this application, or conveyed …" at bounding box center [146, 324] width 7 height 7
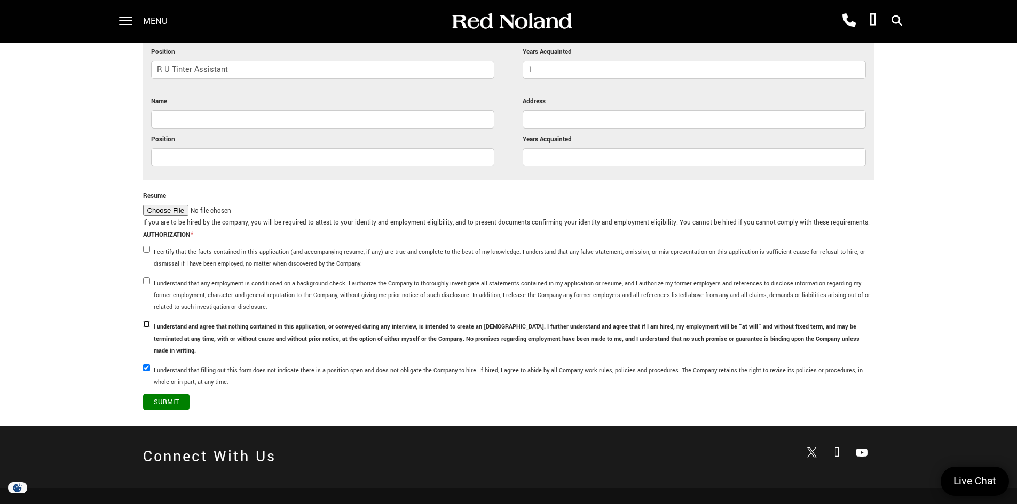
checkbox input "true"
click at [148, 278] on input "I understand that any employment is conditioned on a background check. I author…" at bounding box center [146, 281] width 7 height 7
checkbox input "true"
click at [144, 246] on input "I certify that the facts contained in this application (and accompanying resume…" at bounding box center [146, 249] width 7 height 7
checkbox input "true"
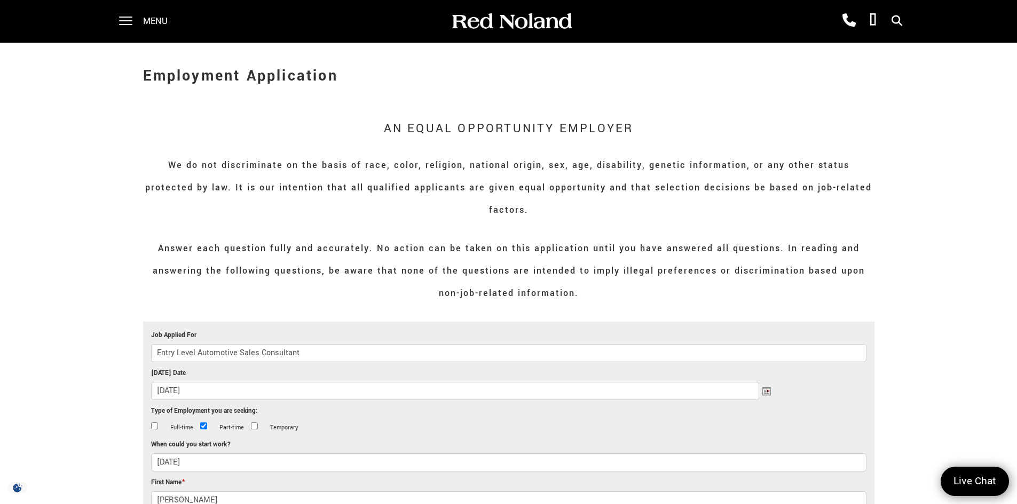
scroll to position [53, 0]
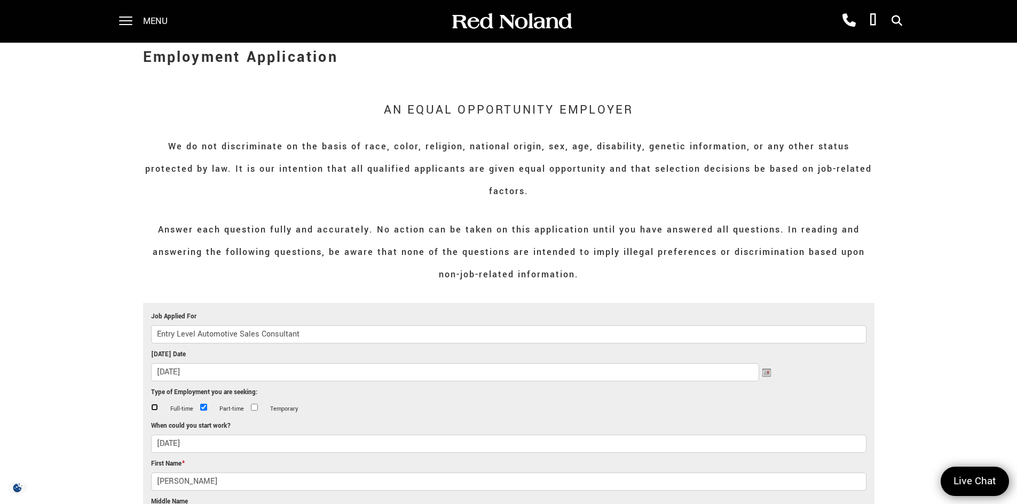
click at [152, 404] on input "Full-time" at bounding box center [154, 407] width 7 height 7
checkbox input "true"
drag, startPoint x: 208, startPoint y: 388, endPoint x: 201, endPoint y: 388, distance: 6.9
click at [202, 405] on li "Part-time" at bounding box center [222, 409] width 45 height 9
click at [201, 404] on input "Part-time" at bounding box center [203, 407] width 7 height 7
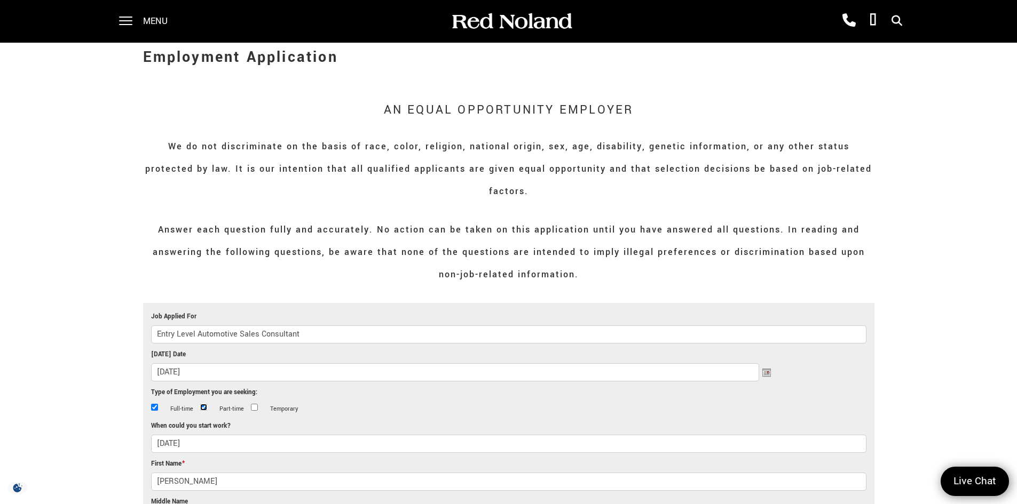
checkbox input "false"
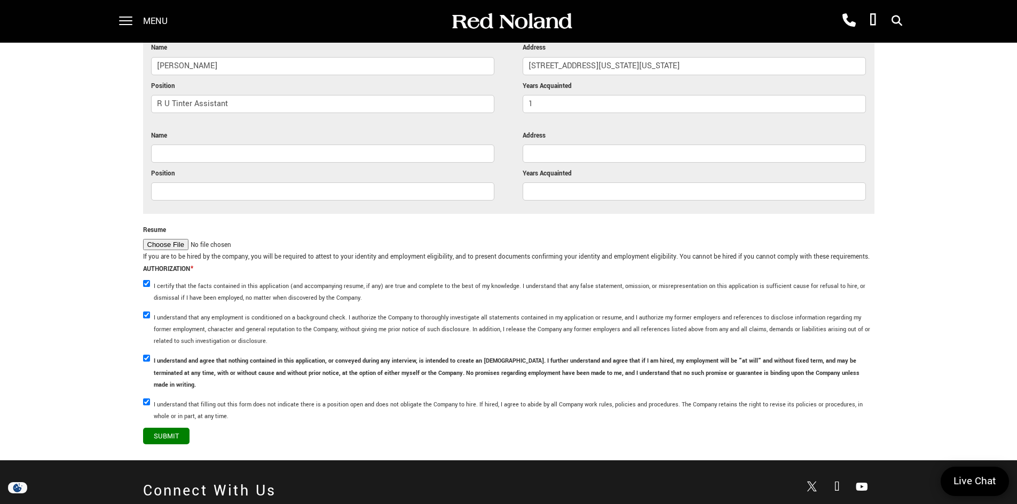
scroll to position [3093, 0]
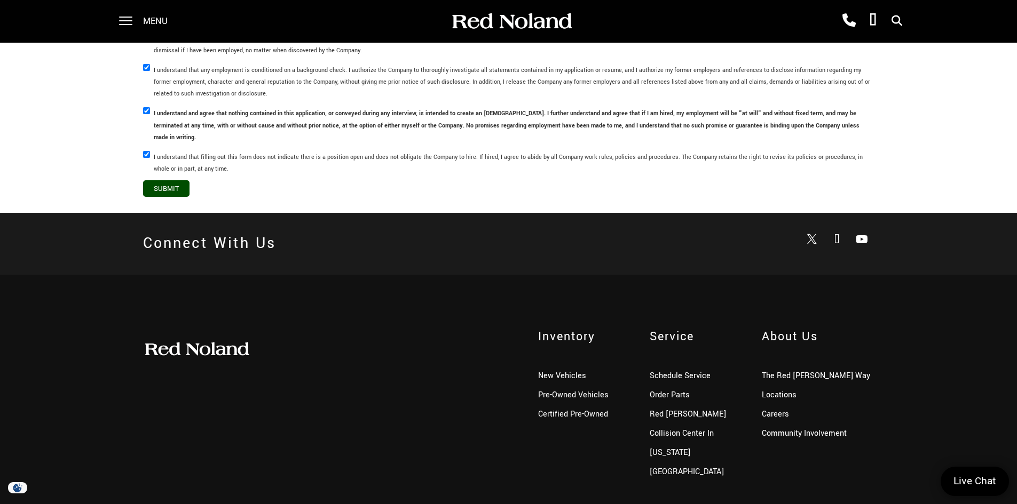
click at [183, 180] on input "Submit" at bounding box center [166, 188] width 46 height 17
